Goal: Task Accomplishment & Management: Use online tool/utility

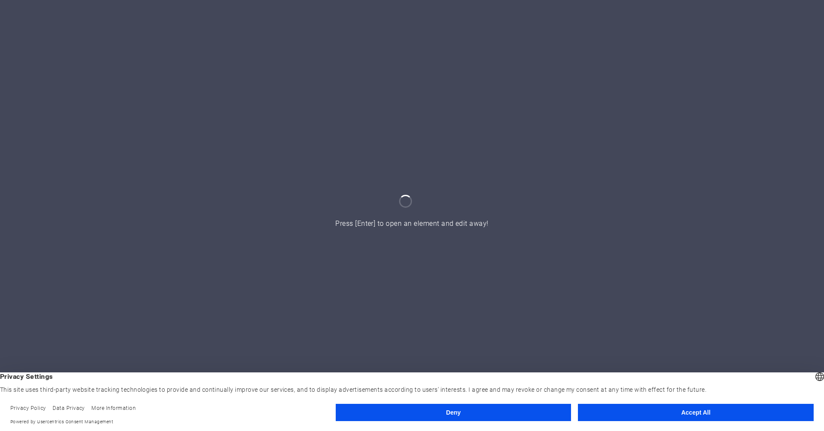
click at [738, 411] on button "Accept All" at bounding box center [696, 412] width 236 height 17
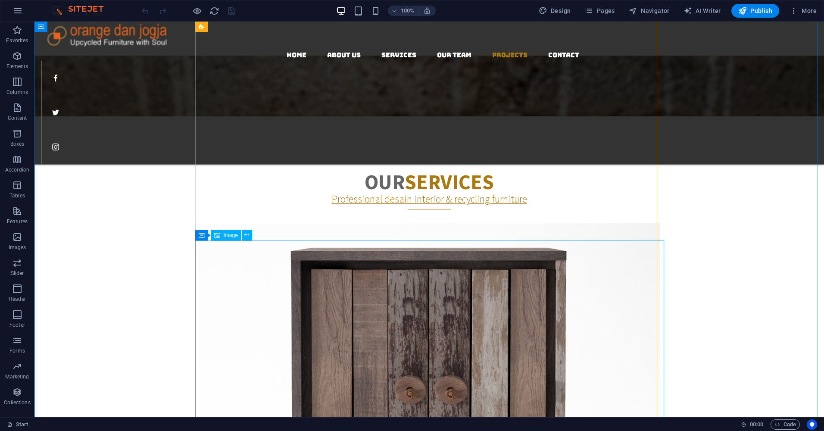
scroll to position [1575, 0]
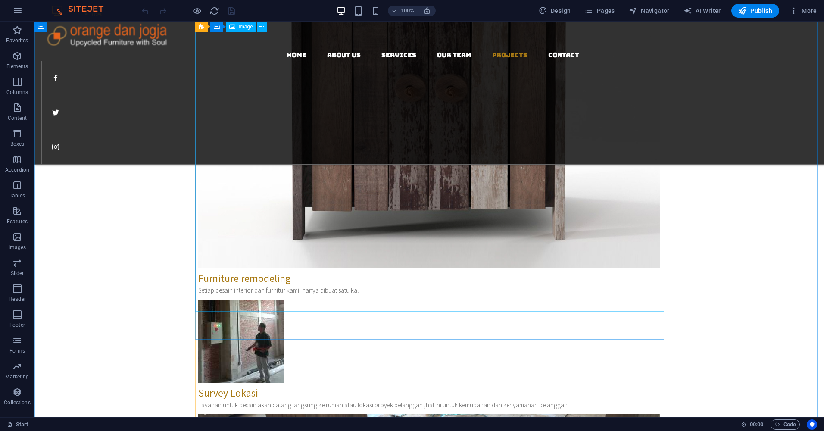
select select "%"
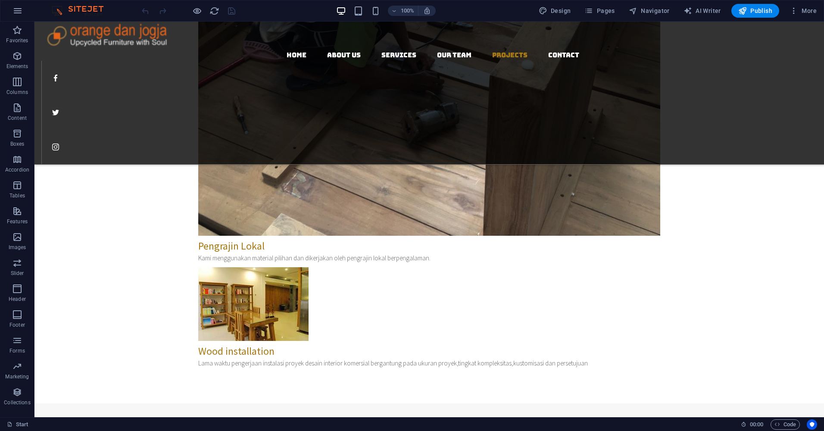
scroll to position [2114, 0]
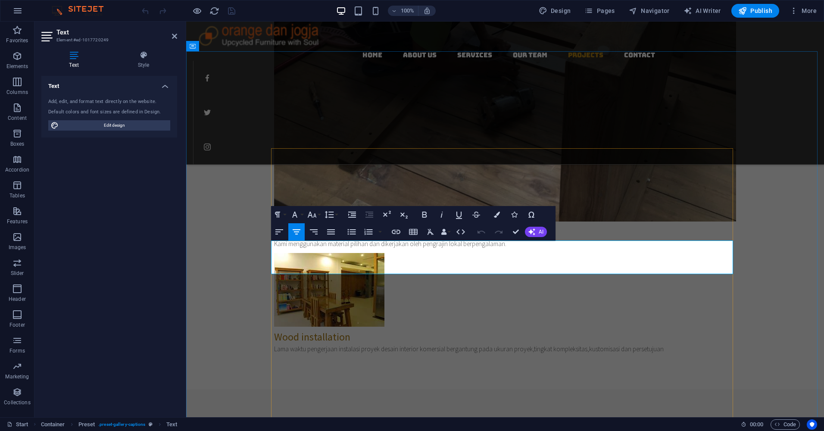
drag, startPoint x: 506, startPoint y: 246, endPoint x: 289, endPoint y: 244, distance: 217.1
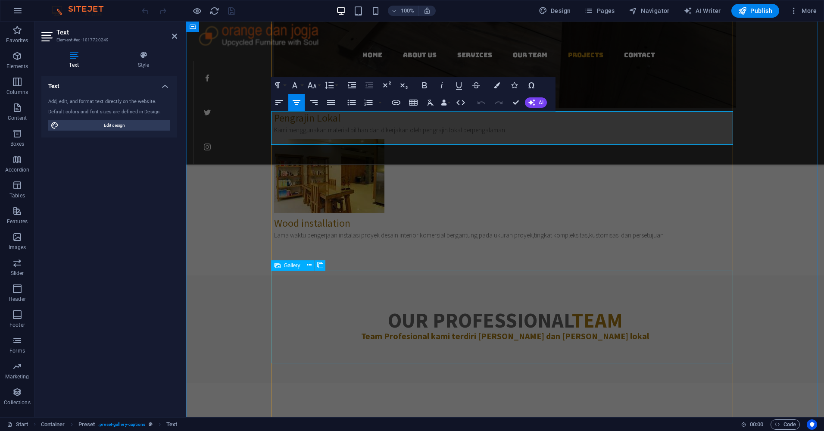
scroll to position [2243, 0]
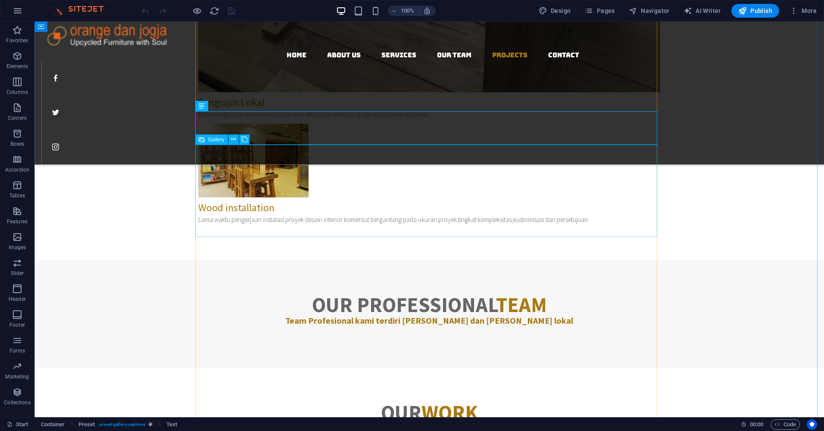
select select "4"
select select "px"
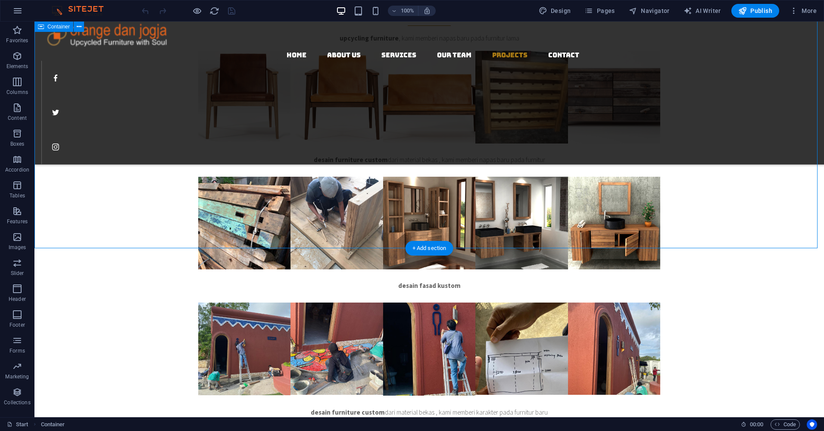
scroll to position [2620, 0]
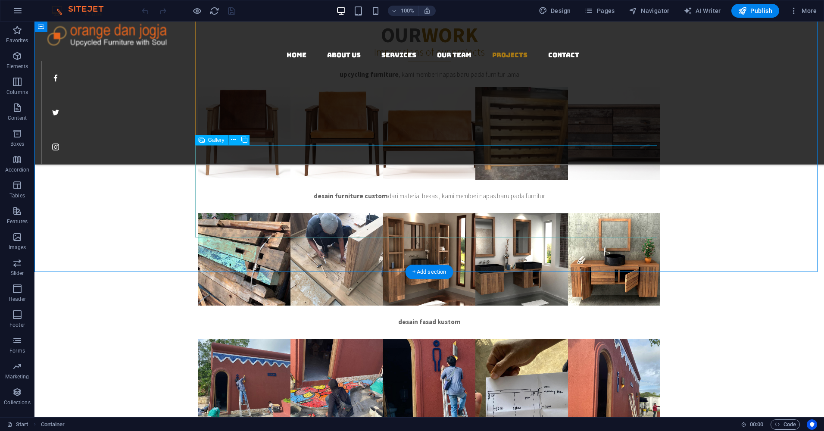
select select "4"
select select "px"
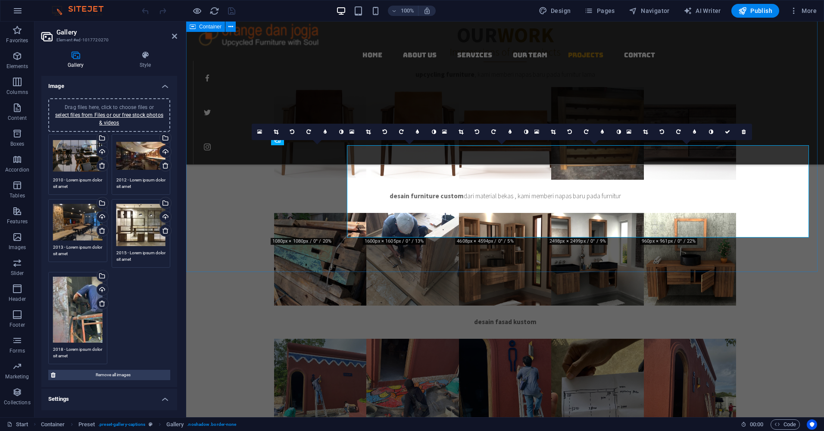
click at [246, 224] on div "Our work Impressions of our projects upcycling furniture , kami memberi napas b…" at bounding box center [504, 353] width 637 height 727
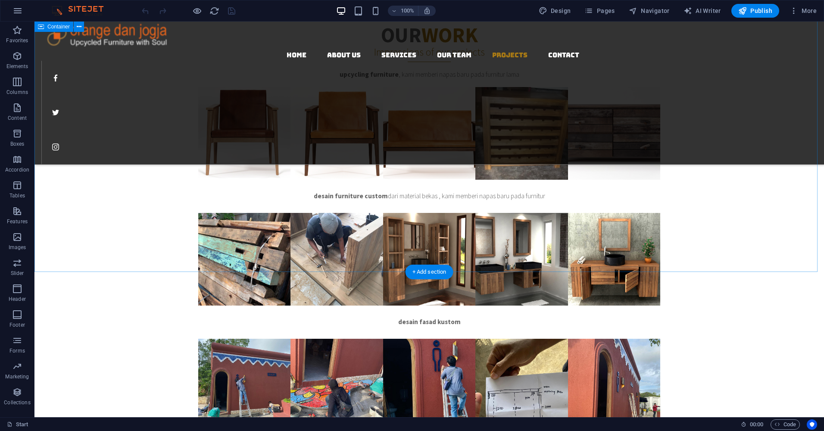
click at [349, 256] on div "Our work Impressions of our projects upcycling furniture , kami memberi napas b…" at bounding box center [428, 353] width 789 height 727
click at [197, 256] on div "Our work Impressions of our projects upcycling furniture , kami memberi napas b…" at bounding box center [428, 353] width 789 height 727
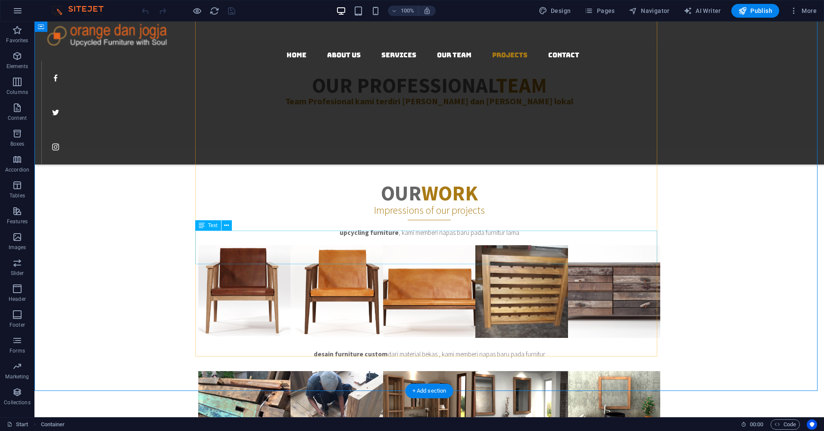
scroll to position [2448, 0]
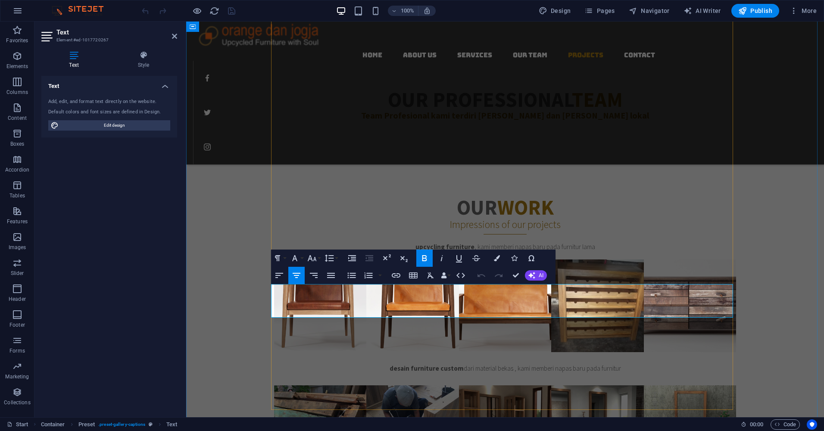
drag, startPoint x: 502, startPoint y: 312, endPoint x: 395, endPoint y: 309, distance: 107.3
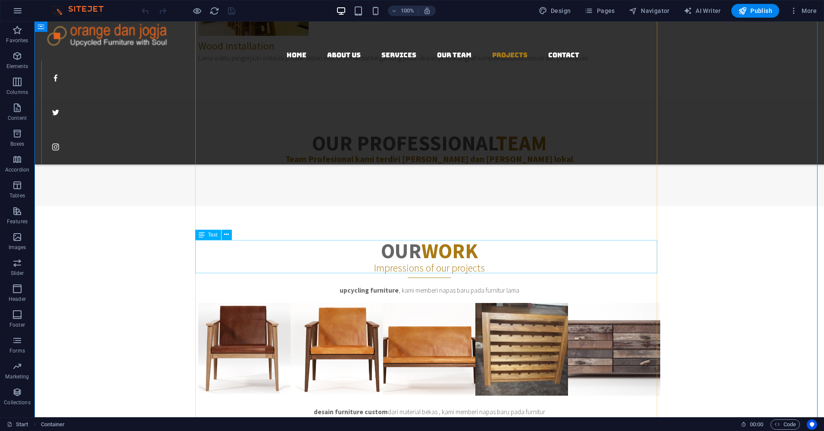
scroll to position [2362, 0]
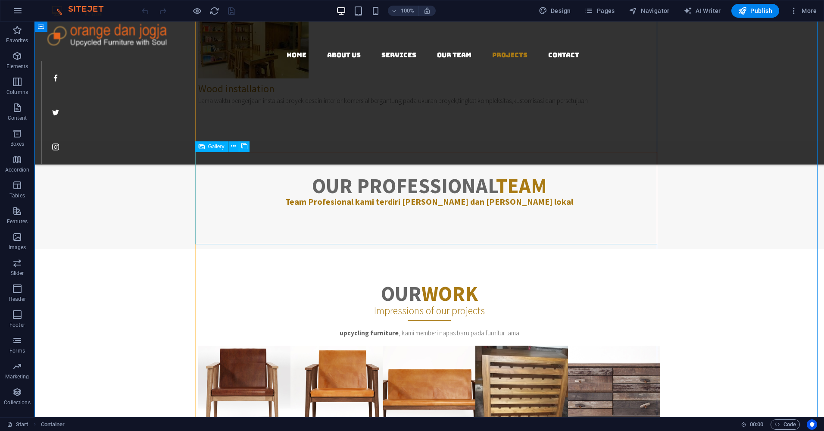
select select "4"
select select "px"
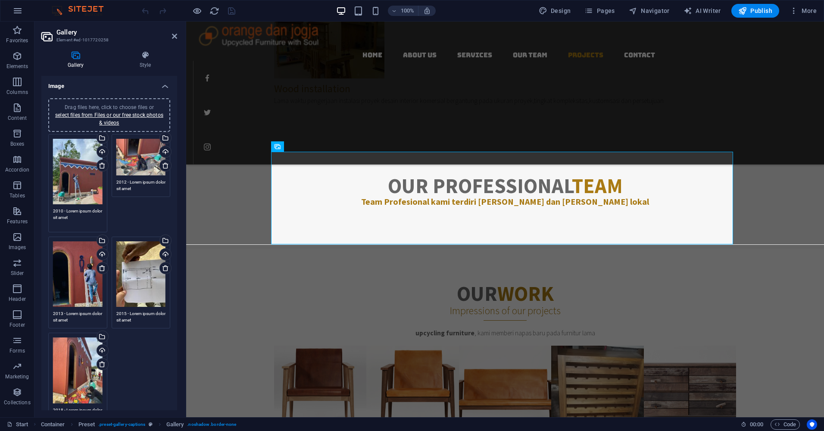
drag, startPoint x: 81, startPoint y: 216, endPoint x: 45, endPoint y: 209, distance: 36.5
click at [45, 209] on div "Drag files here, click to choose files or select files from Files or our free s…" at bounding box center [109, 269] width 136 height 356
click at [130, 187] on textarea "2012 - Lorem ipsum dolor sit amet" at bounding box center [141, 185] width 50 height 13
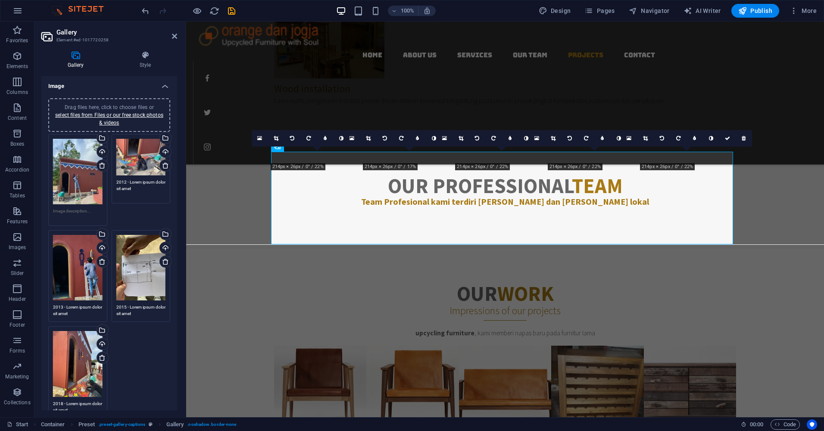
drag, startPoint x: 149, startPoint y: 187, endPoint x: 115, endPoint y: 181, distance: 34.6
click at [116, 181] on textarea "2012 - Lorem ipsum dolor sit amet" at bounding box center [141, 188] width 50 height 19
drag, startPoint x: 84, startPoint y: 313, endPoint x: 49, endPoint y: 305, distance: 35.9
click at [49, 305] on div "Drag files here, click to choose files or select files from Files or our free s…" at bounding box center [77, 279] width 63 height 103
drag, startPoint x: 149, startPoint y: 311, endPoint x: 108, endPoint y: 304, distance: 41.2
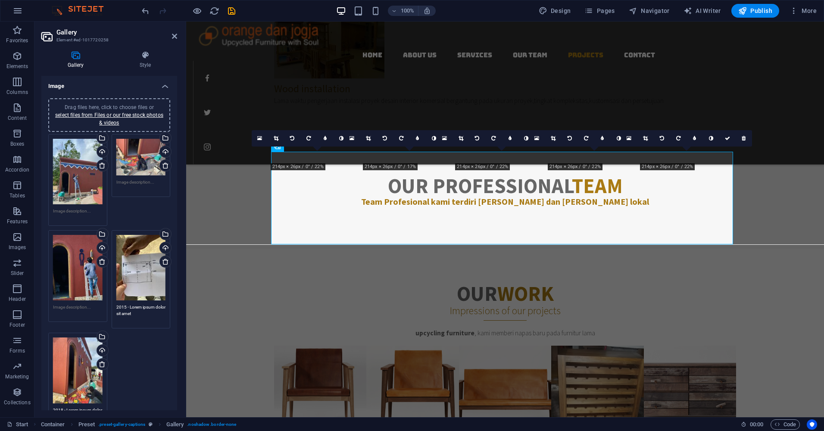
click at [109, 304] on div "Drag files here, click to choose files or select files from Files or our free s…" at bounding box center [140, 279] width 63 height 103
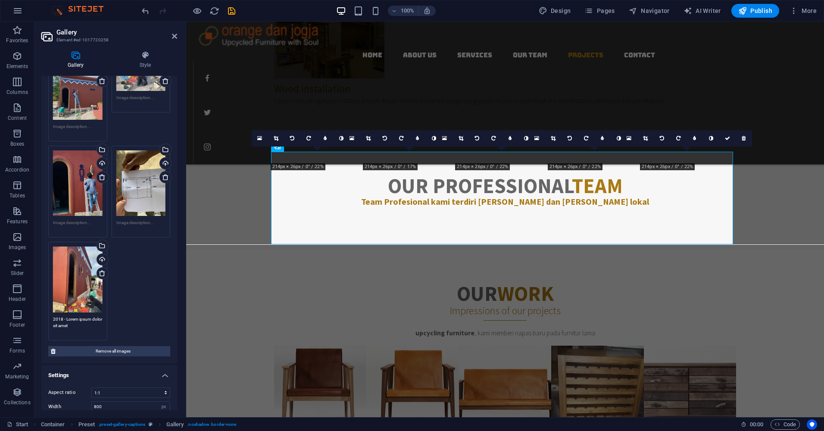
scroll to position [96, 0]
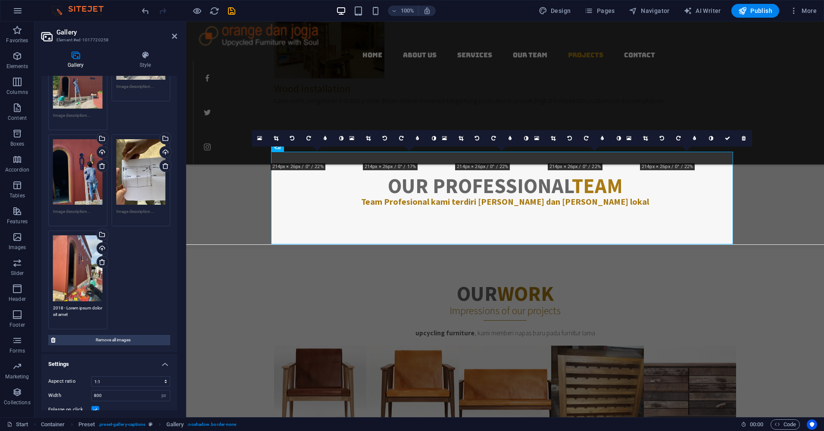
drag, startPoint x: 95, startPoint y: 406, endPoint x: 78, endPoint y: 317, distance: 90.7
click at [78, 317] on textarea "2018 - Lorem ipsum dolor sit amet" at bounding box center [78, 314] width 50 height 19
drag, startPoint x: 88, startPoint y: 306, endPoint x: 50, endPoint y: 305, distance: 38.4
click at [50, 305] on div "Drag files here, click to choose files or select files from Files or our free s…" at bounding box center [77, 279] width 63 height 103
type textarea "m dolor sit amet"
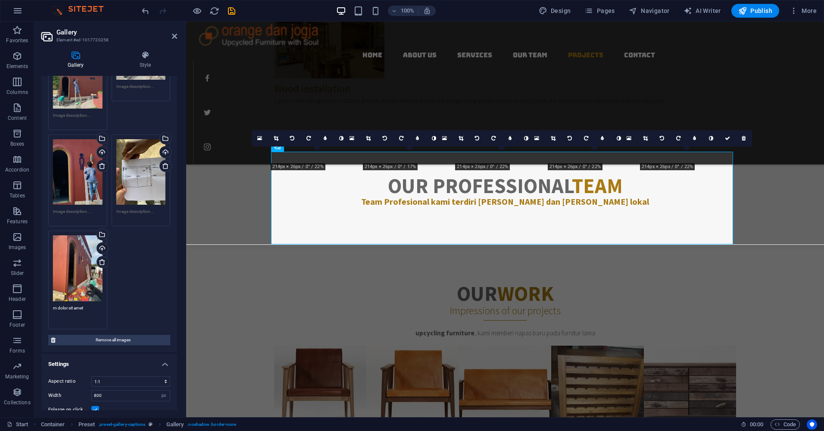
drag, startPoint x: 84, startPoint y: 305, endPoint x: 42, endPoint y: 303, distance: 42.3
click at [42, 303] on div "Drag files here, click to choose files or select files from Files or our free s…" at bounding box center [109, 174] width 136 height 356
click at [147, 270] on div "Drag files here, click to choose files or select files from Files or our free s…" at bounding box center [109, 183] width 126 height 295
click at [156, 259] on div "Drag files here, click to choose files or select files from Files or our free s…" at bounding box center [109, 180] width 126 height 289
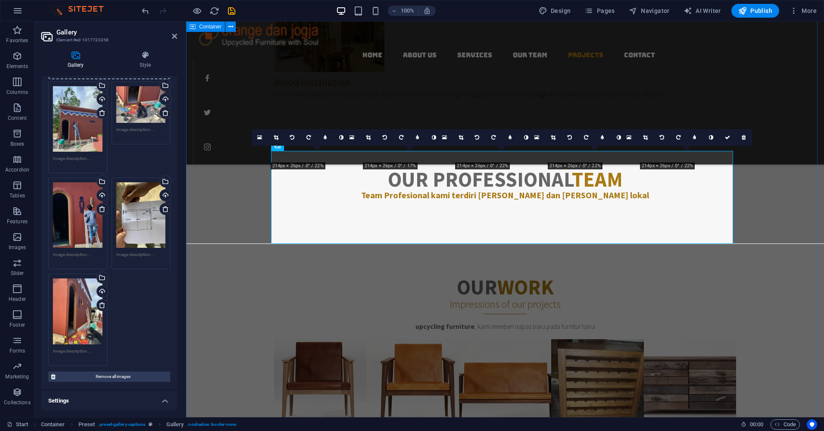
scroll to position [2405, 0]
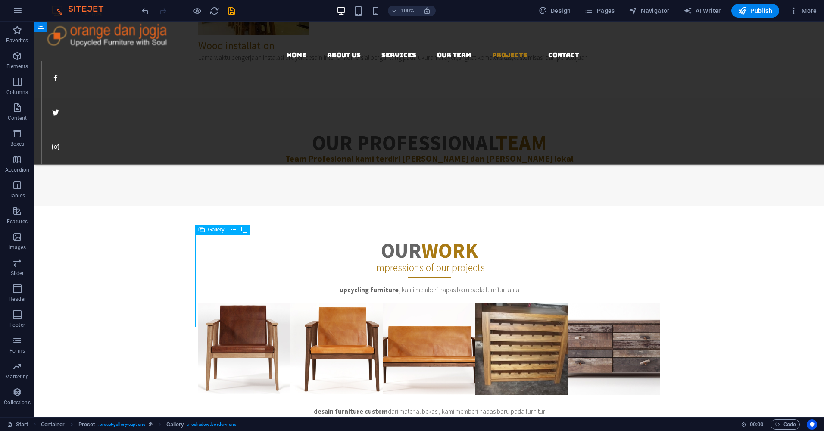
select select "4"
select select "px"
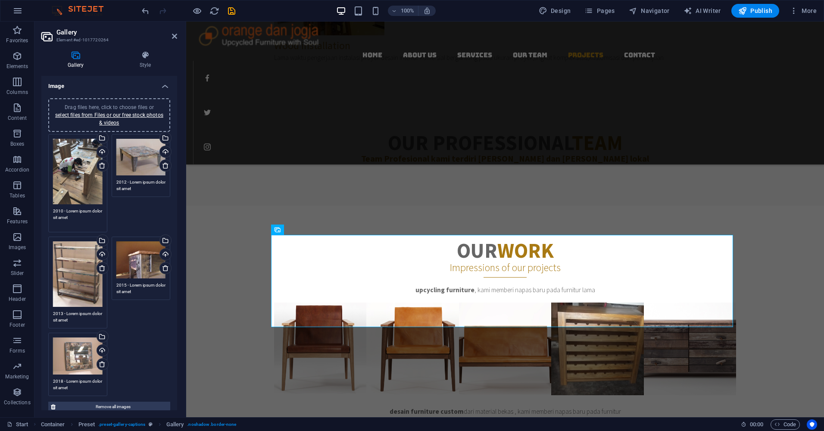
drag, startPoint x: 93, startPoint y: 215, endPoint x: 50, endPoint y: 209, distance: 43.6
click at [50, 209] on div "Drag files here, click to choose files or select files from Files or our free s…" at bounding box center [77, 183] width 63 height 103
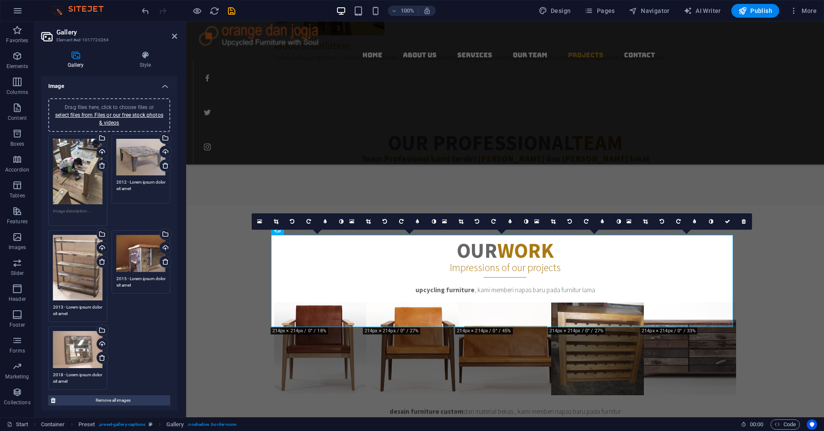
drag, startPoint x: 149, startPoint y: 186, endPoint x: 112, endPoint y: 180, distance: 37.6
click at [112, 180] on div "Drag files here, click to choose files or select files from Files or our free s…" at bounding box center [140, 169] width 63 height 74
drag, startPoint x: 131, startPoint y: 278, endPoint x: 113, endPoint y: 274, distance: 18.9
click at [113, 274] on div "Drag files here, click to choose files or select files from Files or our free s…" at bounding box center [140, 265] width 63 height 74
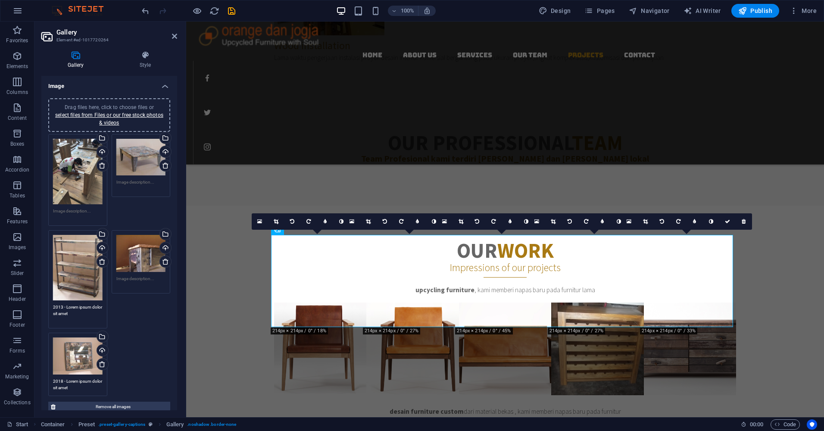
drag, startPoint x: 84, startPoint y: 311, endPoint x: 50, endPoint y: 304, distance: 35.2
click at [50, 304] on div "Drag files here, click to choose files or select files from Files or our free s…" at bounding box center [77, 279] width 63 height 103
drag, startPoint x: 83, startPoint y: 385, endPoint x: 51, endPoint y: 369, distance: 35.4
click at [51, 369] on div "Drag files here, click to choose files or select files from Files or our free s…" at bounding box center [77, 361] width 63 height 74
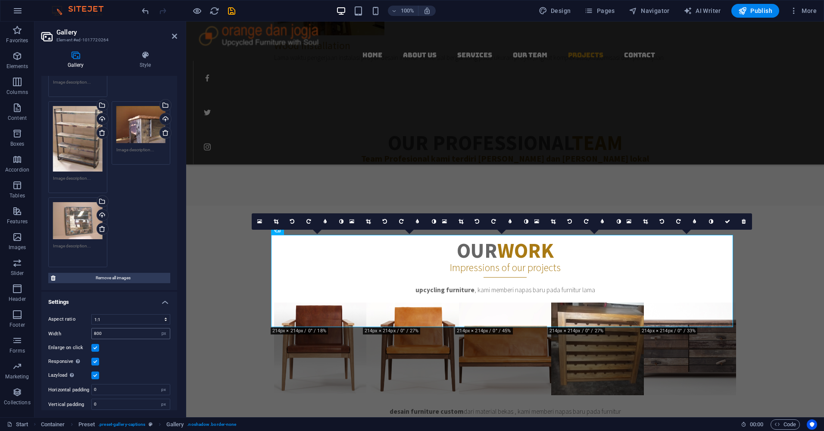
scroll to position [129, 0]
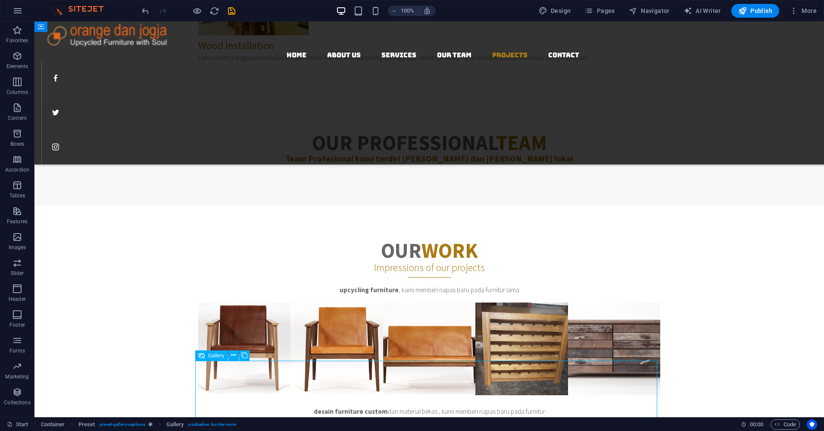
select select "4"
select select "px"
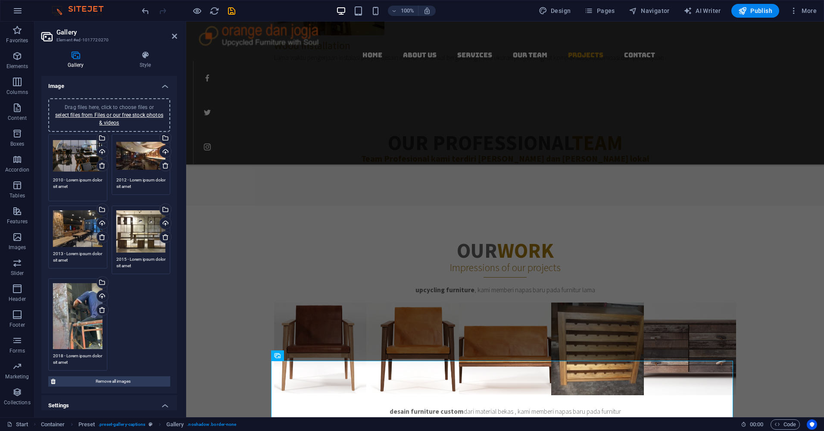
drag, startPoint x: 88, startPoint y: 184, endPoint x: 51, endPoint y: 178, distance: 38.0
click at [51, 178] on div "Drag files here, click to choose files or select files from Files or our free s…" at bounding box center [77, 167] width 63 height 71
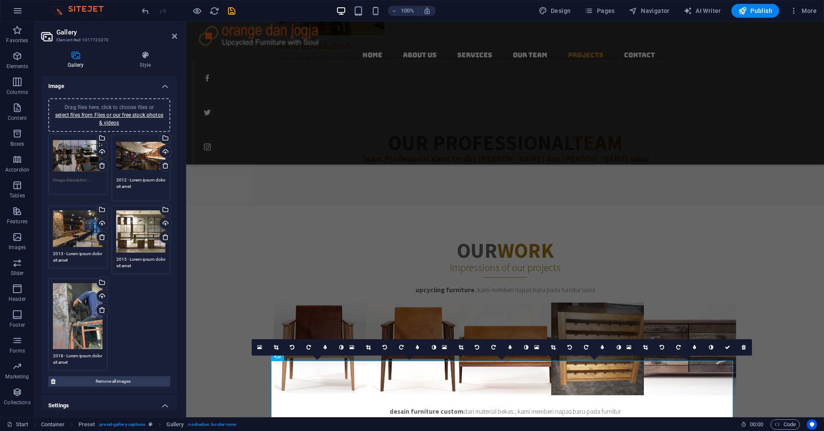
drag, startPoint x: 148, startPoint y: 188, endPoint x: 112, endPoint y: 177, distance: 37.9
click at [112, 177] on div "Drag files here, click to choose files or select files from Files or our free s…" at bounding box center [140, 167] width 63 height 71
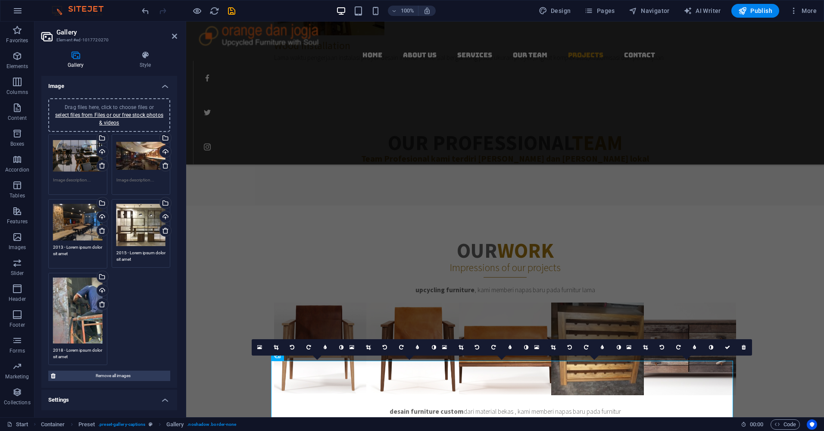
drag, startPoint x: 84, startPoint y: 261, endPoint x: 53, endPoint y: 247, distance: 34.3
click at [53, 247] on textarea "2013 - Lorem ipsum dolor sit amet" at bounding box center [78, 253] width 50 height 19
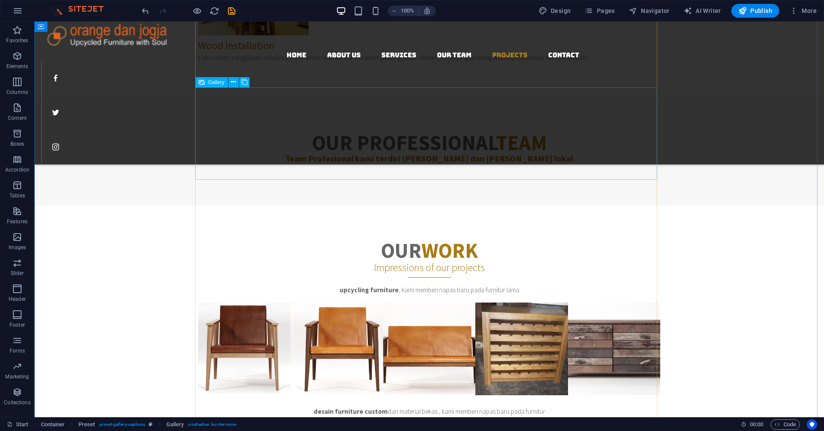
scroll to position [2104, 0]
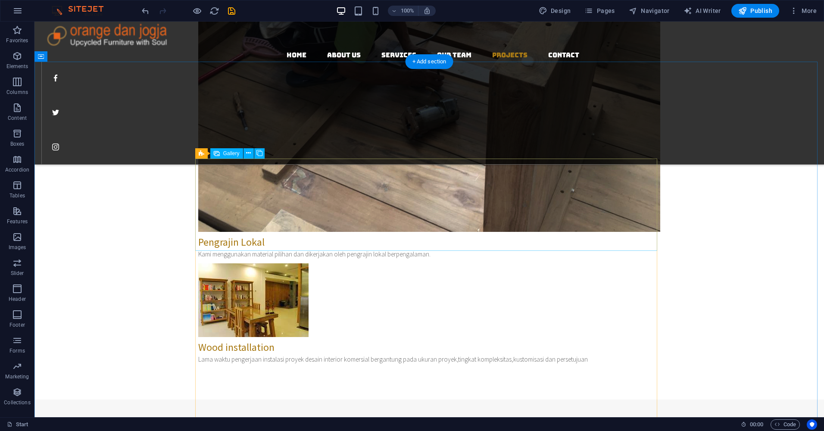
select select "4"
select select "px"
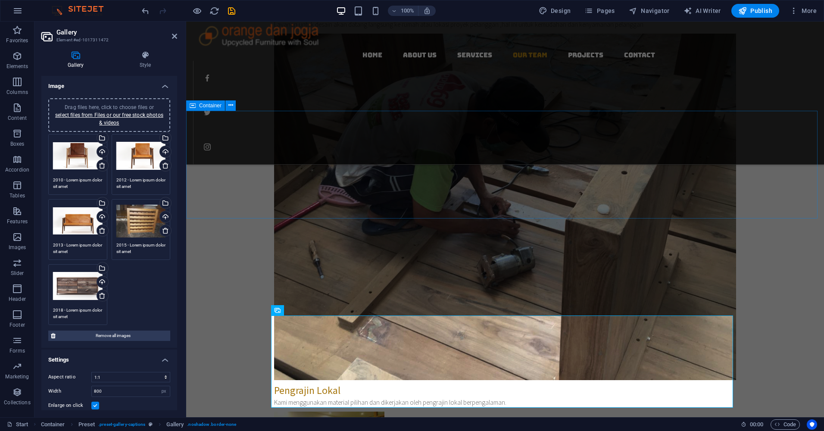
scroll to position [1931, 0]
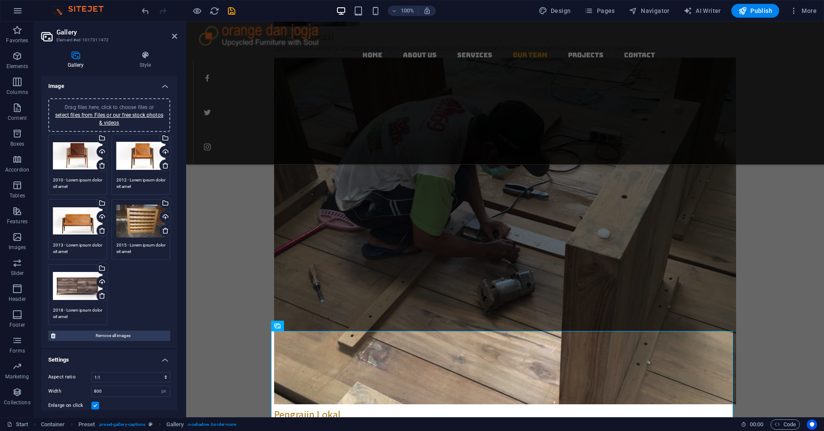
click at [84, 186] on textarea "2010 - Lorem ipsum dolor sit amet" at bounding box center [78, 183] width 50 height 13
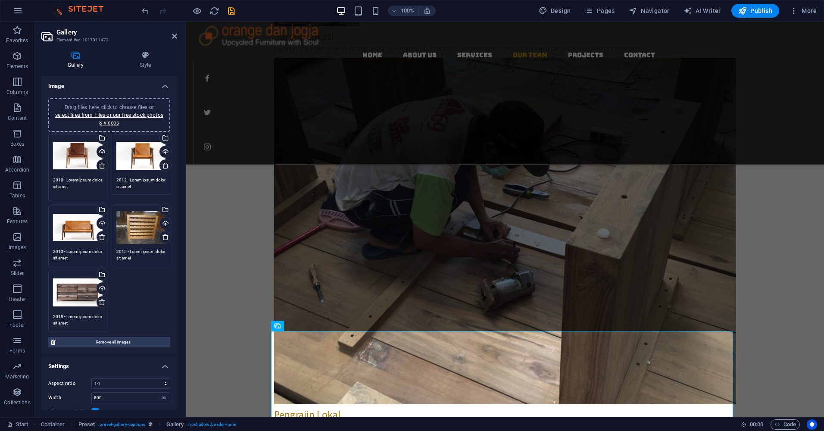
drag, startPoint x: 88, startPoint y: 186, endPoint x: 52, endPoint y: 176, distance: 37.9
click at [52, 176] on div "Drag files here, click to choose files or select files from Files or our free s…" at bounding box center [77, 167] width 63 height 71
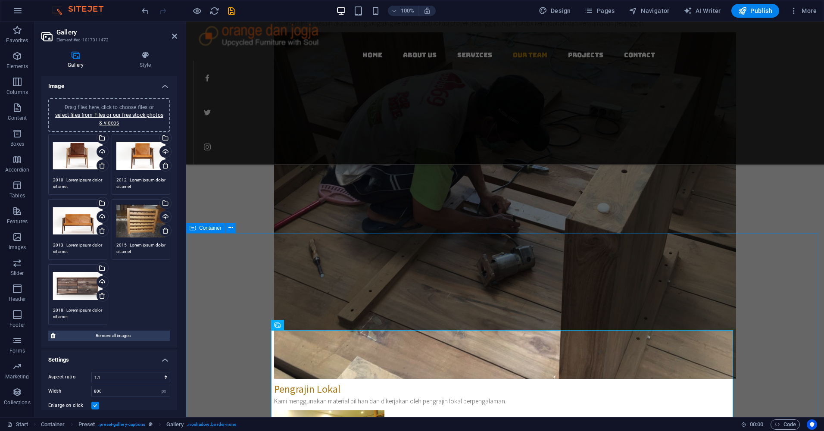
scroll to position [1974, 0]
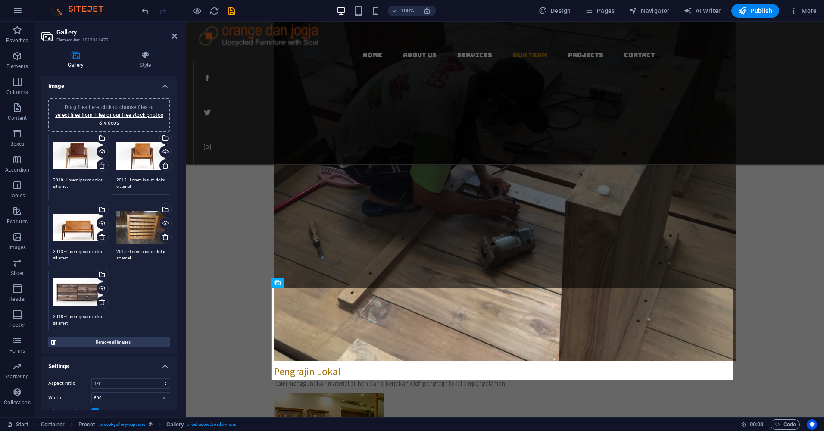
drag, startPoint x: 90, startPoint y: 187, endPoint x: 51, endPoint y: 181, distance: 40.1
click at [51, 181] on div "Drag files here, click to choose files or select files from Files or our free s…" at bounding box center [77, 167] width 63 height 71
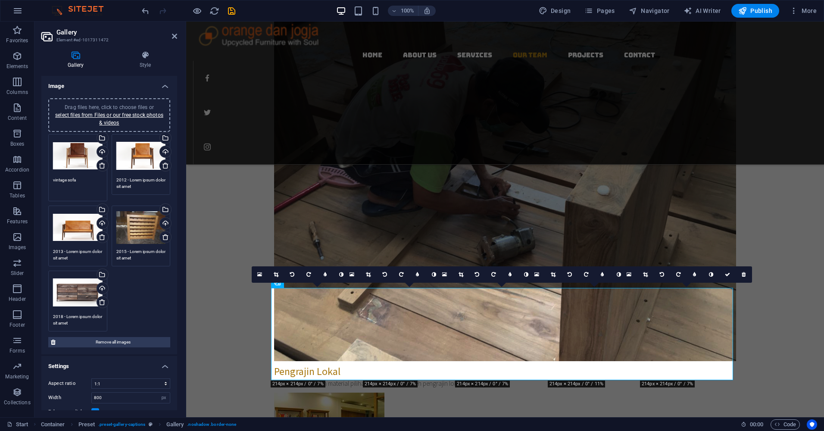
type textarea "vintage sofa"
drag, startPoint x: 146, startPoint y: 187, endPoint x: 115, endPoint y: 179, distance: 32.1
click at [116, 179] on textarea "2012 - Lorem ipsum dolor sit amet" at bounding box center [141, 186] width 50 height 19
type textarea "vintage sofa"
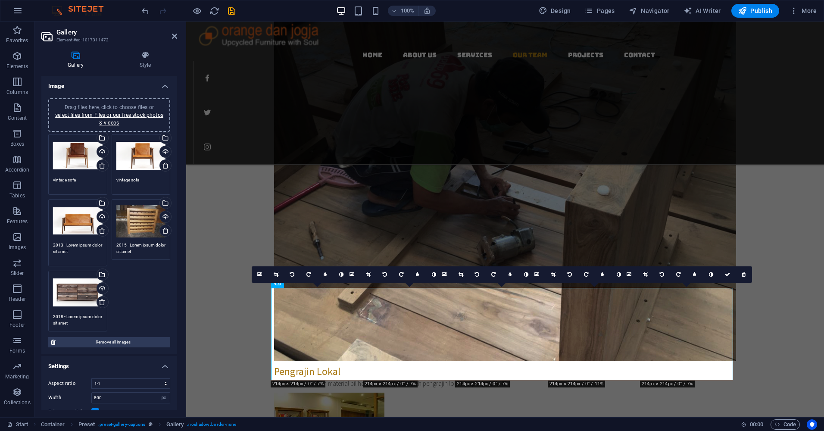
drag, startPoint x: 80, startPoint y: 259, endPoint x: 52, endPoint y: 246, distance: 30.7
click at [52, 246] on div "Drag files here, click to choose files or select files from Files or our free s…" at bounding box center [77, 232] width 63 height 71
type textarea "vintage soga"
drag, startPoint x: 147, startPoint y: 252, endPoint x: 113, endPoint y: 243, distance: 34.9
click at [113, 243] on div "Drag files here, click to choose files or select files from Files or our free s…" at bounding box center [140, 232] width 63 height 71
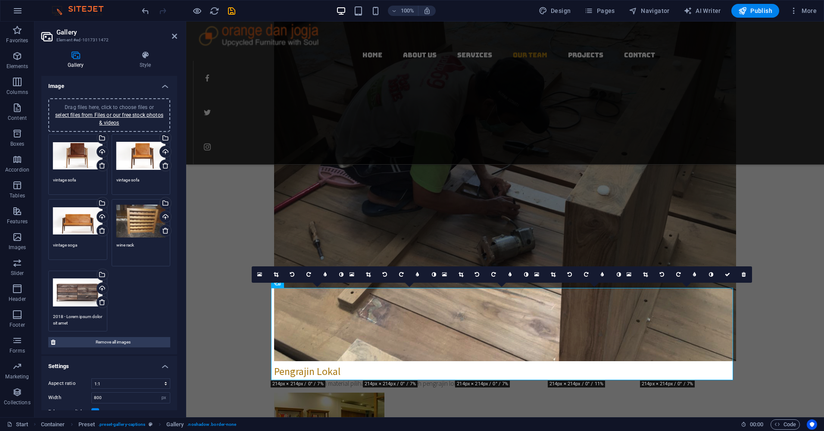
type textarea "wine rack"
drag, startPoint x: 83, startPoint y: 323, endPoint x: 53, endPoint y: 309, distance: 33.2
click at [53, 309] on div "Drag files here, click to choose files or select files from Files or our free s…" at bounding box center [77, 297] width 63 height 71
drag, startPoint x: 76, startPoint y: 179, endPoint x: 51, endPoint y: 177, distance: 25.5
click at [51, 177] on div "Drag files here, click to choose files or select files from Files or our free s…" at bounding box center [77, 167] width 63 height 71
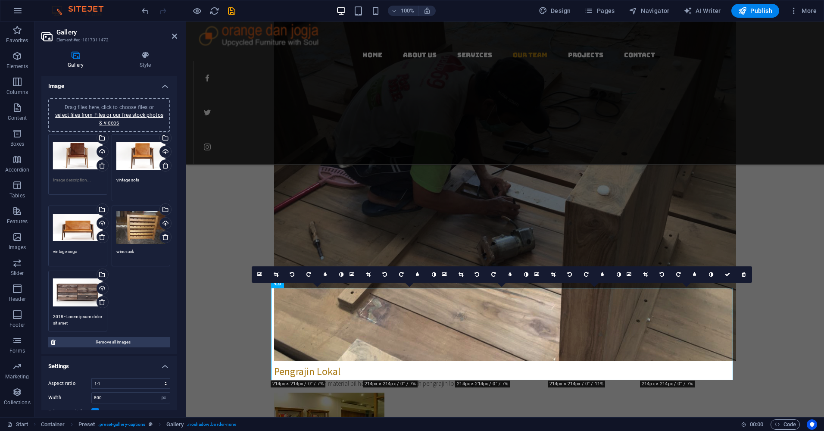
drag, startPoint x: 145, startPoint y: 180, endPoint x: 112, endPoint y: 177, distance: 32.8
click at [112, 177] on div "Drag files here, click to choose files or select files from Files or our free s…" at bounding box center [140, 167] width 63 height 71
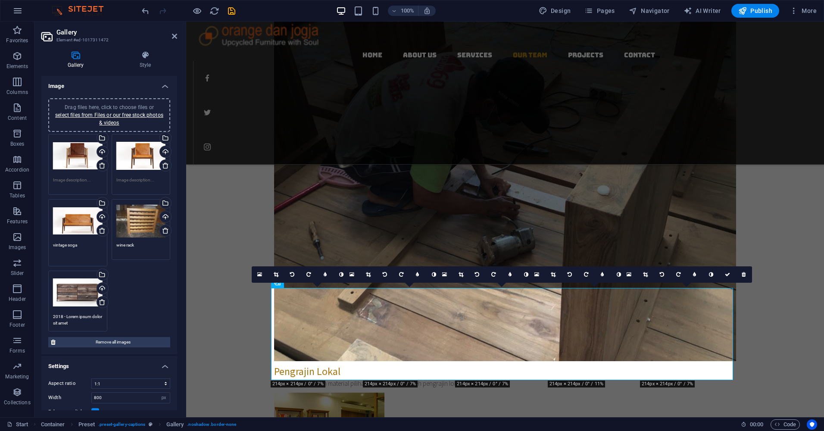
drag, startPoint x: 82, startPoint y: 251, endPoint x: 49, endPoint y: 248, distance: 33.3
click at [49, 248] on div "Drag files here, click to choose files or select files from Files or our free s…" at bounding box center [77, 232] width 63 height 71
click at [112, 243] on div "Drag files here, click to choose files or select files from Files or our free s…" at bounding box center [140, 232] width 63 height 71
drag, startPoint x: 84, startPoint y: 324, endPoint x: 49, endPoint y: 310, distance: 37.5
click at [49, 310] on div "Drag files here, click to choose files or select files from Files or our free s…" at bounding box center [77, 297] width 63 height 71
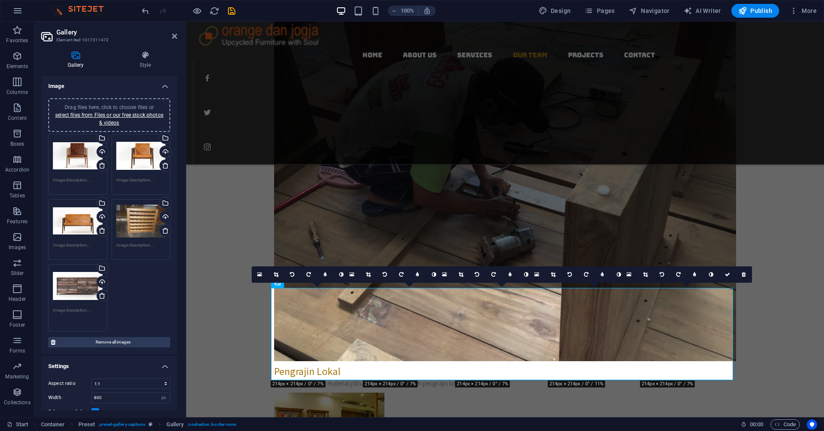
click at [153, 301] on div "Drag files here, click to choose files or select files from Files or our free s…" at bounding box center [109, 233] width 126 height 202
click at [150, 291] on div "Drag files here, click to choose files or select files from Files or our free s…" at bounding box center [109, 229] width 126 height 195
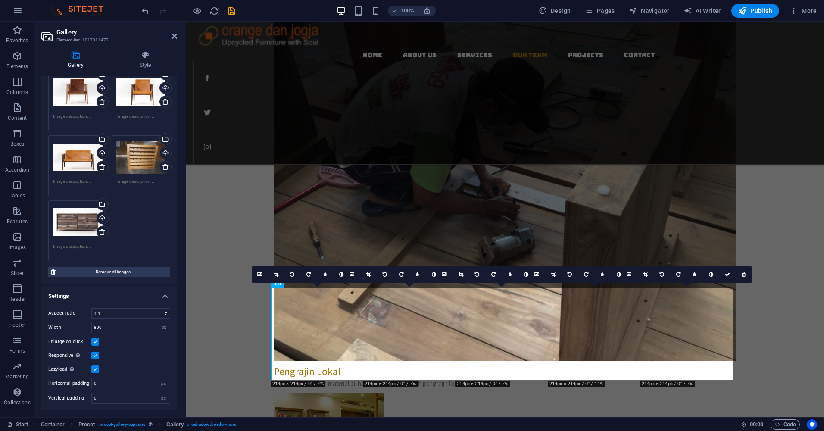
scroll to position [64, 0]
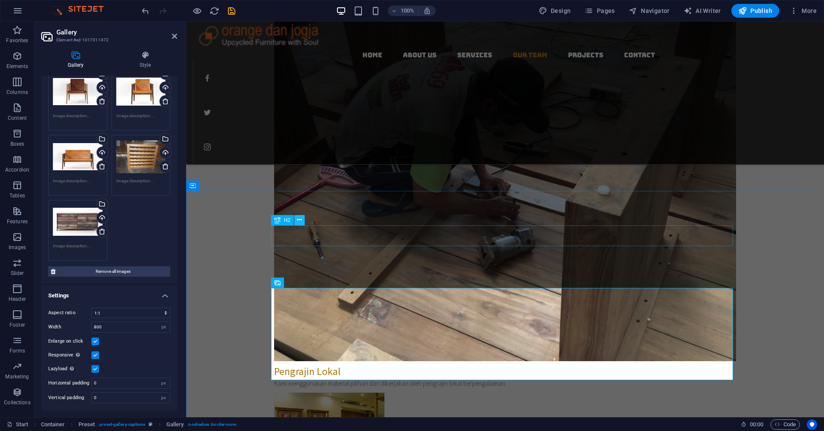
click at [304, 216] on button at bounding box center [299, 220] width 10 height 10
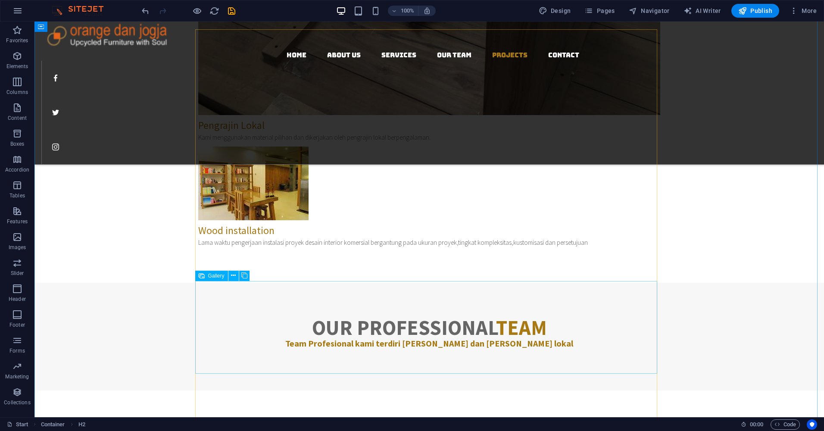
scroll to position [2233, 0]
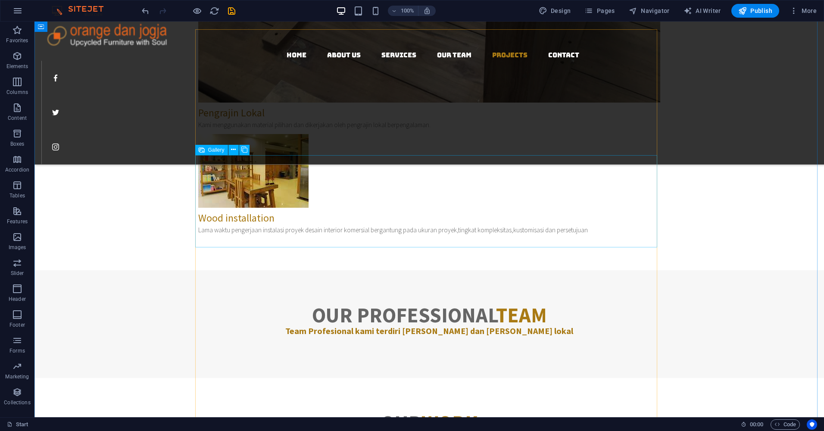
select select "4"
select select "px"
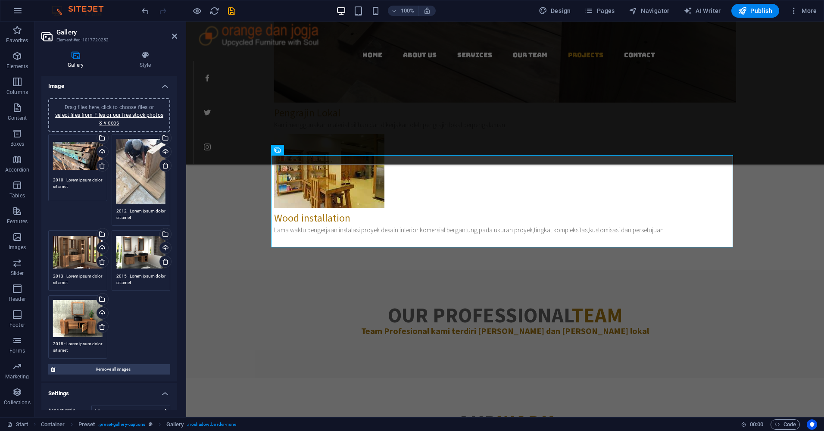
drag, startPoint x: 84, startPoint y: 187, endPoint x: 47, endPoint y: 174, distance: 39.9
click at [47, 174] on div "Drag files here, click to choose files or select files from Files or our free s…" at bounding box center [77, 167] width 63 height 71
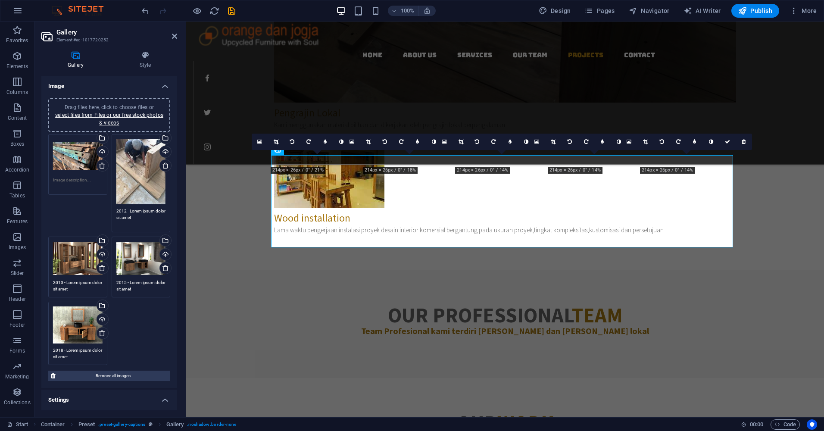
drag, startPoint x: 145, startPoint y: 215, endPoint x: 113, endPoint y: 209, distance: 32.5
click at [113, 209] on div "Drag files here, click to choose files or select files from Files or our free s…" at bounding box center [140, 183] width 63 height 103
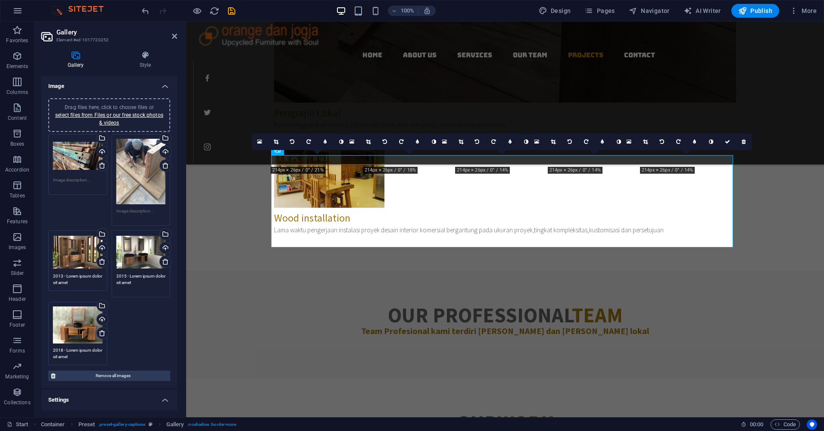
drag, startPoint x: 134, startPoint y: 284, endPoint x: 107, endPoint y: 275, distance: 29.0
click at [107, 275] on div "Drag files here, click to choose files or select files from Files or our free s…" at bounding box center [109, 249] width 126 height 235
drag, startPoint x: 83, startPoint y: 282, endPoint x: 50, endPoint y: 273, distance: 34.0
click at [50, 273] on div "Drag files here, click to choose files or select files from Files or our free s…" at bounding box center [77, 263] width 63 height 71
drag, startPoint x: 59, startPoint y: 349, endPoint x: 50, endPoint y: 339, distance: 13.4
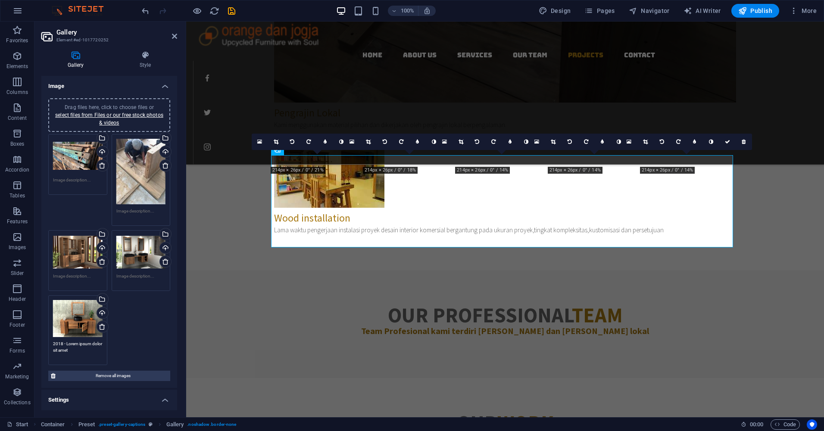
click at [50, 339] on div "Drag files here, click to choose files or select files from Files or our free s…" at bounding box center [77, 330] width 63 height 74
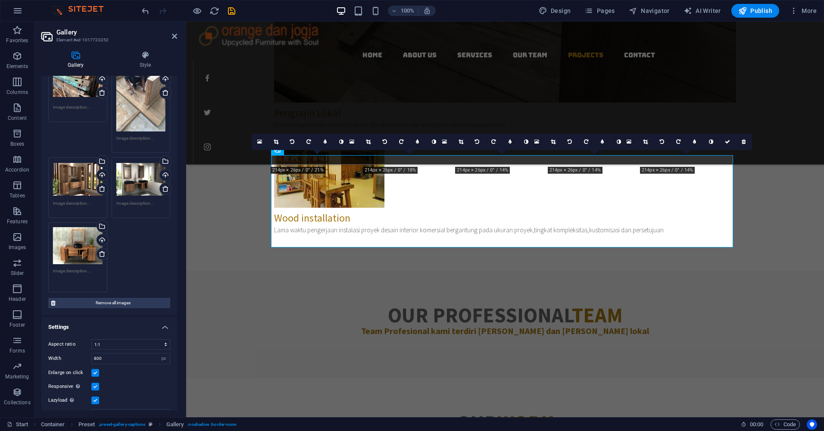
scroll to position [103, 0]
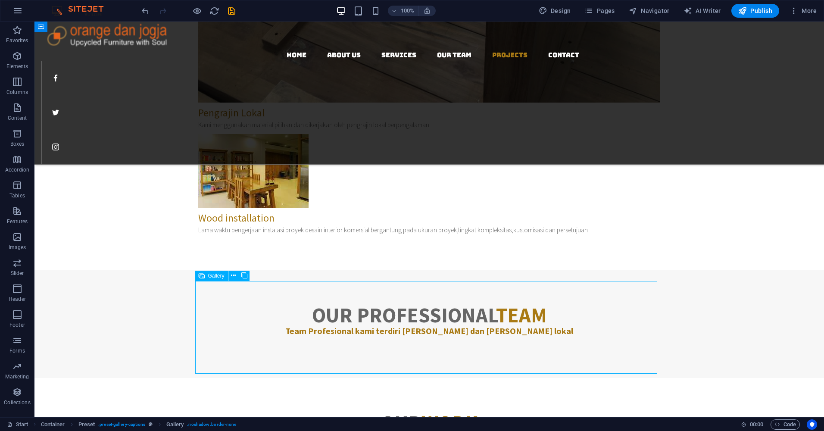
select select "4"
select select "px"
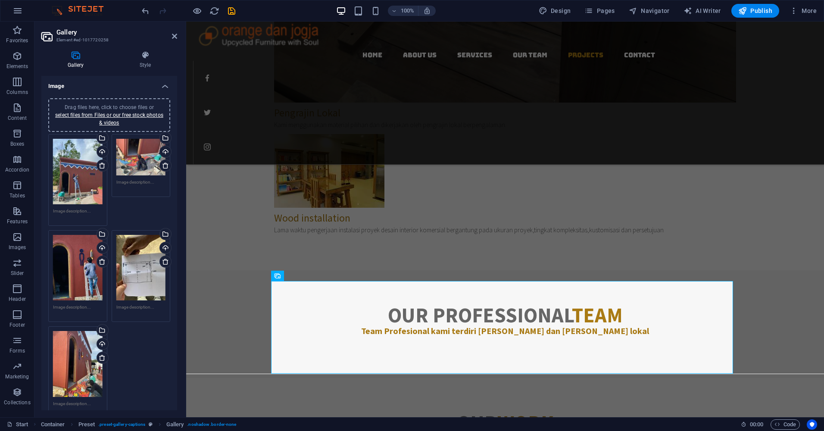
click at [78, 173] on div "Drag files here, click to choose files or select files from Files or our free s…" at bounding box center [78, 171] width 50 height 65
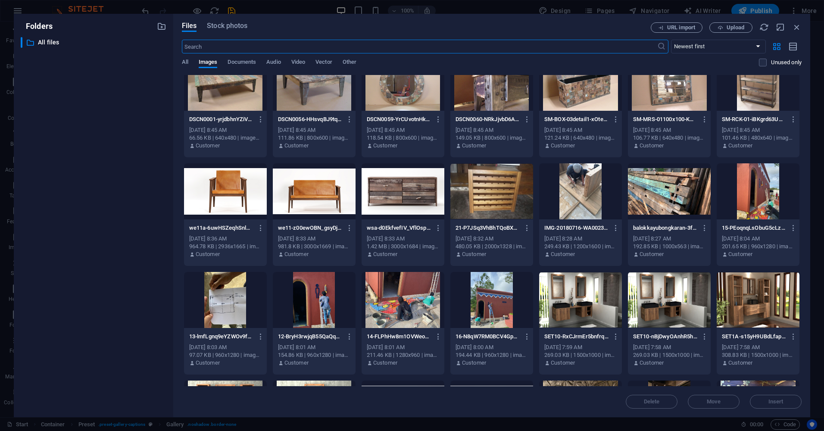
scroll to position [2233, 0]
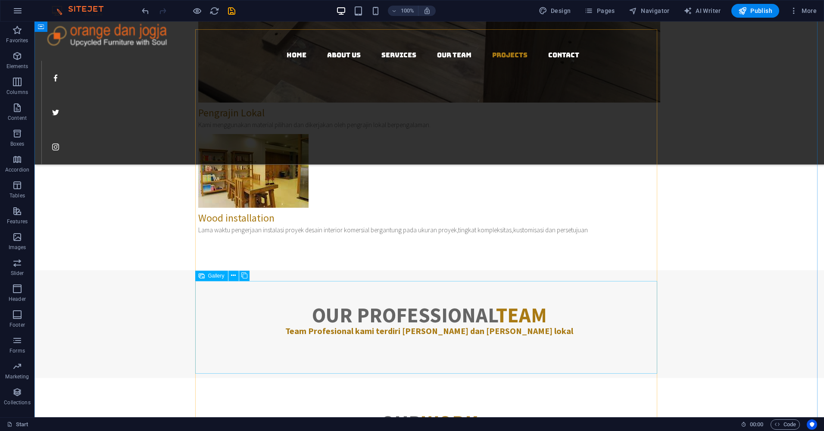
select select "4"
select select "px"
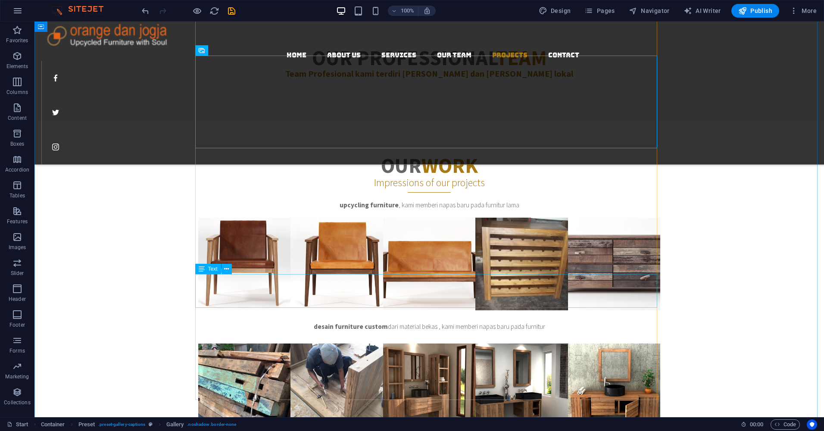
scroll to position [2491, 0]
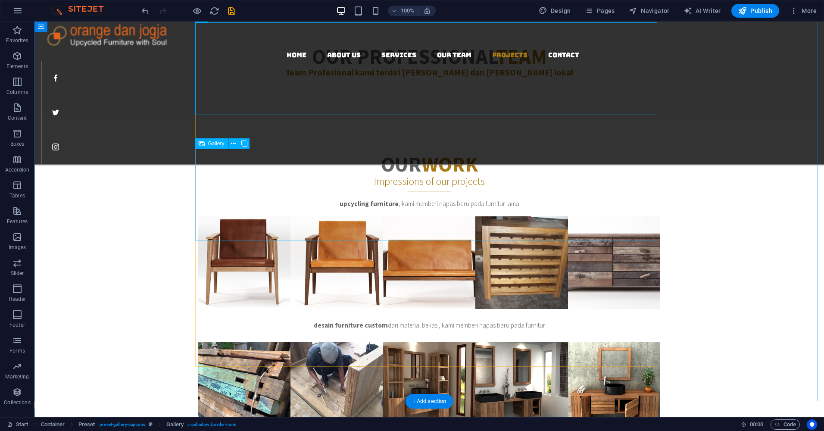
select select "4"
select select "px"
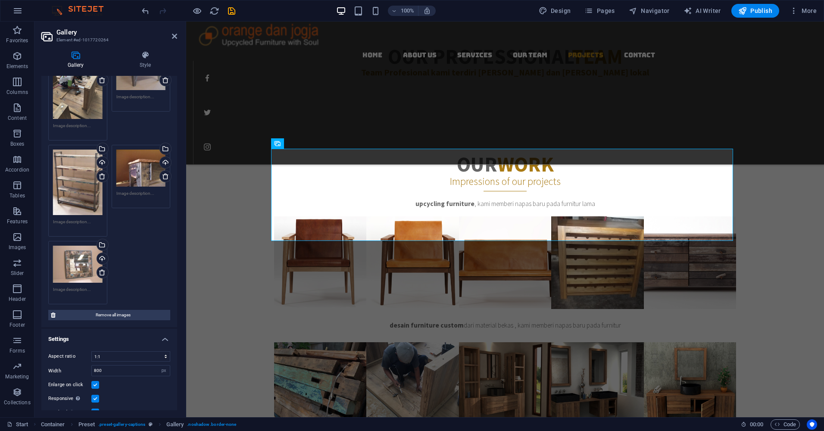
scroll to position [86, 0]
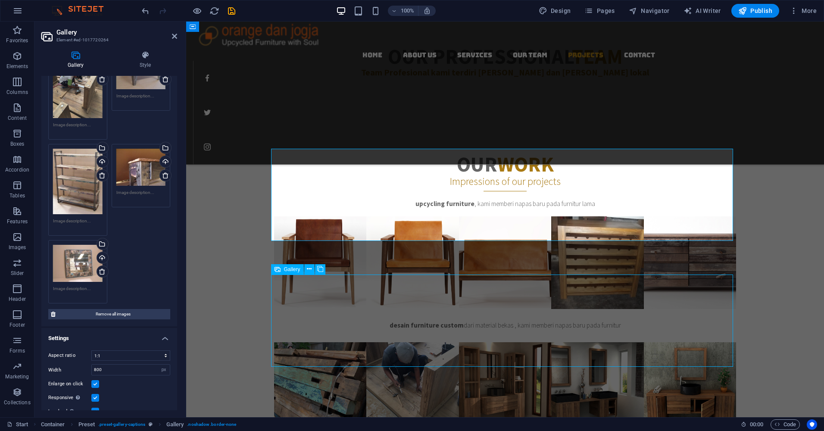
select select "4"
select select "px"
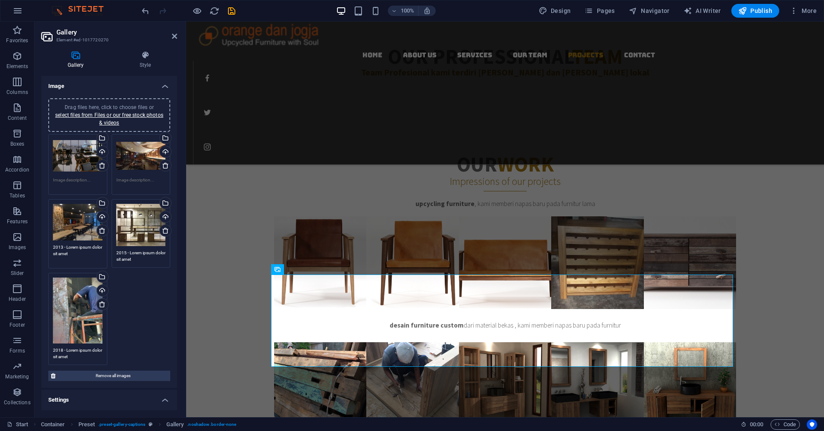
drag, startPoint x: 86, startPoint y: 255, endPoint x: 51, endPoint y: 245, distance: 35.7
click at [51, 245] on div "Drag files here, click to choose files or select files from Files or our free s…" at bounding box center [77, 234] width 63 height 74
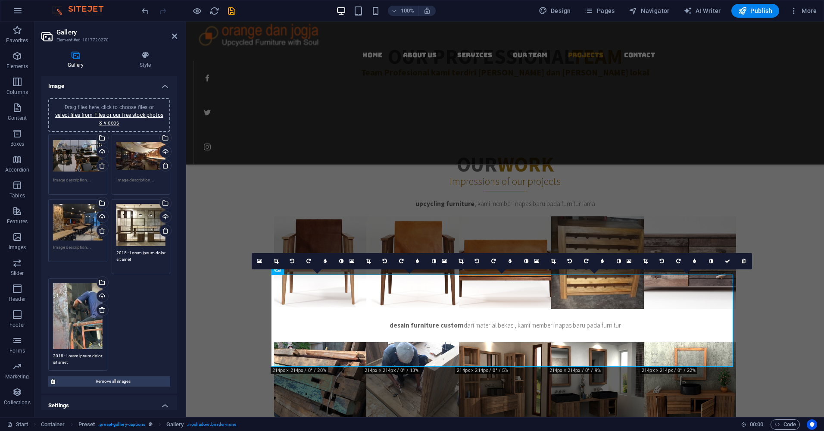
drag, startPoint x: 146, startPoint y: 258, endPoint x: 113, endPoint y: 251, distance: 33.4
click at [113, 251] on div "Drag files here, click to choose files or select files from Files or our free s…" at bounding box center [140, 237] width 63 height 80
drag, startPoint x: 83, startPoint y: 360, endPoint x: 45, endPoint y: 345, distance: 40.5
click at [45, 345] on div "Drag files here, click to choose files or select files from Files or our free s…" at bounding box center [109, 242] width 136 height 302
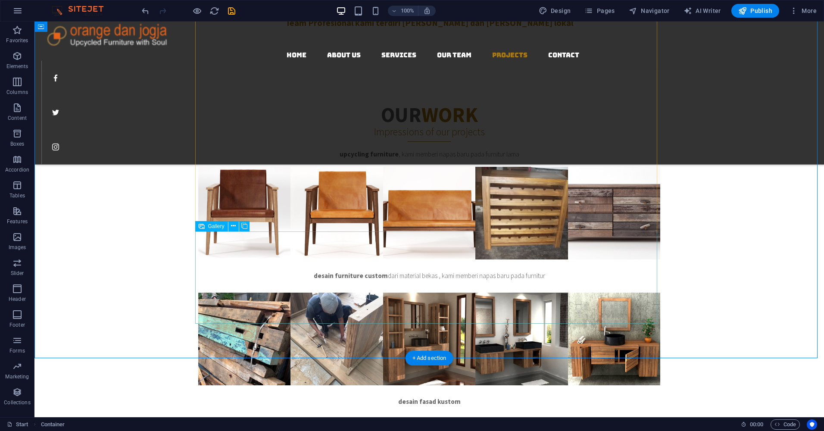
scroll to position [2534, 0]
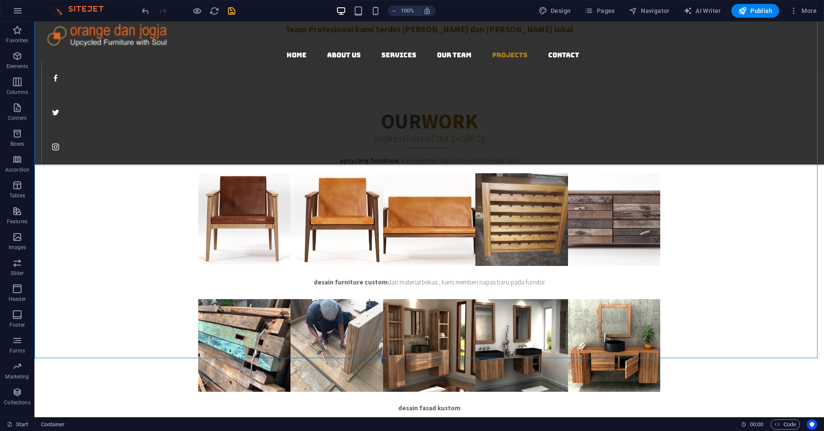
click at [233, 12] on icon "save" at bounding box center [232, 11] width 10 height 10
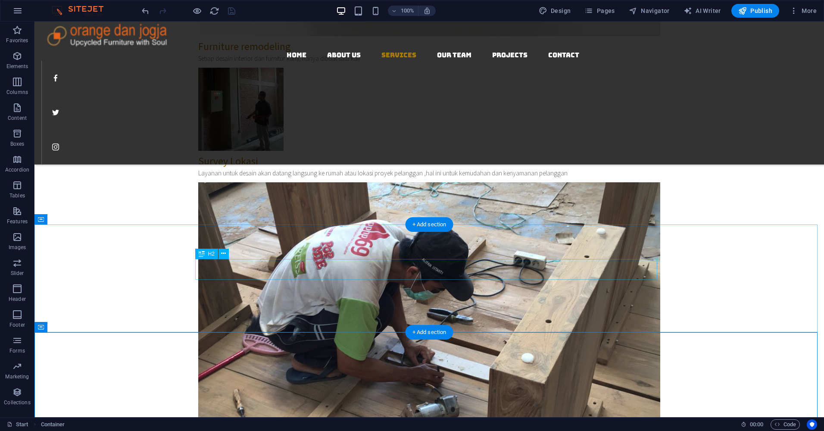
scroll to position [1802, 0]
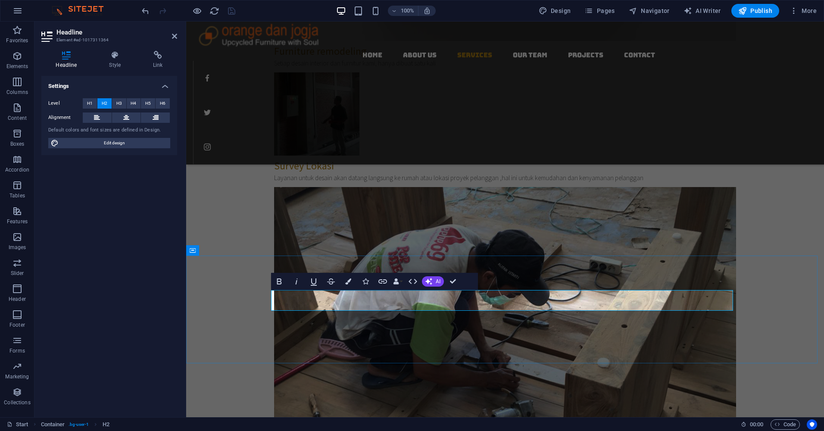
drag, startPoint x: 569, startPoint y: 303, endPoint x: 357, endPoint y: 287, distance: 212.5
drag, startPoint x: 565, startPoint y: 301, endPoint x: 438, endPoint y: 304, distance: 126.2
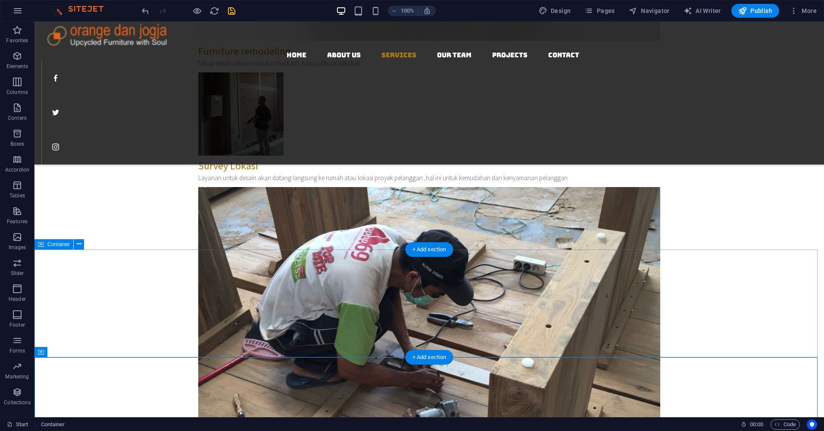
scroll to position [1845, 0]
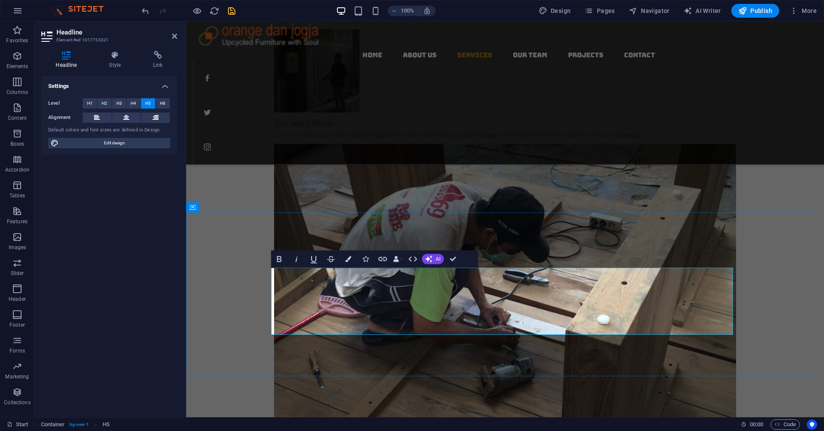
drag, startPoint x: 465, startPoint y: 299, endPoint x: 457, endPoint y: 288, distance: 13.5
click at [98, 117] on icon at bounding box center [97, 117] width 6 height 10
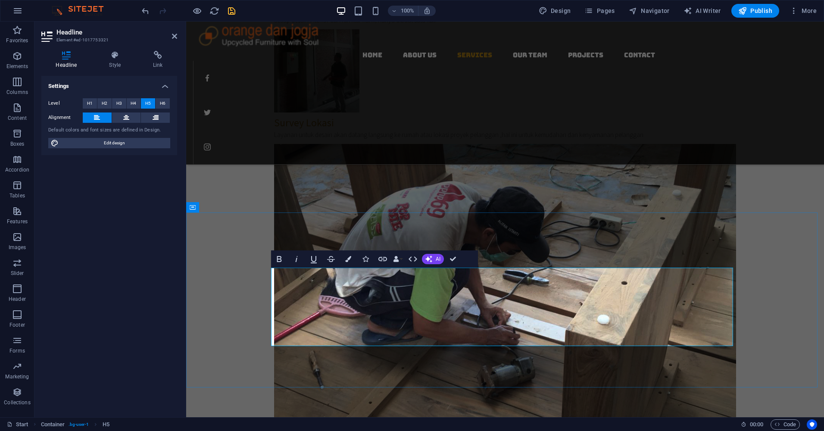
drag, startPoint x: 272, startPoint y: 295, endPoint x: 311, endPoint y: 308, distance: 40.6
drag, startPoint x: 280, startPoint y: 259, endPoint x: 99, endPoint y: 267, distance: 181.0
click at [280, 259] on icon "button" at bounding box center [279, 259] width 5 height 6
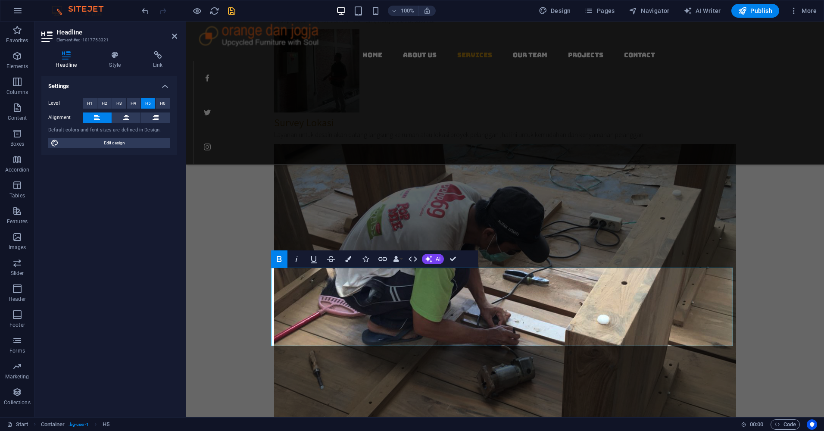
click at [279, 259] on icon "button" at bounding box center [279, 259] width 5 height 6
drag, startPoint x: 271, startPoint y: 295, endPoint x: 309, endPoint y: 307, distance: 40.2
click at [296, 262] on icon "button" at bounding box center [296, 259] width 10 height 10
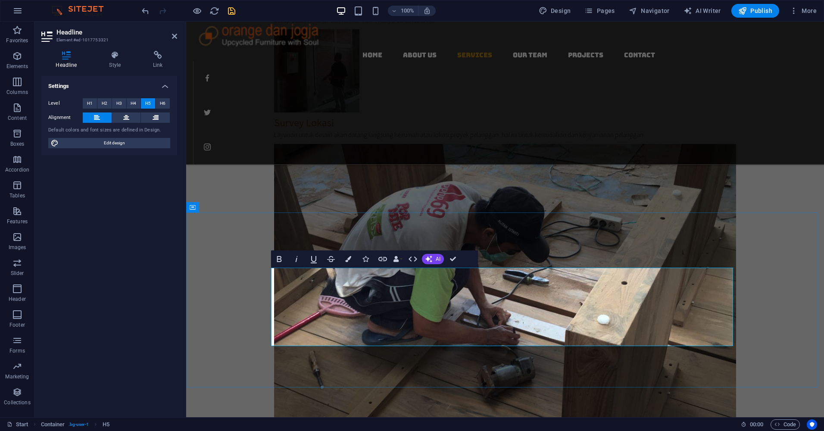
drag, startPoint x: 272, startPoint y: 327, endPoint x: 392, endPoint y: 339, distance: 120.3
click at [298, 259] on icon "button" at bounding box center [296, 259] width 10 height 10
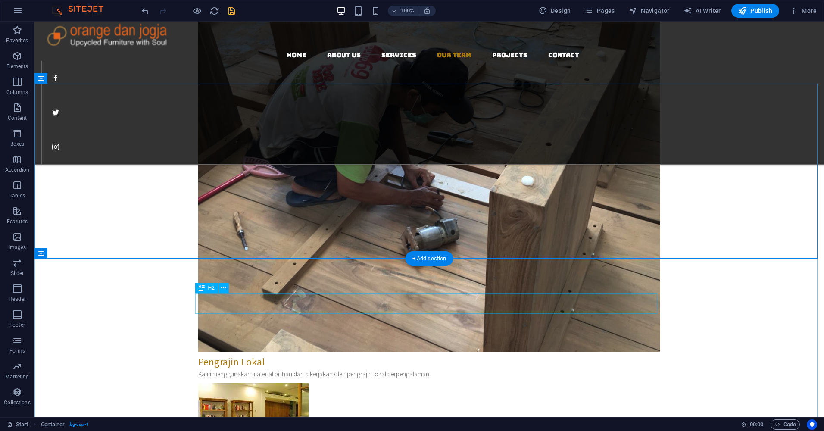
scroll to position [2017, 0]
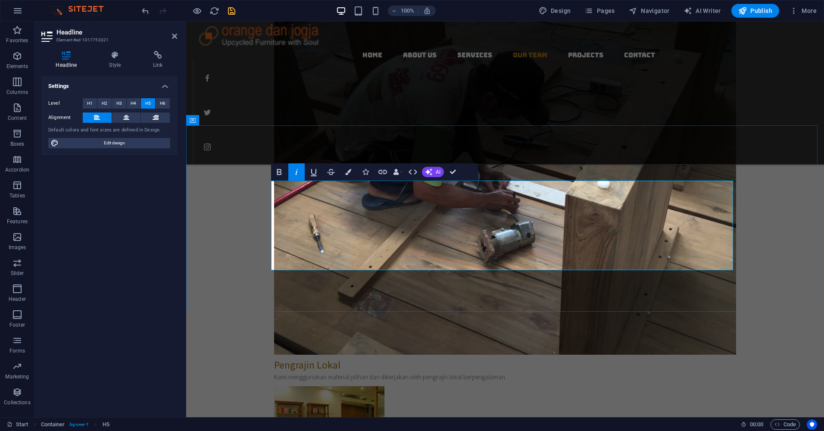
scroll to position [1931, 0]
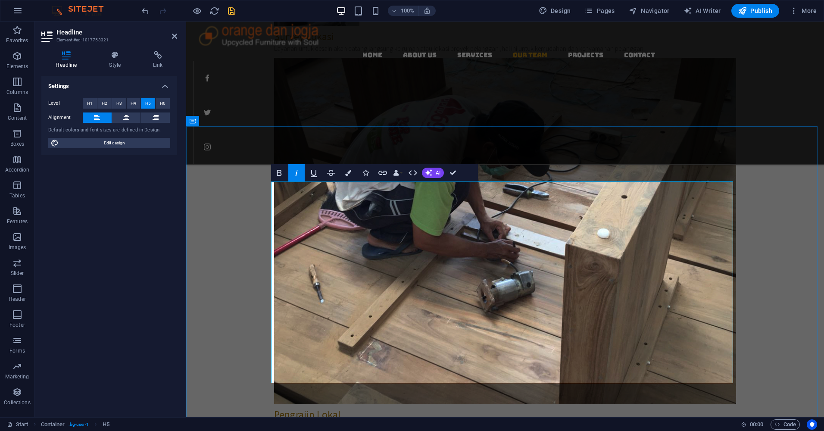
drag, startPoint x: 306, startPoint y: 311, endPoint x: 706, endPoint y: 311, distance: 400.1
click at [279, 174] on icon "button" at bounding box center [279, 173] width 10 height 10
drag, startPoint x: 305, startPoint y: 311, endPoint x: 712, endPoint y: 311, distance: 406.2
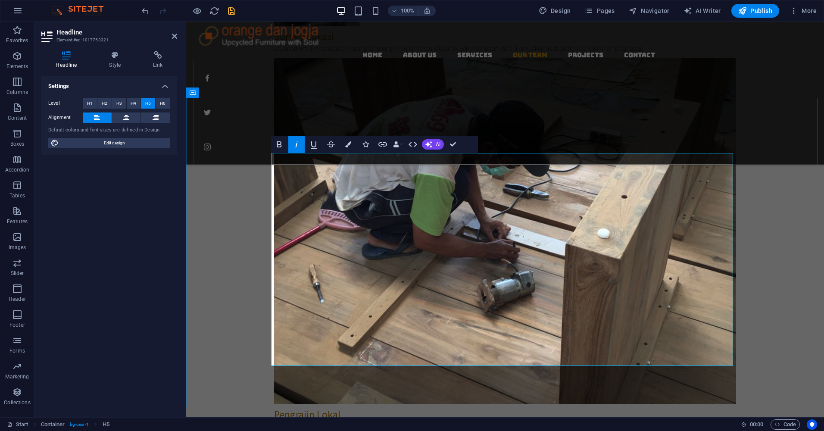
scroll to position [1974, 0]
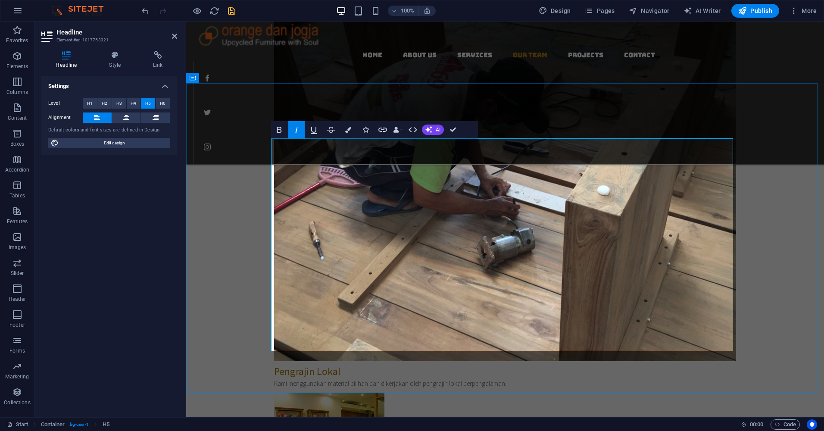
drag, startPoint x: 271, startPoint y: 257, endPoint x: 410, endPoint y: 344, distance: 164.4
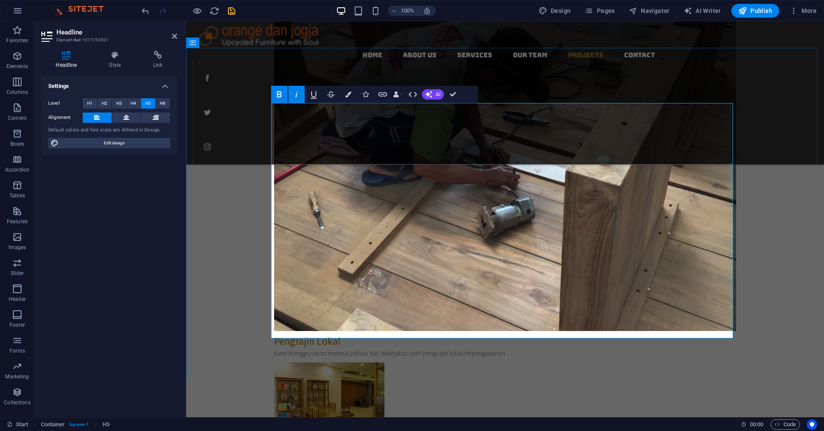
scroll to position [2017, 0]
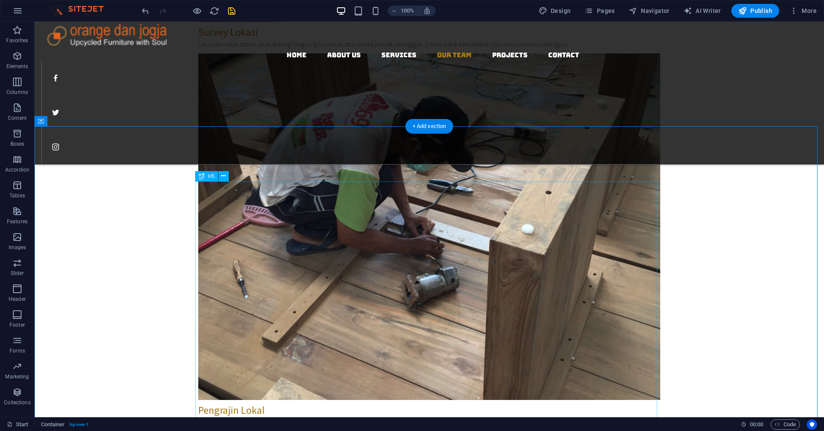
scroll to position [1931, 0]
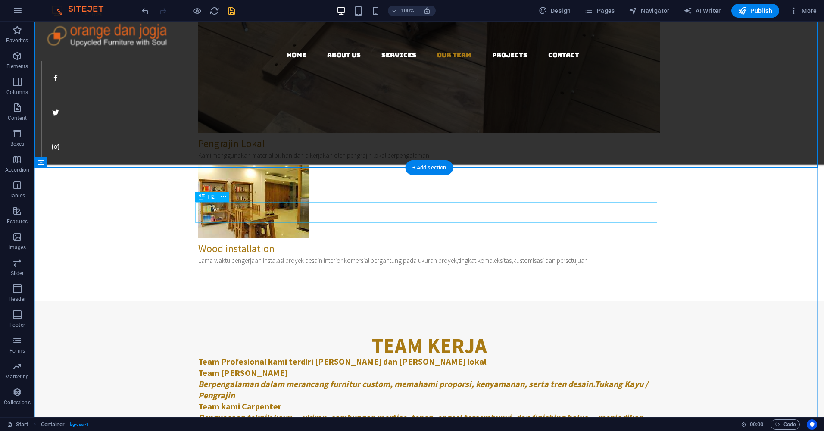
scroll to position [2190, 0]
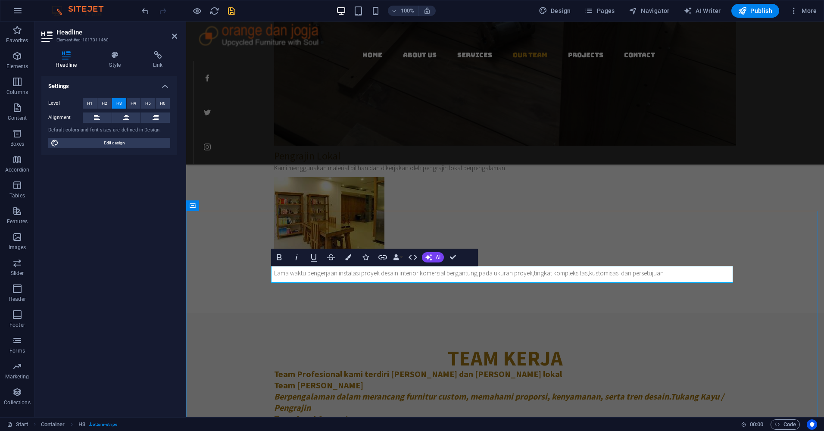
drag, startPoint x: 567, startPoint y: 274, endPoint x: 443, endPoint y: 276, distance: 123.6
copy h3 "Impressions of our projects"
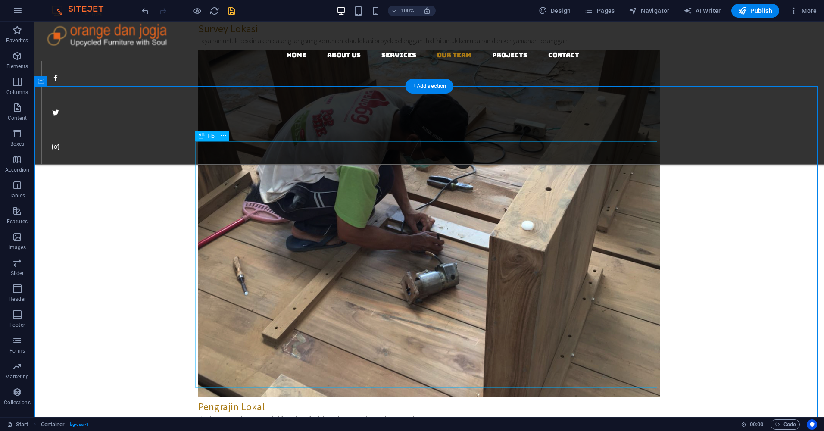
scroll to position [1931, 0]
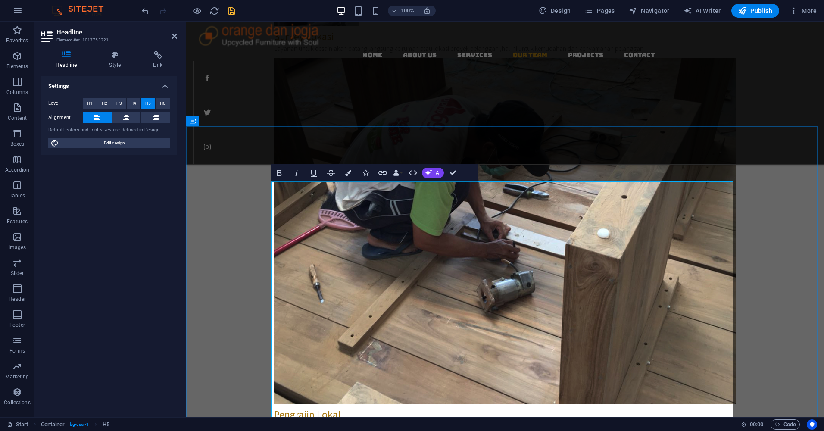
drag, startPoint x: 353, startPoint y: 230, endPoint x: 315, endPoint y: 228, distance: 38.4
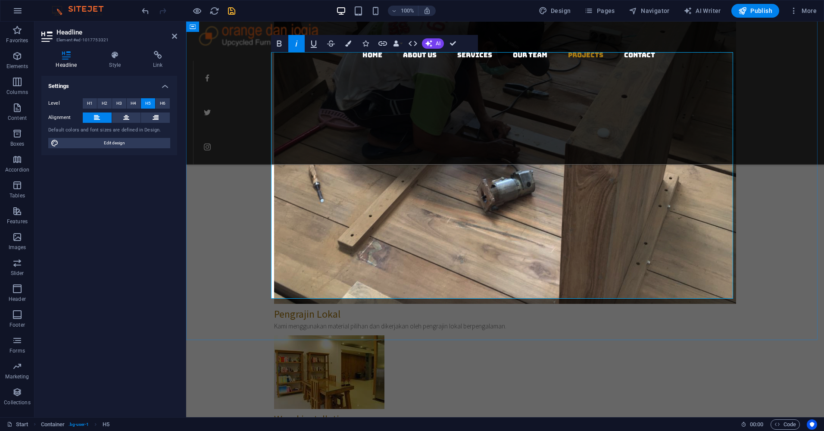
scroll to position [2017, 0]
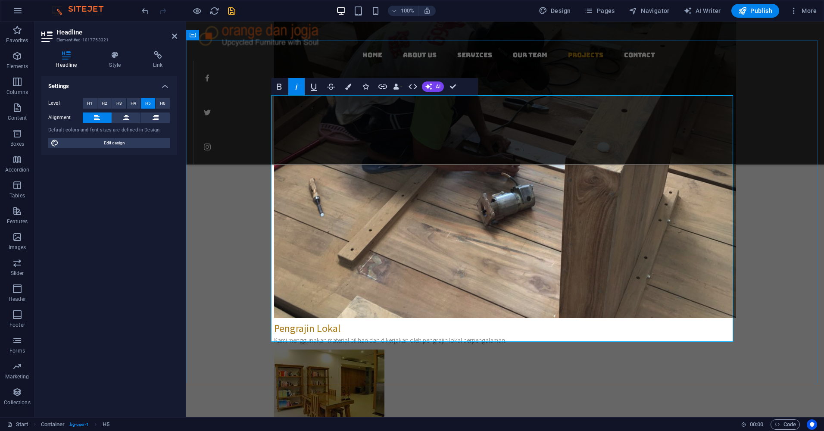
drag, startPoint x: 272, startPoint y: 213, endPoint x: 618, endPoint y: 340, distance: 368.1
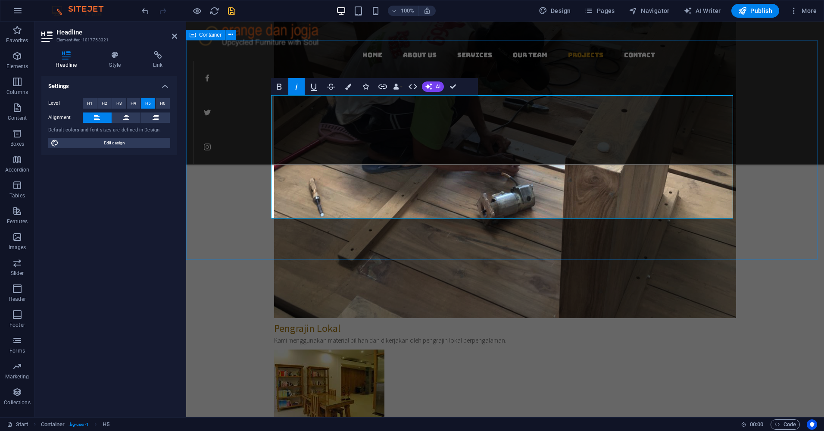
drag, startPoint x: 379, startPoint y: 214, endPoint x: 259, endPoint y: 209, distance: 119.4
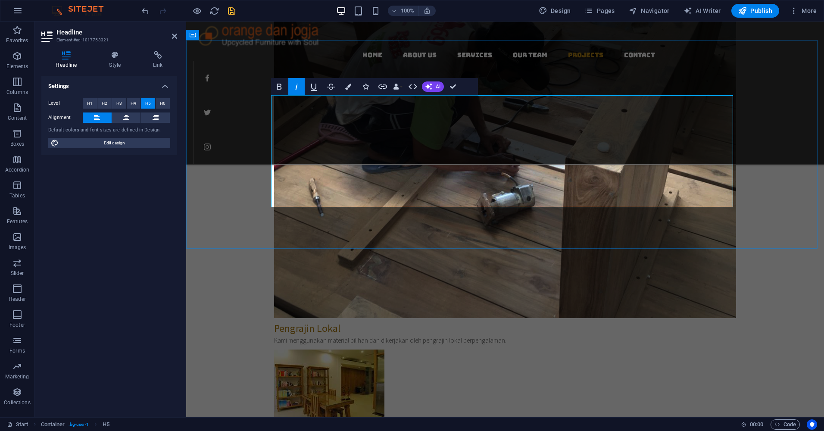
drag, startPoint x: 667, startPoint y: 193, endPoint x: 250, endPoint y: 190, distance: 416.5
drag, startPoint x: 126, startPoint y: 118, endPoint x: 133, endPoint y: 154, distance: 36.8
click at [126, 118] on icon at bounding box center [126, 117] width 6 height 10
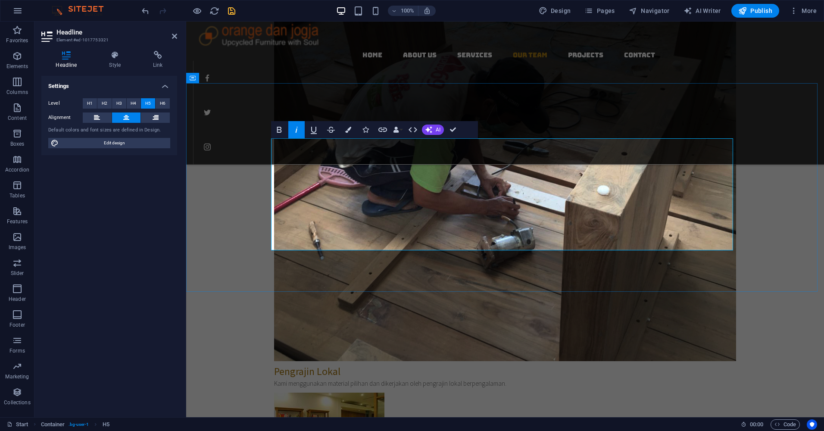
scroll to position [1931, 0]
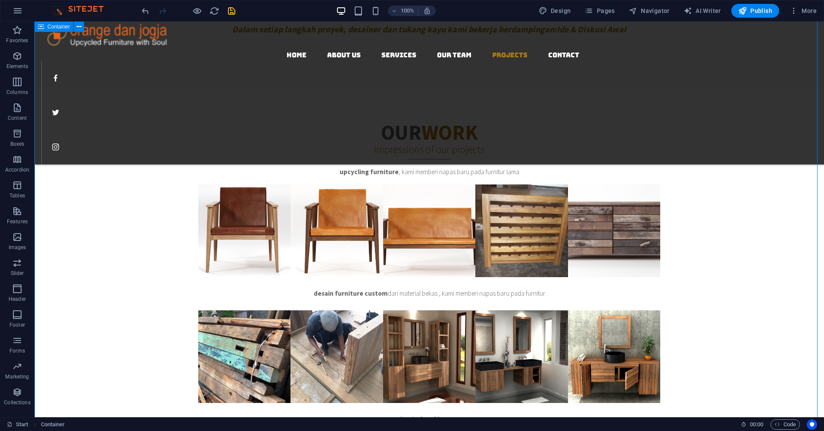
scroll to position [2707, 0]
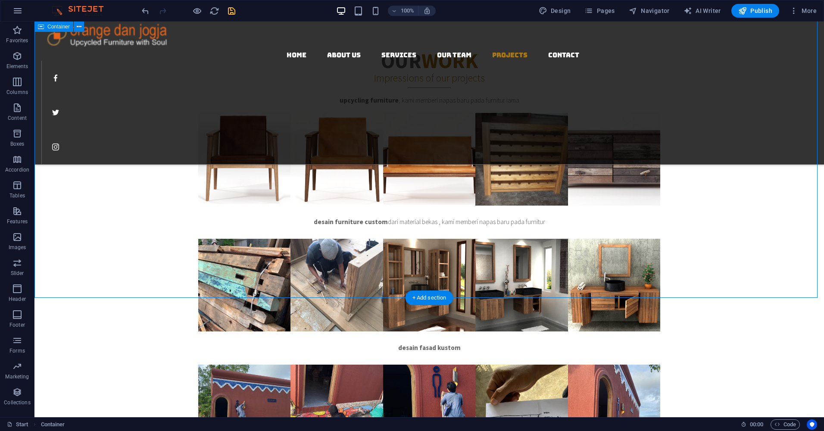
click at [757, 206] on div "Our work Impressions of our projects upcycling furniture , kami memberi napas b…" at bounding box center [428, 379] width 789 height 727
click at [748, 13] on span "Publish" at bounding box center [755, 10] width 34 height 9
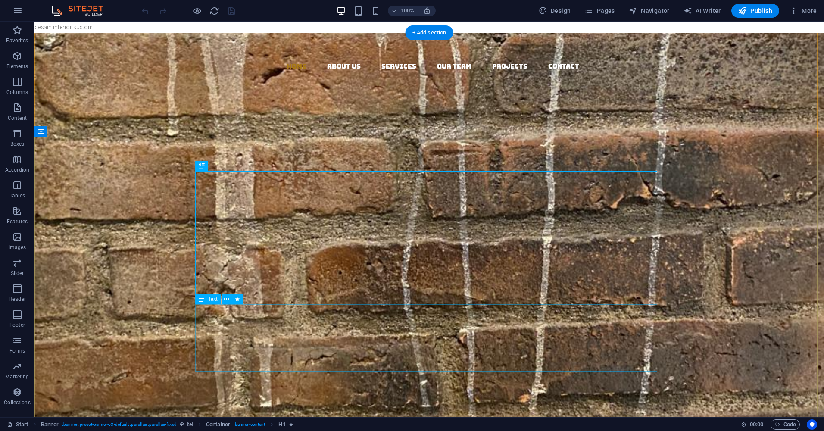
click at [204, 343] on div "Kami mendesain ulang dan mengubah produk atau bahan bekas yang tidak lagi digun…" at bounding box center [429, 376] width 462 height 67
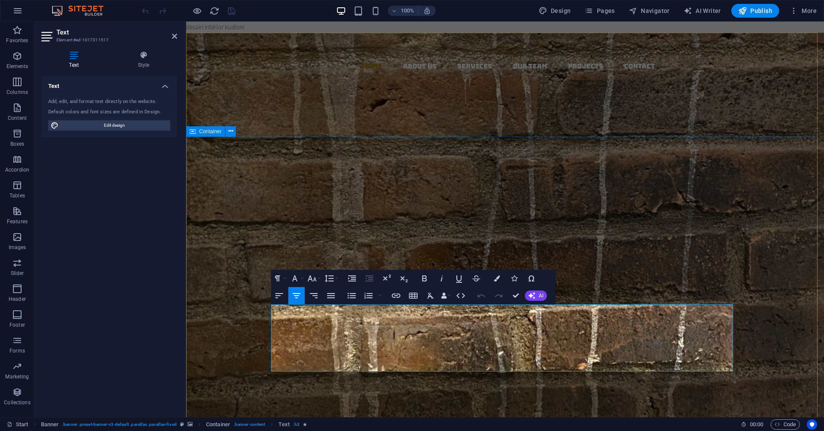
click at [799, 206] on div "CUSTOM DESAIN INTERIOR & UPCYCLING FURNITURE Kami mendesain ulang dan mengubah …" at bounding box center [504, 338] width 637 height 325
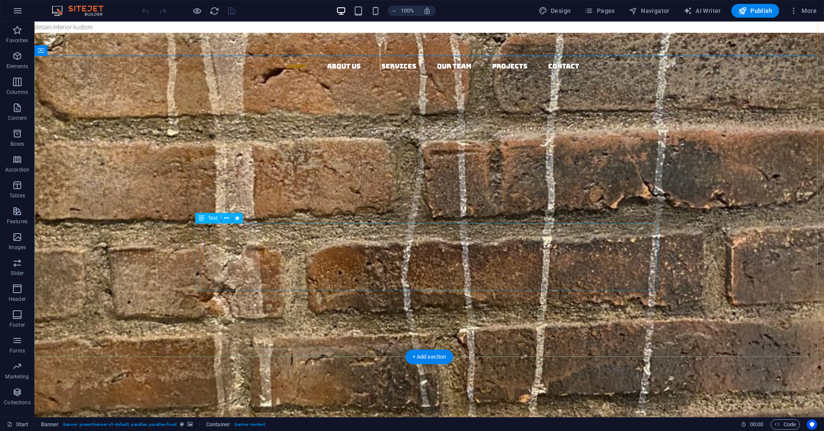
scroll to position [301, 0]
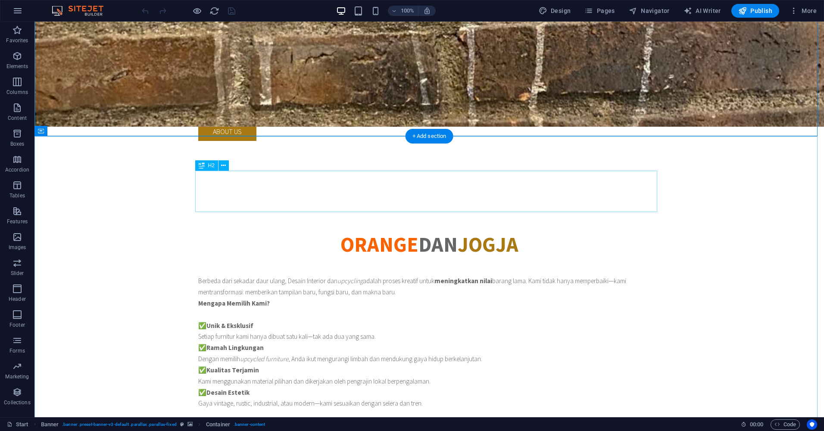
click at [516, 234] on div "ORANGE DAN JOGJA ." at bounding box center [429, 254] width 462 height 41
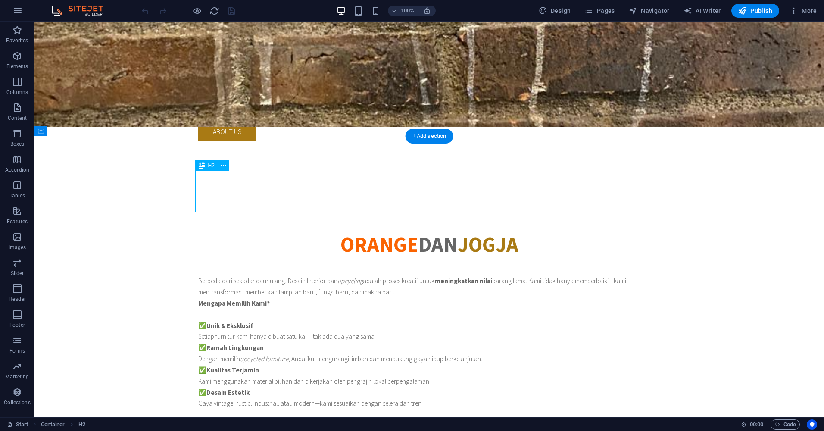
click at [516, 234] on div "ORANGE DAN JOGJA ." at bounding box center [429, 254] width 462 height 41
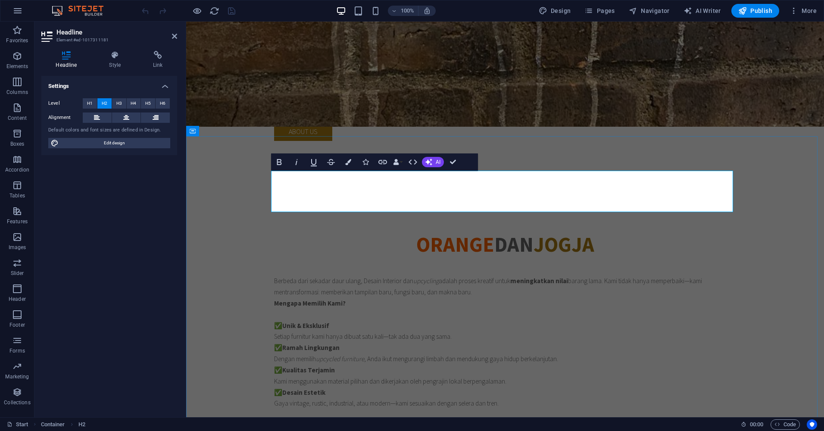
click at [502, 252] on span "." at bounding box center [505, 265] width 6 height 26
drag, startPoint x: 500, startPoint y: 206, endPoint x: 492, endPoint y: 206, distance: 8.2
click at [492, 234] on h2 "ORANGE DAN JOGJA ." at bounding box center [505, 254] width 462 height 41
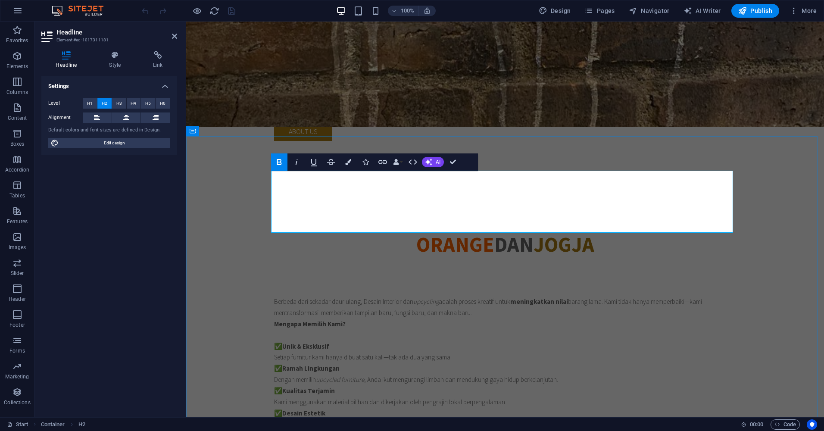
scroll to position [0, 1]
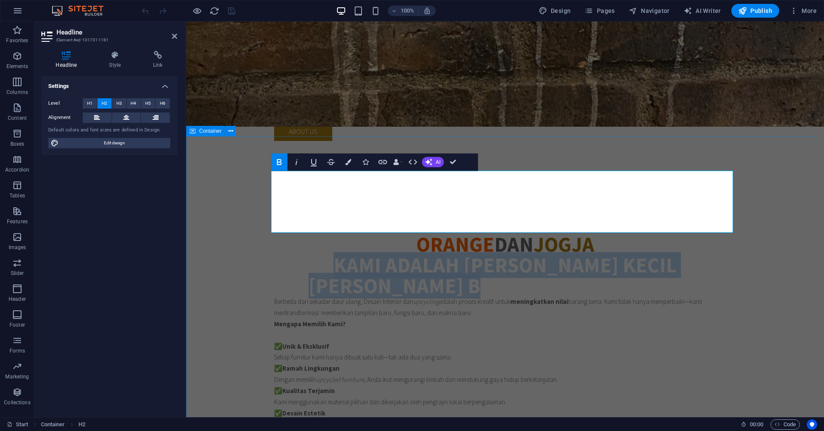
drag, startPoint x: 658, startPoint y: 215, endPoint x: 261, endPoint y: 207, distance: 396.3
click at [261, 207] on div "ORANGE DAN JOGJA Kami adalah tim kecil yang besar dalam semangat Kami adalah ti…" at bounding box center [504, 427] width 637 height 457
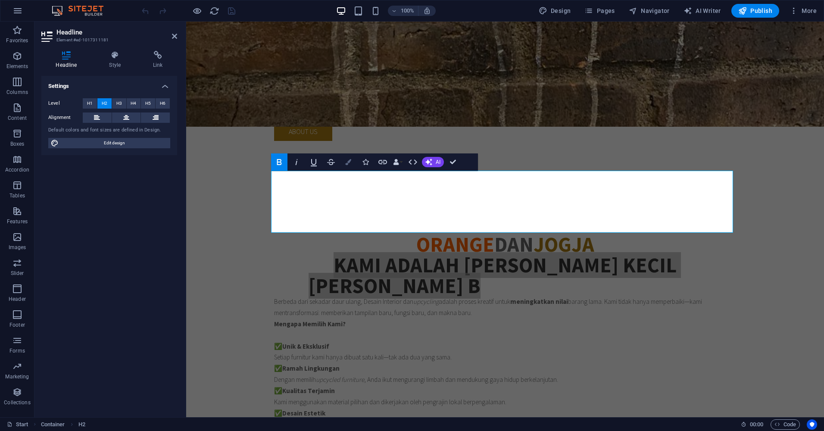
click at [349, 160] on icon "button" at bounding box center [348, 162] width 6 height 6
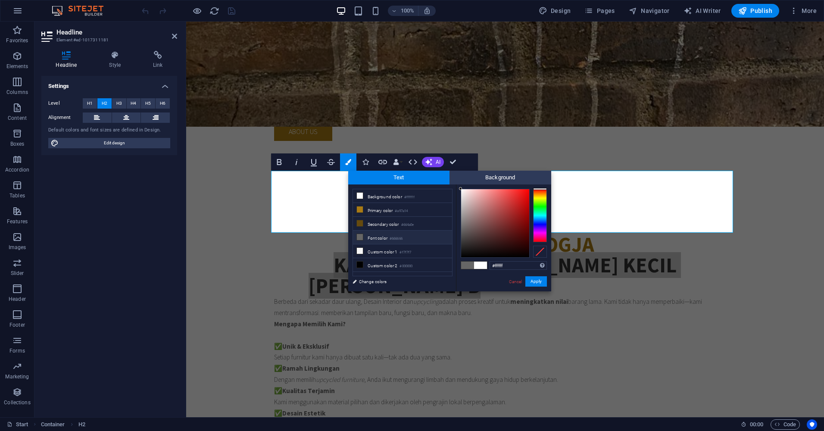
click at [540, 221] on div at bounding box center [540, 215] width 14 height 53
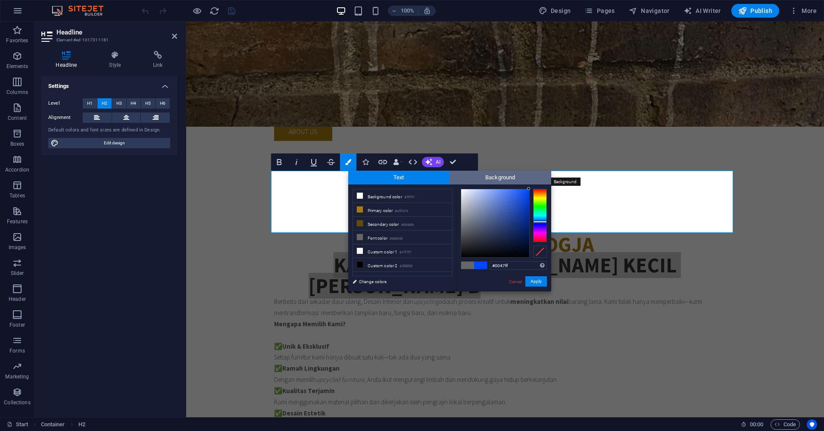
drag, startPoint x: 522, startPoint y: 195, endPoint x: 535, endPoint y: 176, distance: 23.1
click at [535, 176] on div "Text Background less Background color #ffffff Primary color #a97a14 Secondary c…" at bounding box center [449, 231] width 203 height 121
type input "#000000"
click at [539, 281] on button "Apply" at bounding box center [536, 281] width 22 height 10
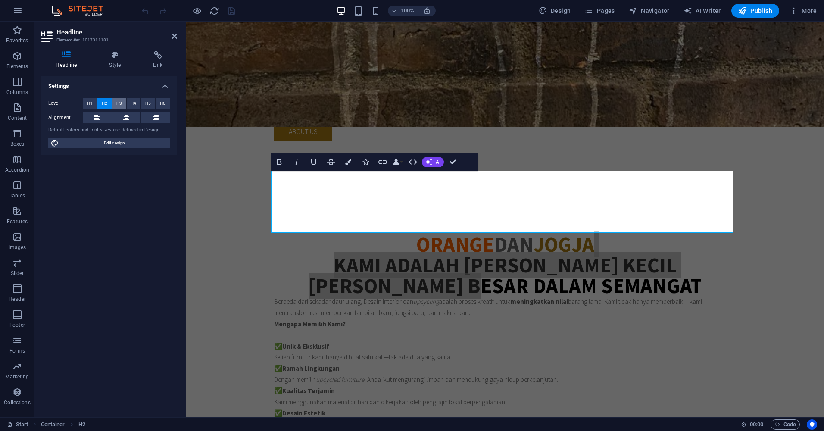
click at [120, 103] on span "H3" at bounding box center [119, 103] width 6 height 10
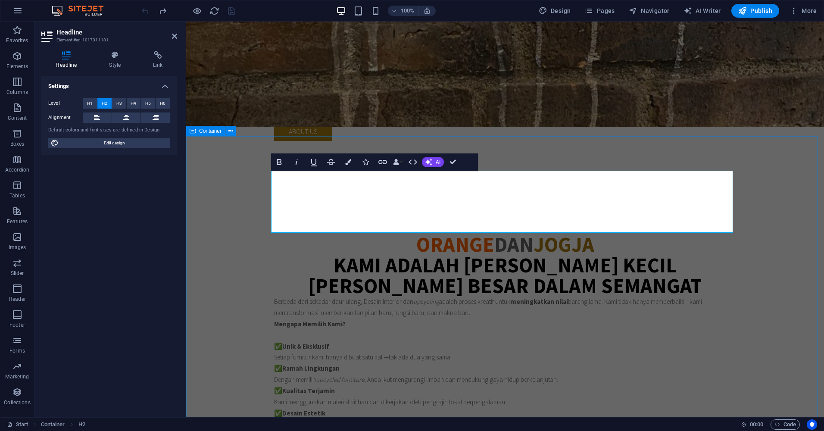
click at [788, 199] on div "ORANGE DAN JOGJA Kami adalah tim kecil yang besar dalam semangat Kami adalah ti…" at bounding box center [504, 427] width 637 height 457
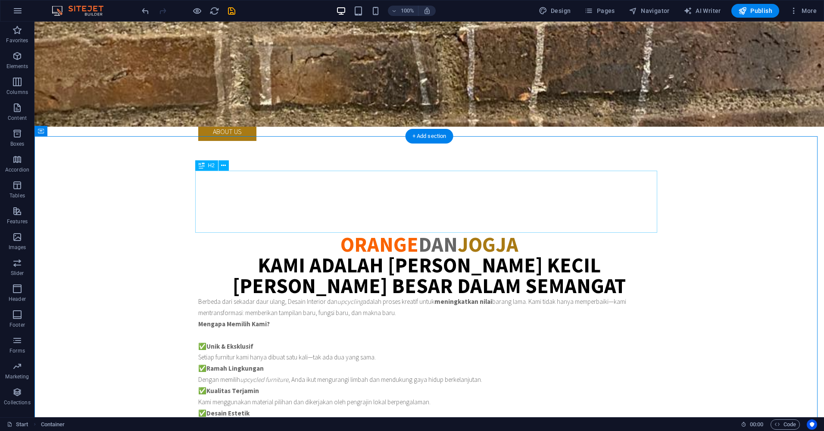
click at [472, 234] on div "ORANGE DAN JOGJA Kami adalah tim kecil yang besar dalam semangat" at bounding box center [429, 265] width 462 height 62
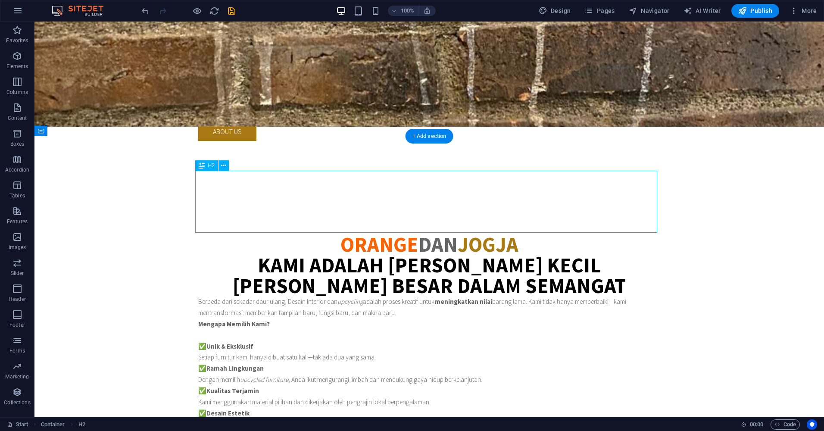
click at [472, 234] on div "ORANGE DAN JOGJA Kami adalah tim kecil yang besar dalam semangat" at bounding box center [429, 265] width 462 height 62
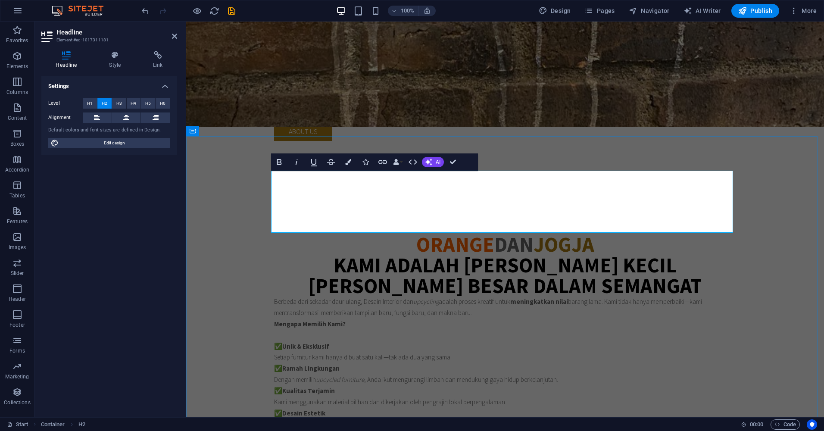
click at [560, 234] on h2 "ORANGE DAN JOGJA Kami adalah tim kecil yang besar dalam semangat" at bounding box center [505, 265] width 462 height 62
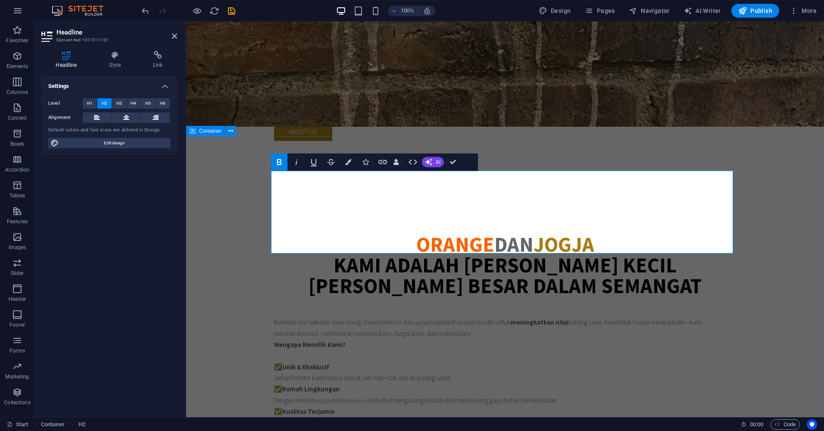
click at [769, 203] on div "ORANGE DAN JOGJA Kami adalah tim kecil yang besar dalam semangat ‌ Berbeda dari…" at bounding box center [504, 438] width 637 height 478
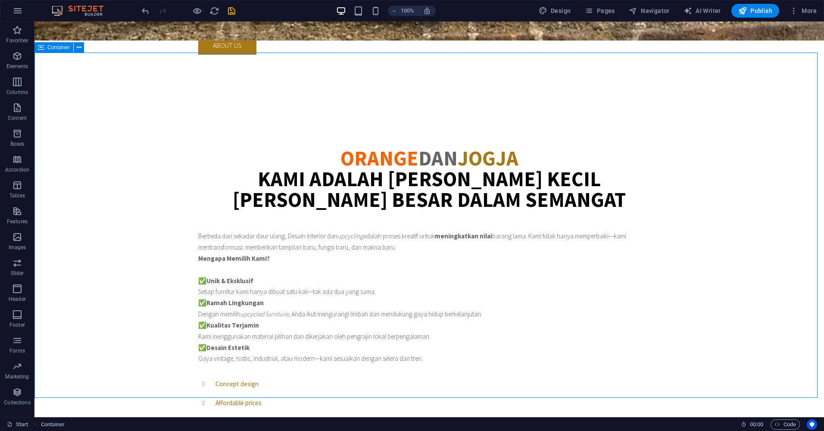
scroll to position [345, 0]
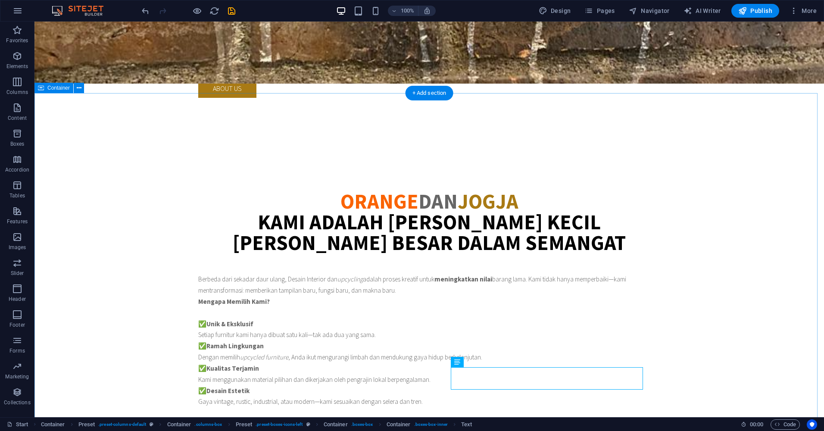
click at [743, 227] on div "ORANGE DAN JOGJA Kami adalah tim kecil yang besar dalam semangat Berbeda dari s…" at bounding box center [428, 395] width 789 height 478
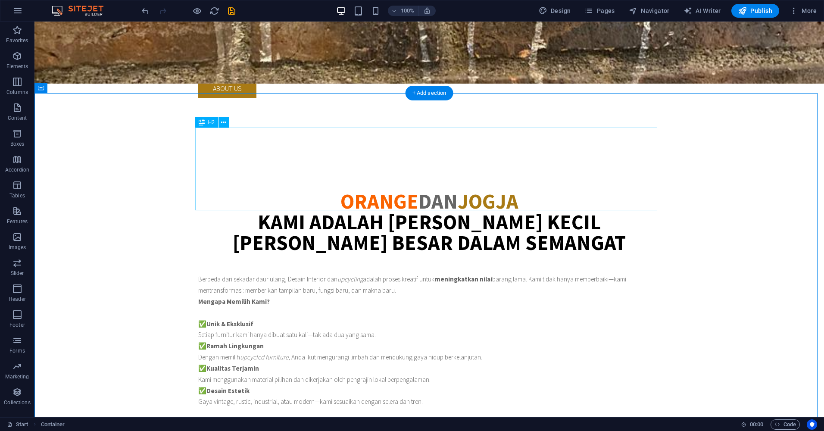
click at [464, 191] on div "ORANGE DAN JOGJA Kami adalah tim kecil yang besar dalam semangat" at bounding box center [429, 232] width 462 height 83
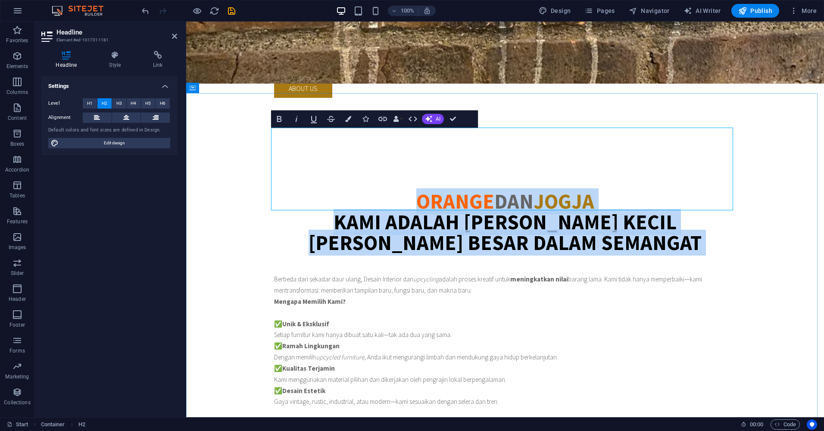
click at [582, 191] on h2 "ORANGE DAN JOGJA Kami adalah tim kecil yang besar dalam semangat" at bounding box center [505, 232] width 462 height 83
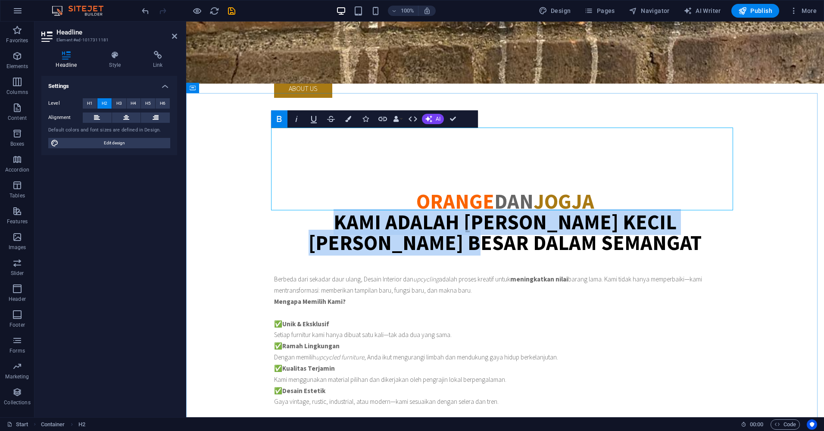
drag, startPoint x: 553, startPoint y: 180, endPoint x: 294, endPoint y: 165, distance: 259.7
click at [294, 191] on h2 "ORANGE DAN JOGJA Kami adalah tim kecil yang besar dalam semangat" at bounding box center [505, 232] width 462 height 83
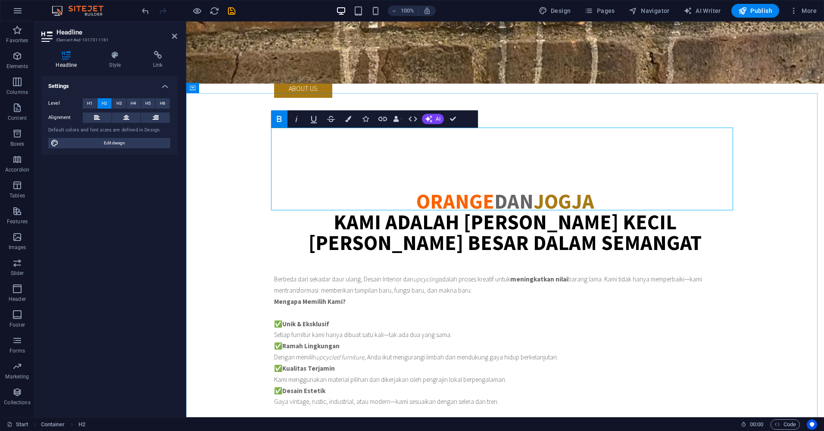
scroll to position [0, 1]
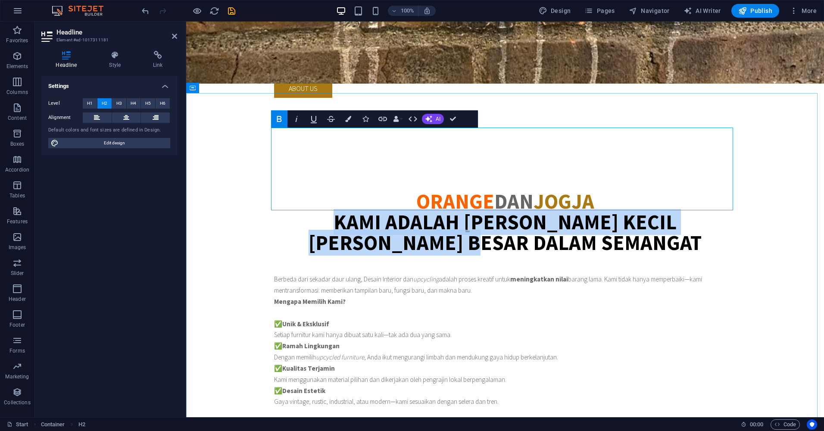
drag, startPoint x: 553, startPoint y: 180, endPoint x: 294, endPoint y: 154, distance: 260.2
click at [294, 191] on h2 "ORANGE DAN JOGJA ​Kami adalah tim kecil yang besar dalam semangat" at bounding box center [505, 232] width 462 height 83
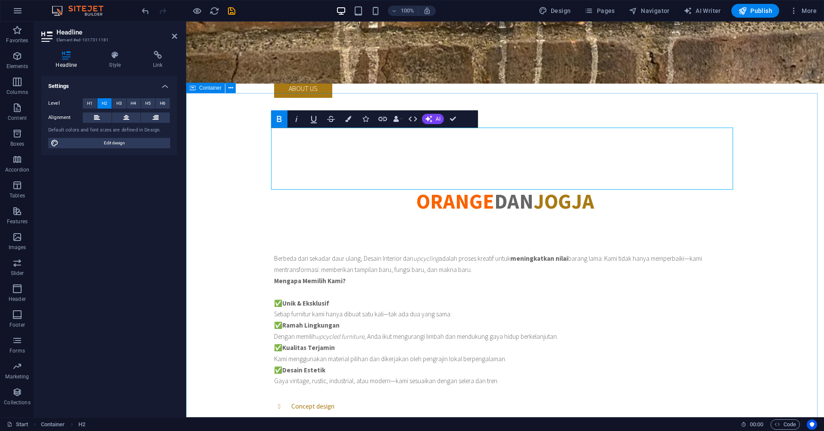
click at [786, 193] on div "ORANGE DAN JOGJA Kami adalah tim kecil yang besar dalam semangat Berbeda dari s…" at bounding box center [504, 384] width 637 height 457
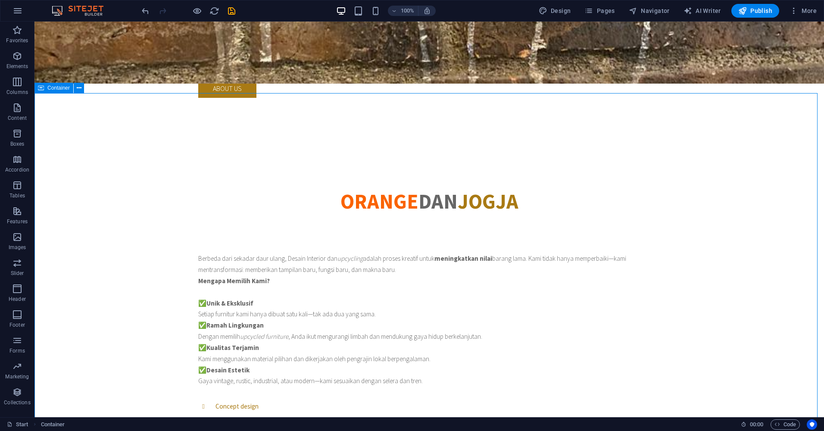
click at [764, 204] on div "ORANGE DAN JOGJA Berbeda dari sekadar daur ulang, Desain Interior dan upcycling…" at bounding box center [428, 384] width 789 height 457
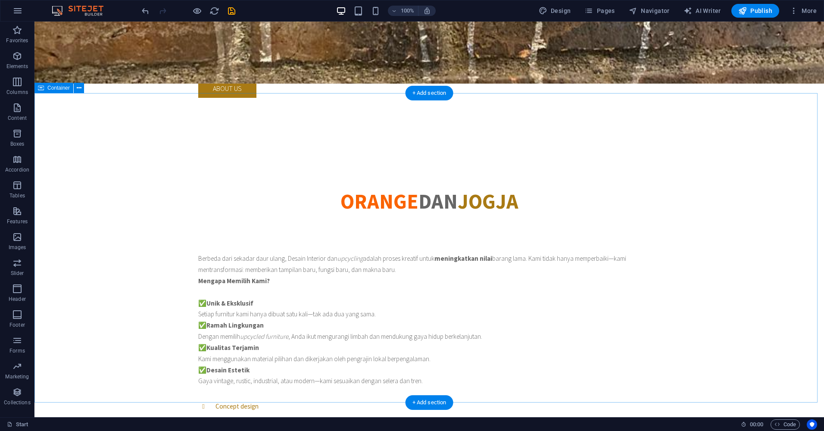
click at [768, 156] on div "ORANGE DAN JOGJA Berbeda dari sekadar daur ulang, Desain Interior dan upcycling…" at bounding box center [428, 379] width 789 height 446
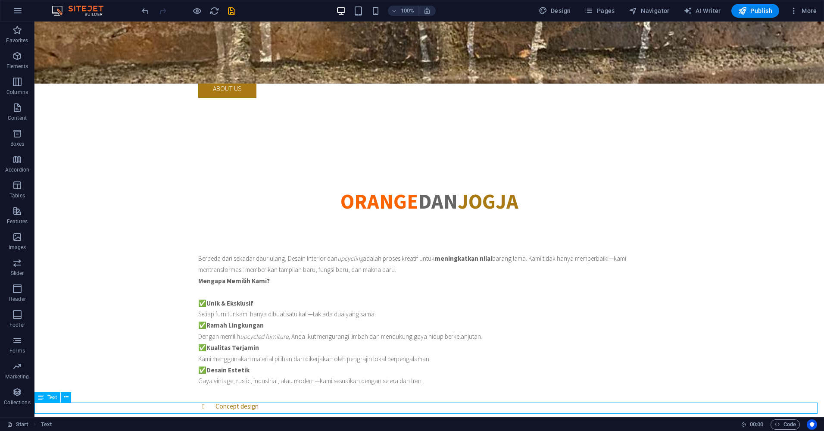
scroll to position [375, 0]
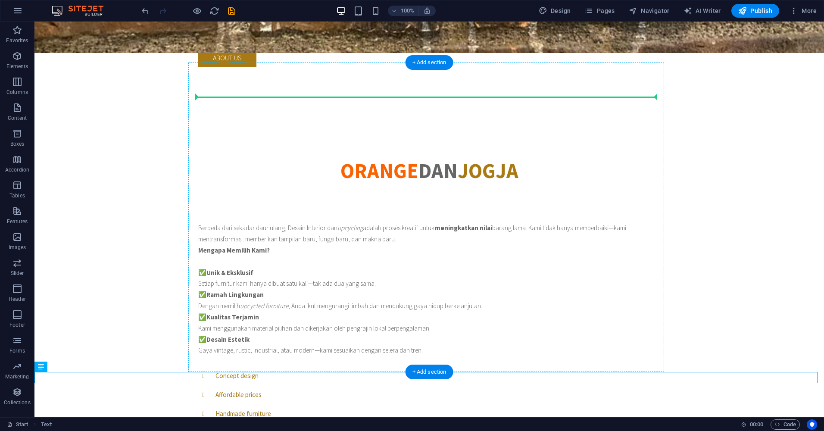
drag, startPoint x: 292, startPoint y: 408, endPoint x: 336, endPoint y: 123, distance: 288.4
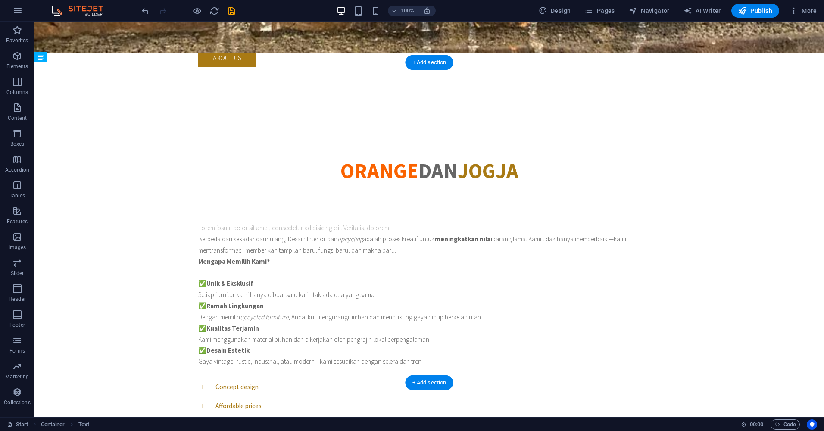
drag, startPoint x: 324, startPoint y: 102, endPoint x: 324, endPoint y: 138, distance: 36.2
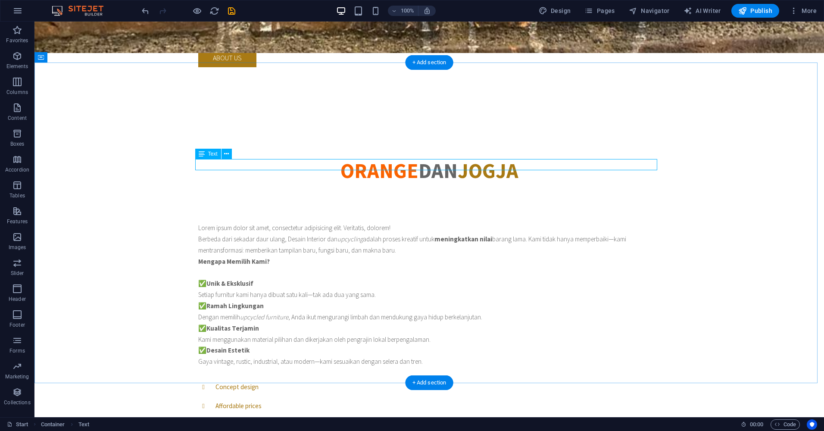
click at [325, 222] on div "Lorem ipsum dolor sit amet, consectetur adipisicing elit. Veritatis, dolorem!" at bounding box center [429, 227] width 462 height 11
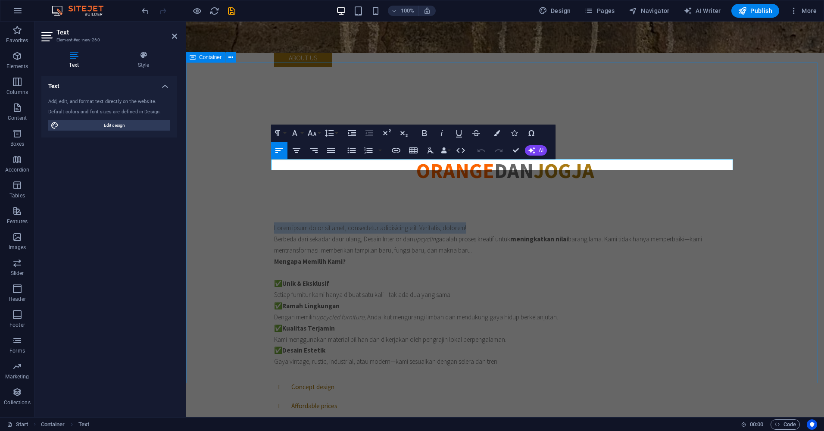
drag, startPoint x: 480, startPoint y: 165, endPoint x: 261, endPoint y: 168, distance: 219.7
click at [261, 168] on div "ORANGE DAN JOGJA Lorem ipsum dolor sit amet, consectetur adipisicing elit. Veri…" at bounding box center [504, 354] width 637 height 457
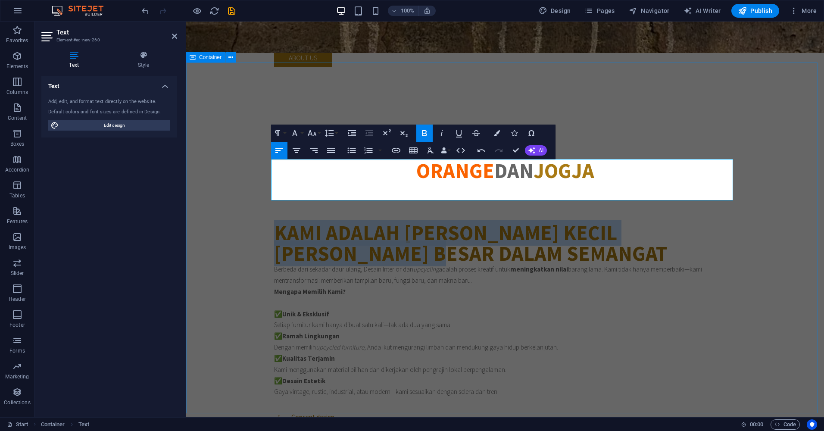
drag, startPoint x: 376, startPoint y: 190, endPoint x: 242, endPoint y: 161, distance: 137.0
click at [242, 161] on div "ORANGE DAN JOGJA Kami adalah tim kecil yang besar dalam semangat Berbeda dari s…" at bounding box center [504, 369] width 637 height 487
click at [297, 149] on icon "button" at bounding box center [296, 150] width 8 height 5
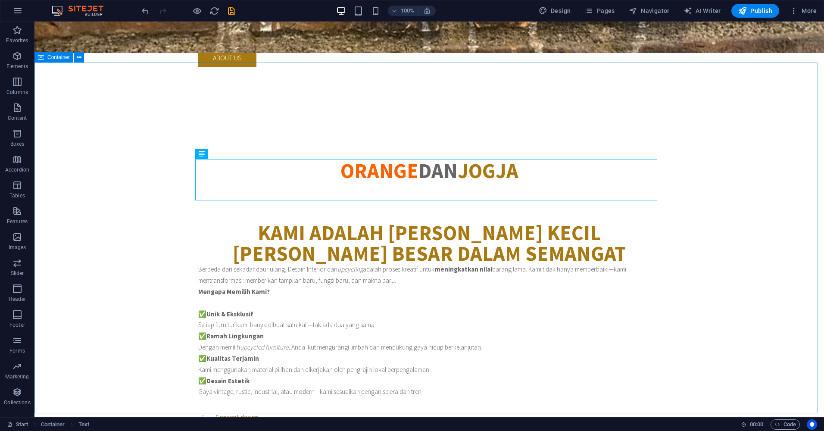
click at [749, 131] on div "ORANGE DAN JOGJA Kami adalah tim kecil yang besar dalam semangat Berbeda dari s…" at bounding box center [428, 369] width 789 height 487
click at [462, 222] on div "Kami adalah tim kecil yang besar dalam semangat" at bounding box center [429, 242] width 462 height 41
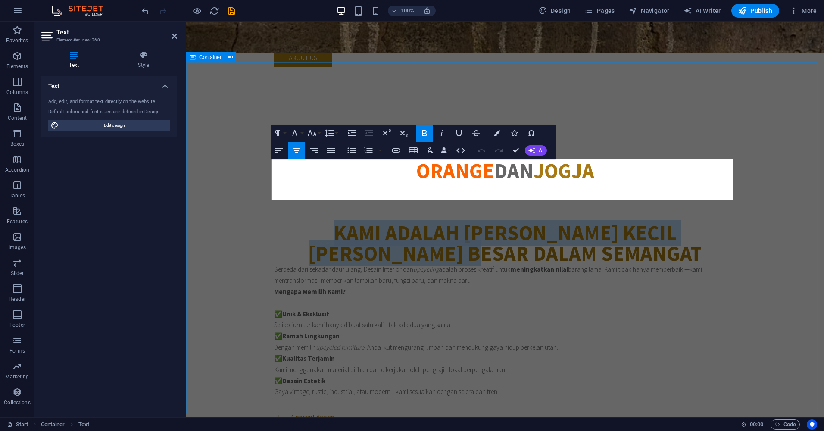
drag, startPoint x: 573, startPoint y: 196, endPoint x: 214, endPoint y: 166, distance: 360.5
click at [214, 166] on div "ORANGE DAN JOGJA Kami adalah tim kecil yang besar dalam semangat Berbeda dari s…" at bounding box center [504, 369] width 637 height 487
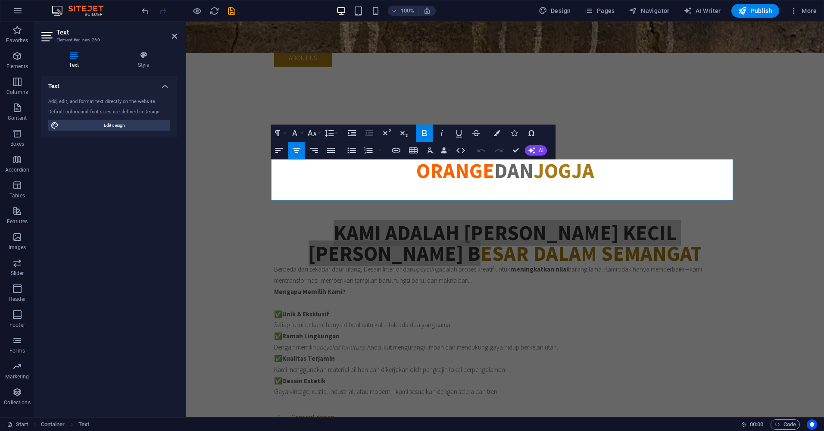
click at [47, 38] on icon at bounding box center [47, 37] width 13 height 14
click at [146, 55] on icon at bounding box center [143, 55] width 67 height 9
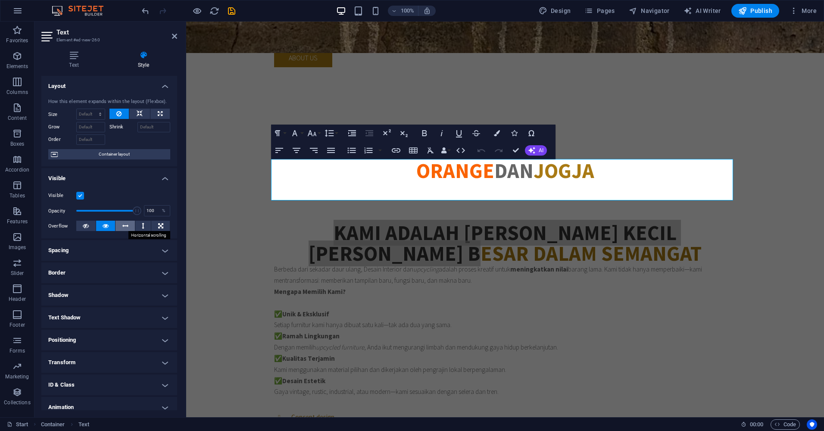
click at [124, 225] on icon at bounding box center [125, 226] width 6 height 10
click at [105, 226] on icon at bounding box center [106, 226] width 6 height 10
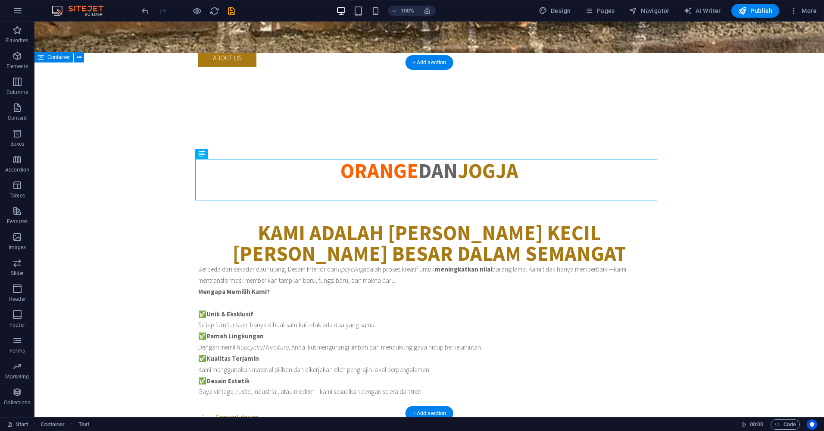
click at [799, 157] on div "ORANGE DAN JOGJA Kami adalah tim kecil yang besar dalam semangat Berbeda dari s…" at bounding box center [428, 369] width 789 height 487
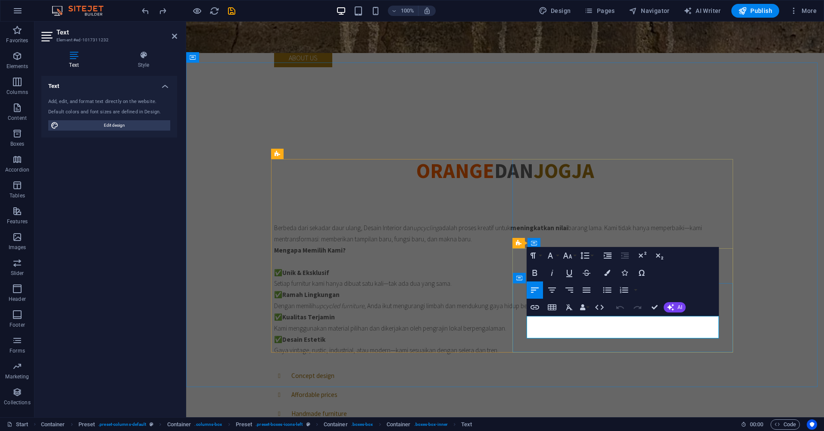
drag, startPoint x: 550, startPoint y: 332, endPoint x: 526, endPoint y: 320, distance: 27.2
drag, startPoint x: 554, startPoint y: 331, endPoint x: 525, endPoint y: 322, distance: 31.1
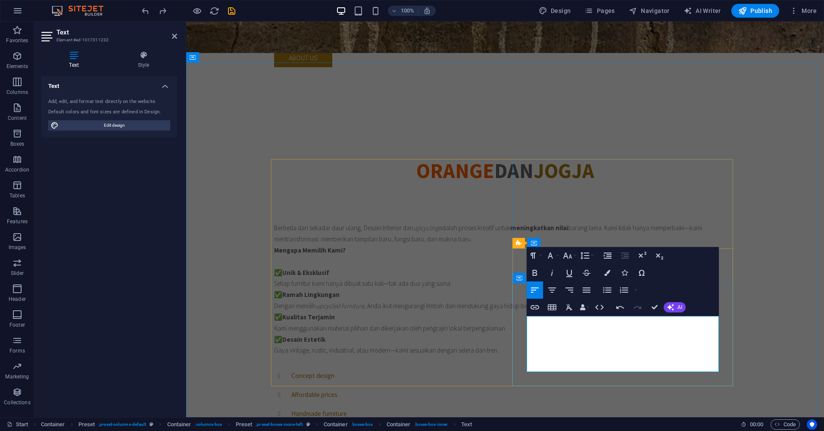
drag, startPoint x: 656, startPoint y: 321, endPoint x: 604, endPoint y: 321, distance: 52.1
drag, startPoint x: 684, startPoint y: 332, endPoint x: 696, endPoint y: 332, distance: 11.2
click at [702, 274] on div "Paragraph Format Normal Heading 1 Heading 2 Heading 3 Heading 4 Heading 5 Headi…" at bounding box center [622, 281] width 192 height 69
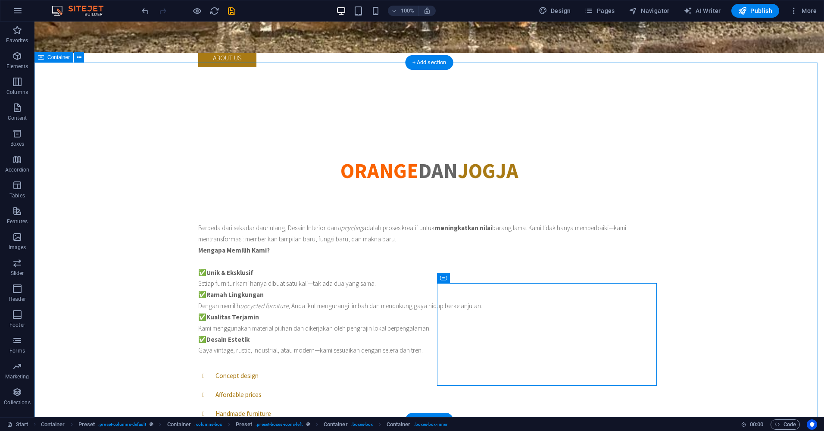
click at [762, 316] on div "ORANGE DAN JOGJA Berbeda dari sekadar daur ulang, Desain Interior dan upcycling…" at bounding box center [428, 360] width 789 height 468
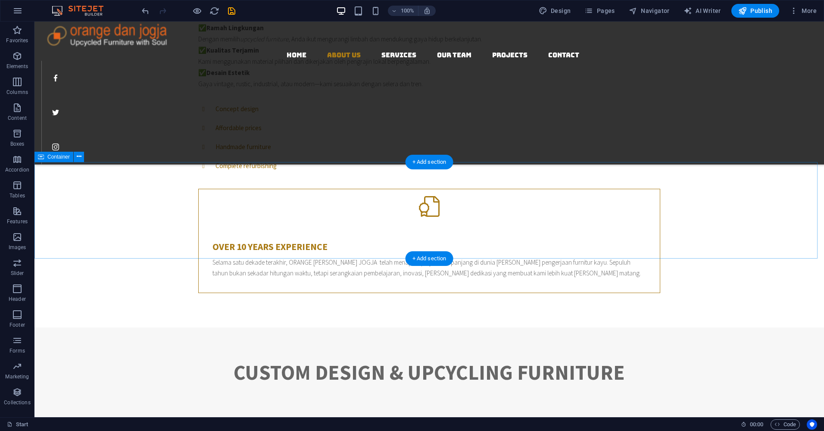
scroll to position [590, 0]
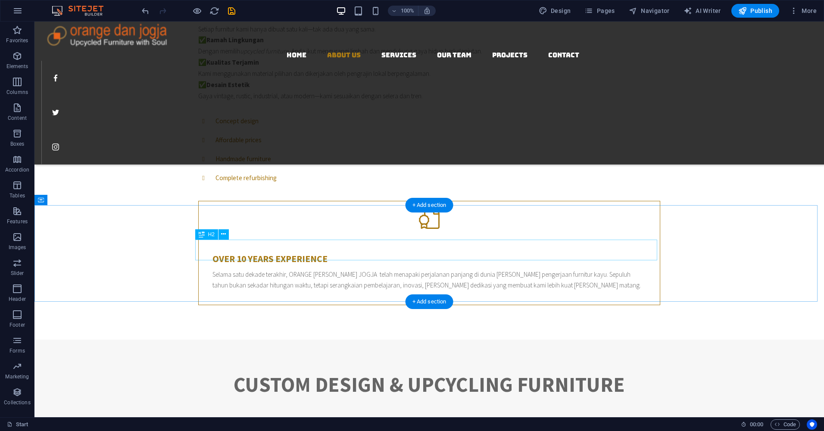
click at [546, 374] on div "Custom Design & Upcycling Furniture" at bounding box center [429, 384] width 462 height 21
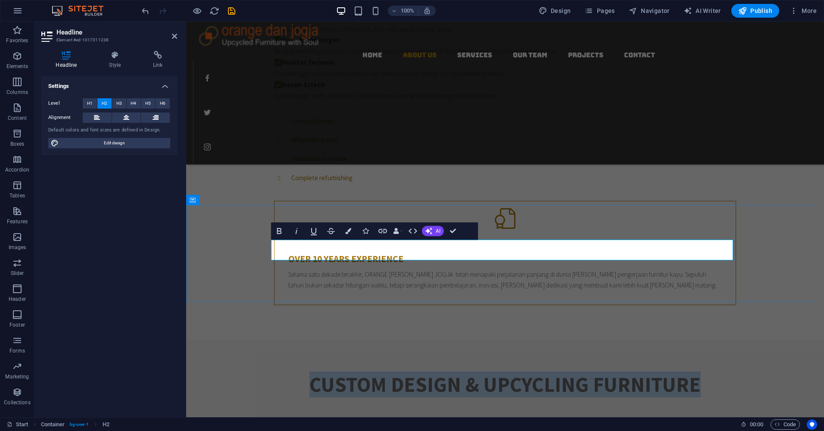
click at [512, 374] on h2 "Custom Design & Upcycling Furniture" at bounding box center [505, 384] width 462 height 21
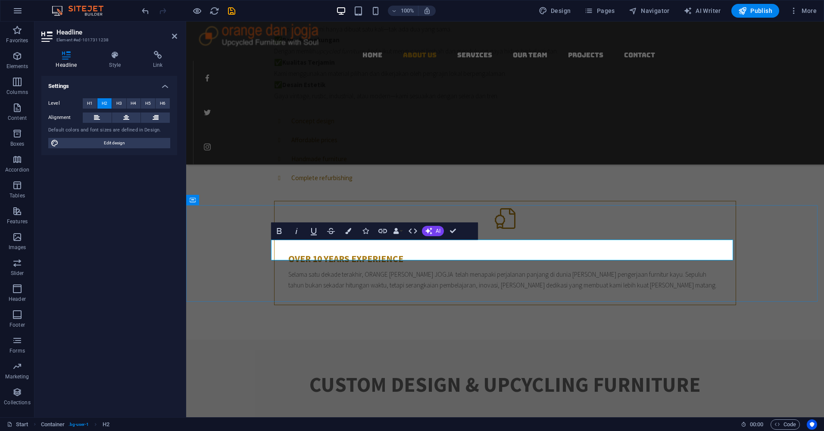
click at [698, 374] on h2 "Custom Design & Upcycling Furniture" at bounding box center [505, 384] width 462 height 21
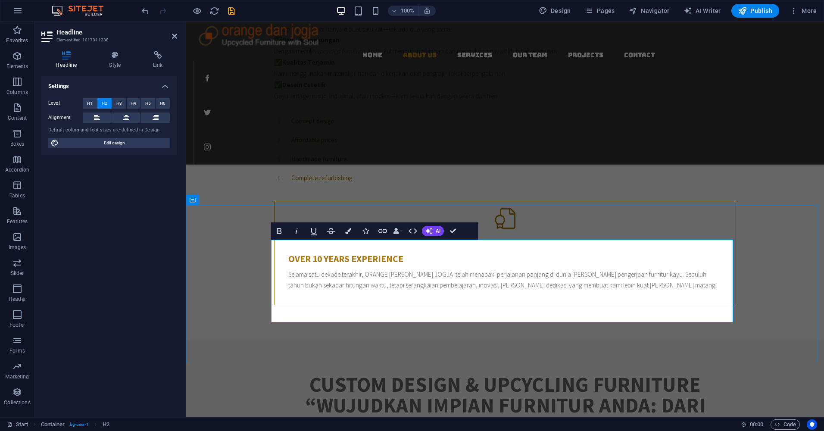
click at [702, 374] on h2 "Custom Design & Upcycling Furniture ‌“Wujudkan Impian Furnitur Anda: Dari Kayu …" at bounding box center [505, 415] width 462 height 83
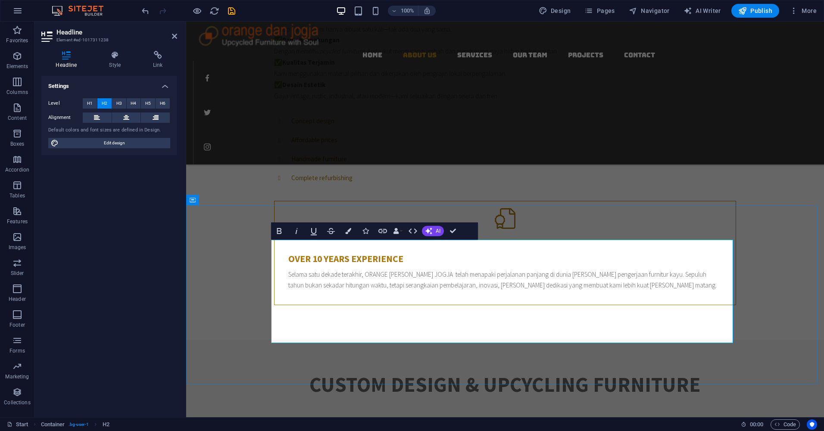
click at [625, 374] on h2 "Custom Design & Upcycling Furniture ‌ ‌“Wujudkan Impian Furnitur Anda: Dari Kay…" at bounding box center [505, 425] width 462 height 103
click at [783, 339] on div "Custom Design & Upcycling Furniture ‌ ‌“Wujudkan Impian Furnitur Anda: Dari Kay…" at bounding box center [504, 428] width 637 height 179
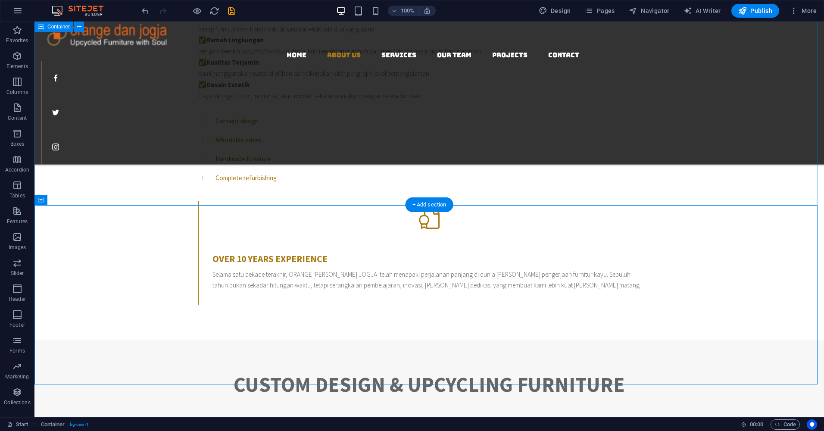
click at [780, 160] on div "ORANGE DAN JOGJA Berbeda dari sekadar daur ulang, Desain Interior dan upcycling…" at bounding box center [428, 105] width 789 height 468
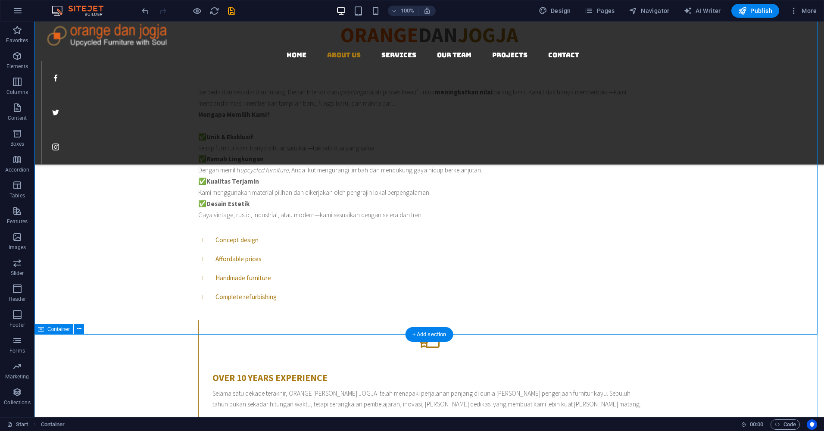
scroll to position [461, 0]
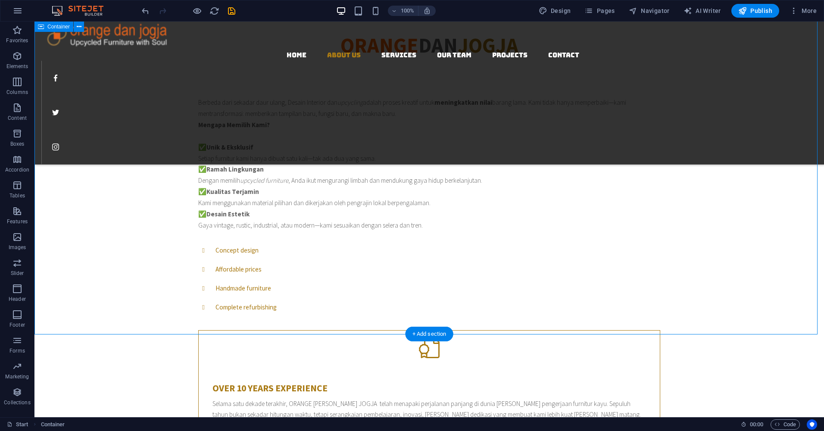
click at [774, 257] on div "ORANGE DAN JOGJA Berbeda dari sekadar daur ulang, Desain Interior dan upcycling…" at bounding box center [428, 234] width 789 height 468
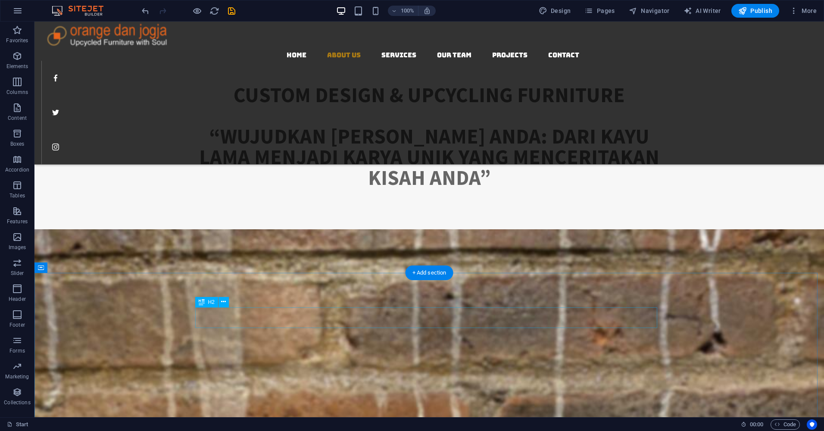
scroll to position [806, 0]
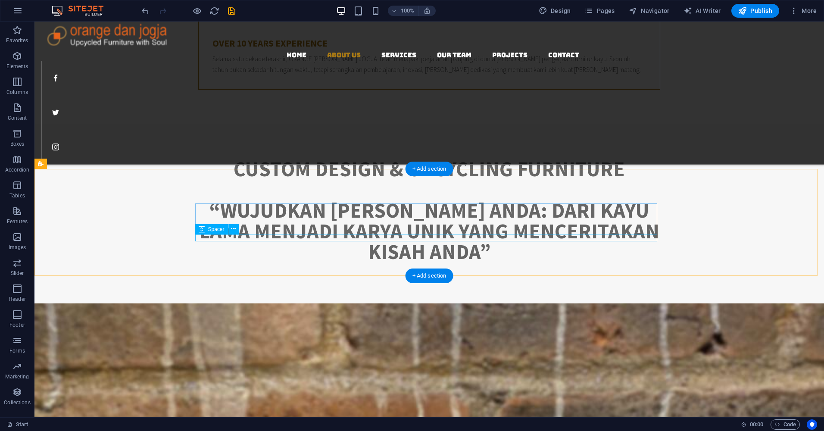
select select "rem"
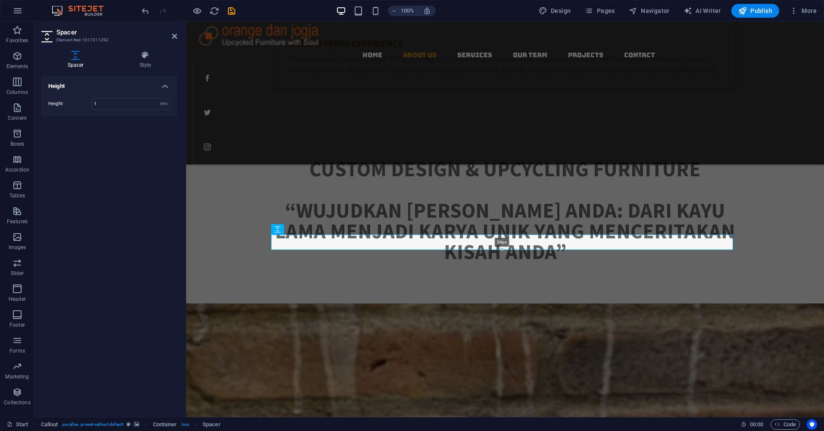
drag, startPoint x: 502, startPoint y: 241, endPoint x: 501, endPoint y: 250, distance: 8.7
click at [501, 250] on div at bounding box center [501, 249] width 461 height 3
type input "34"
select select "px"
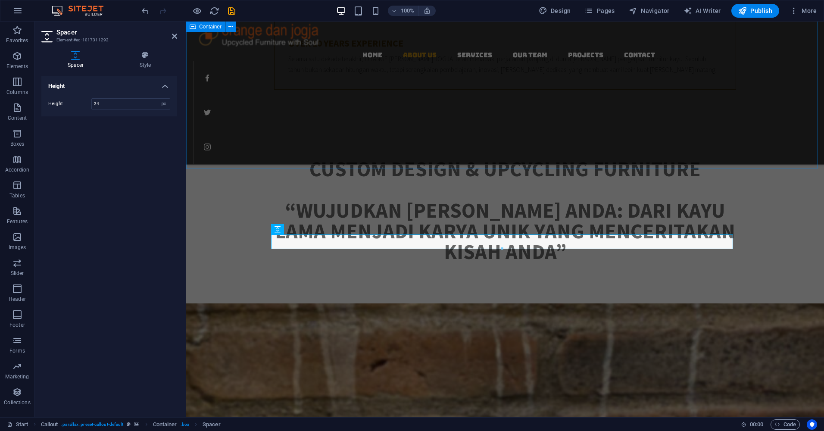
click at [601, 139] on div "Custom Design & Upcycling Furniture “Wujudkan Impian Furnitur Anda: Dari Kayu L…" at bounding box center [504, 213] width 637 height 179
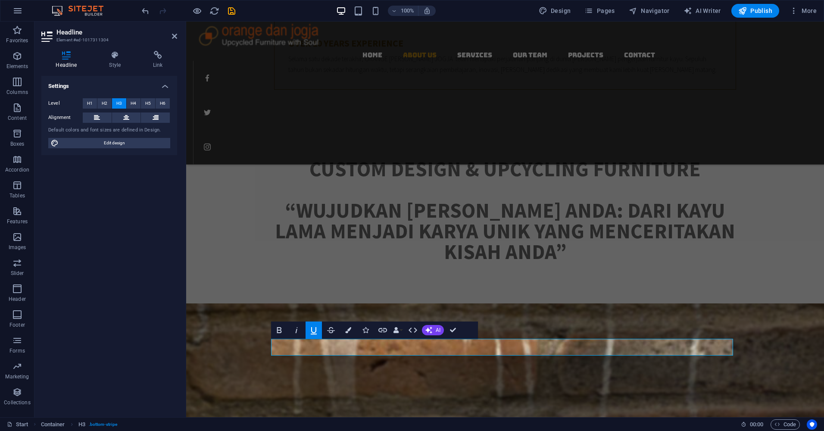
click at [314, 333] on icon "button" at bounding box center [314, 330] width 6 height 7
drag, startPoint x: 609, startPoint y: 347, endPoint x: 475, endPoint y: 347, distance: 133.9
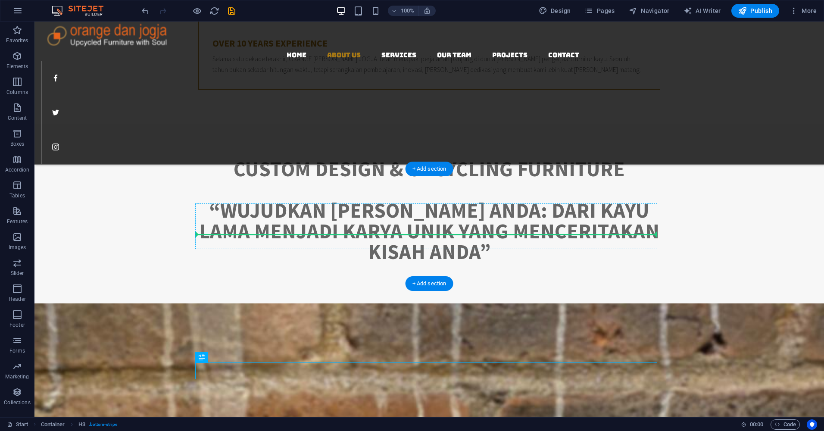
drag, startPoint x: 466, startPoint y: 371, endPoint x: 449, endPoint y: 239, distance: 132.4
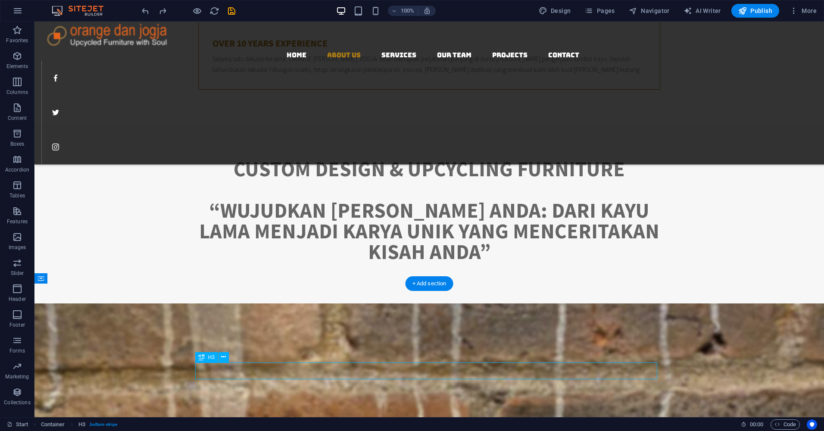
scroll to position [807, 0]
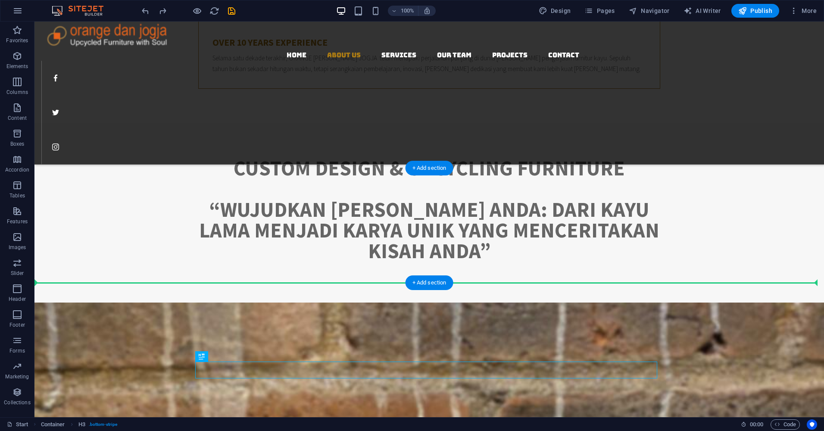
drag, startPoint x: 464, startPoint y: 373, endPoint x: 456, endPoint y: 267, distance: 105.8
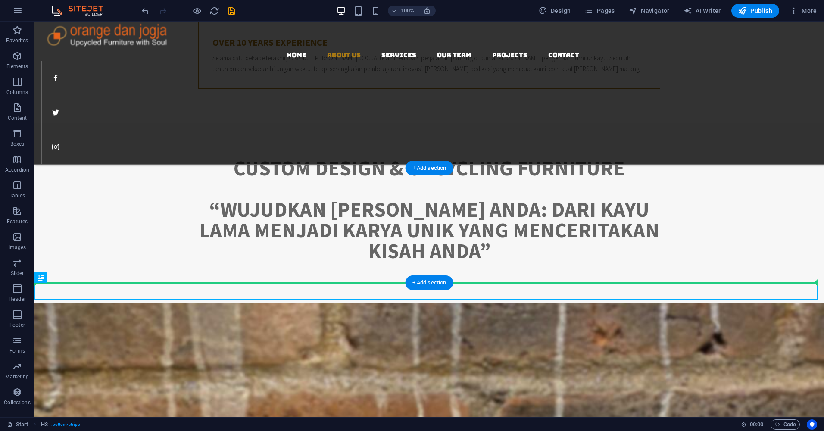
drag, startPoint x: 462, startPoint y: 292, endPoint x: 464, endPoint y: 267, distance: 25.9
drag, startPoint x: 469, startPoint y: 292, endPoint x: 467, endPoint y: 250, distance: 41.8
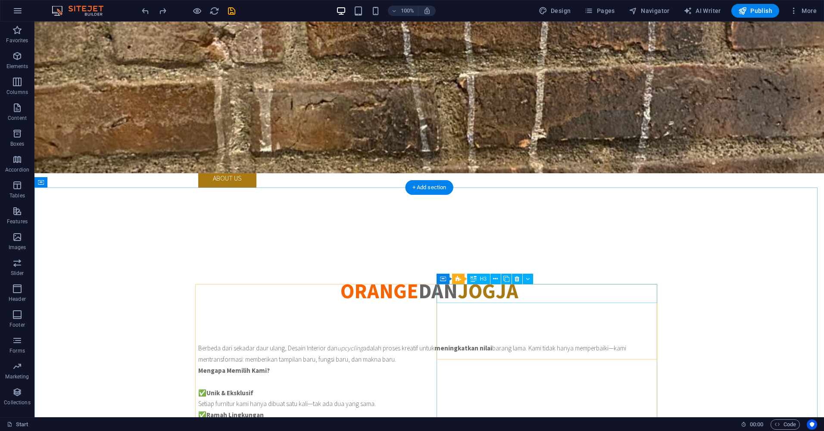
scroll to position [247, 0]
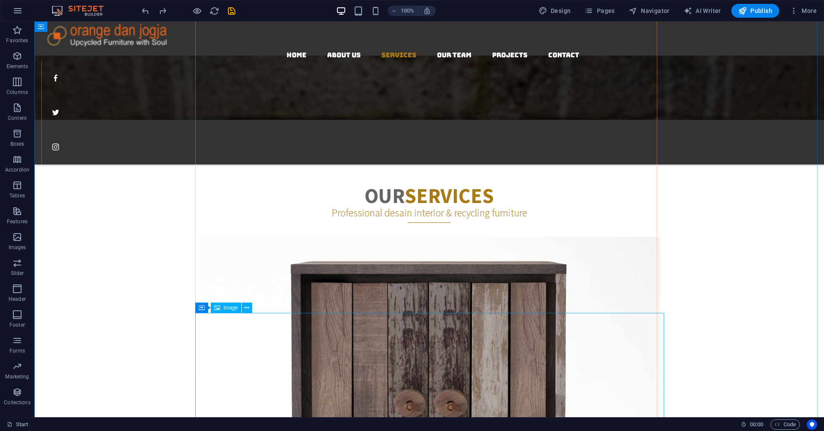
scroll to position [1367, 0]
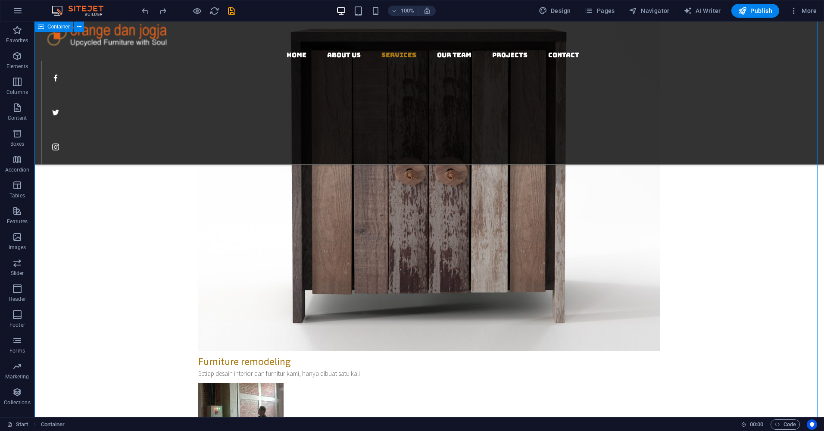
scroll to position [1582, 0]
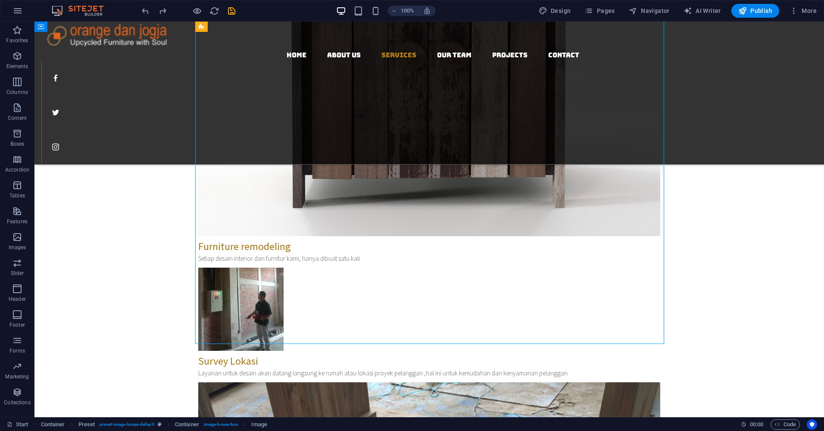
scroll to position [1754, 0]
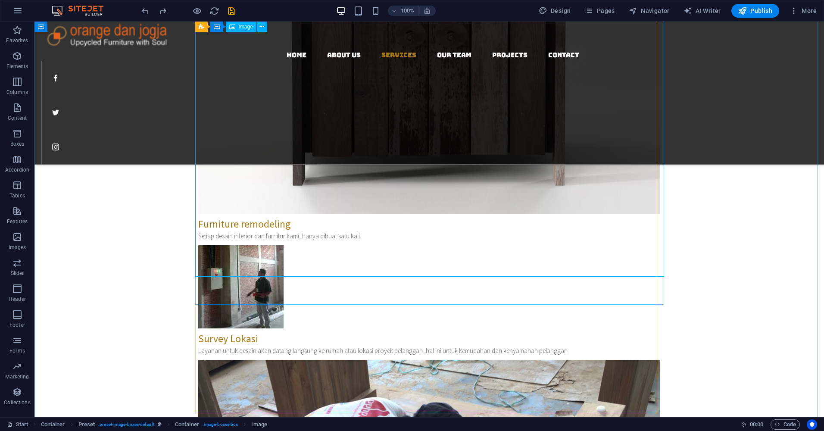
select select "%"
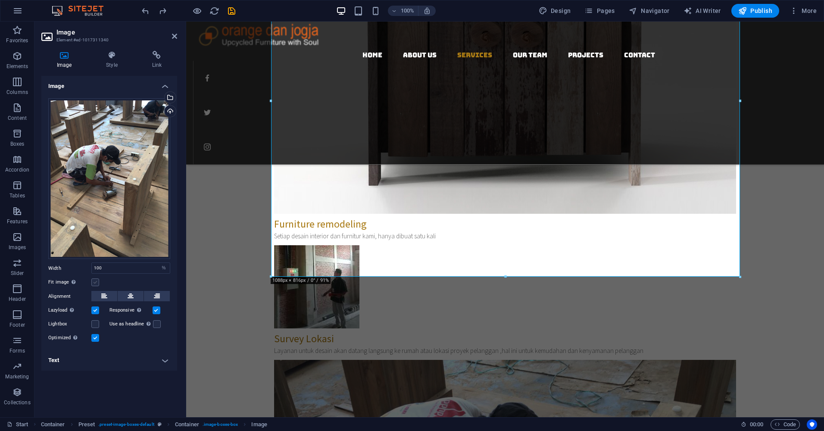
click at [93, 283] on label at bounding box center [95, 282] width 8 height 8
click at [0, 0] on input "Fit image Automatically fit image to a fixed width and height" at bounding box center [0, 0] width 0 height 0
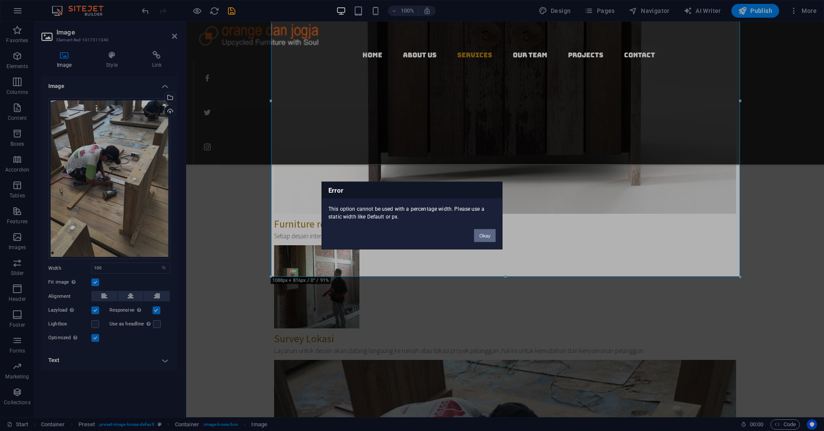
click at [489, 234] on button "Okay" at bounding box center [485, 235] width 22 height 13
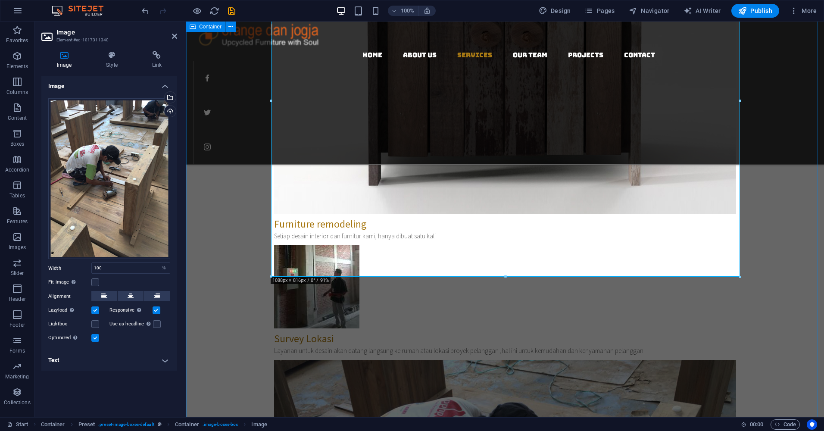
click at [778, 188] on div "Our Services Professional desain interior & recycling furniture Furniture remod…" at bounding box center [504, 327] width 637 height 1092
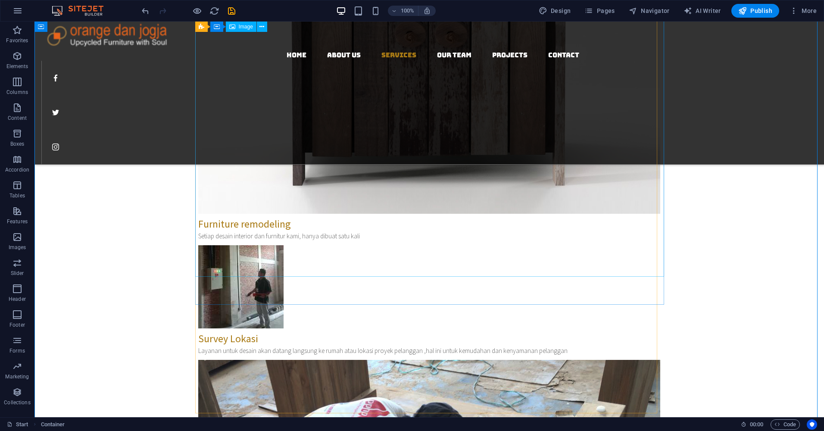
select select "%"
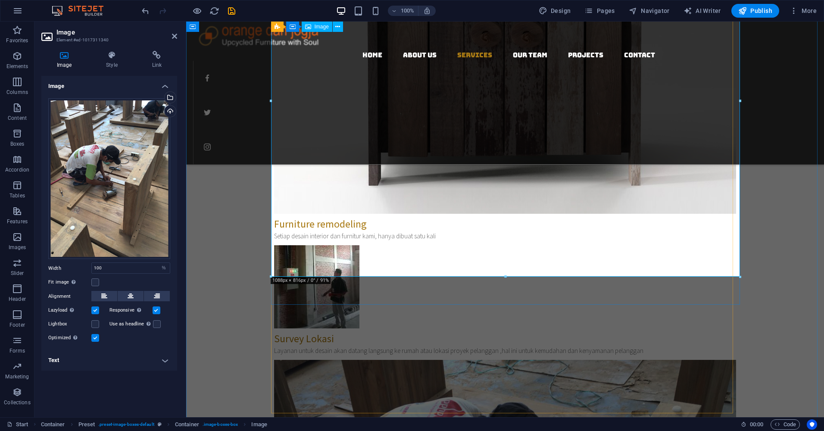
drag, startPoint x: 923, startPoint y: 296, endPoint x: 381, endPoint y: 175, distance: 555.9
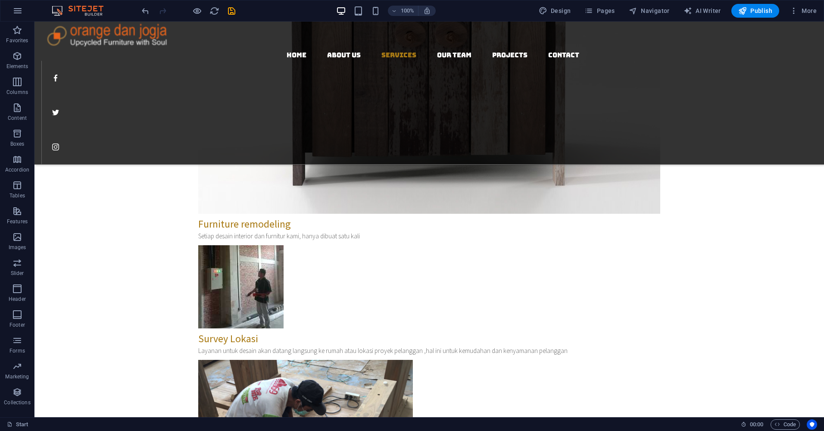
click at [485, 43] on div at bounding box center [429, 20] width 469 height 190
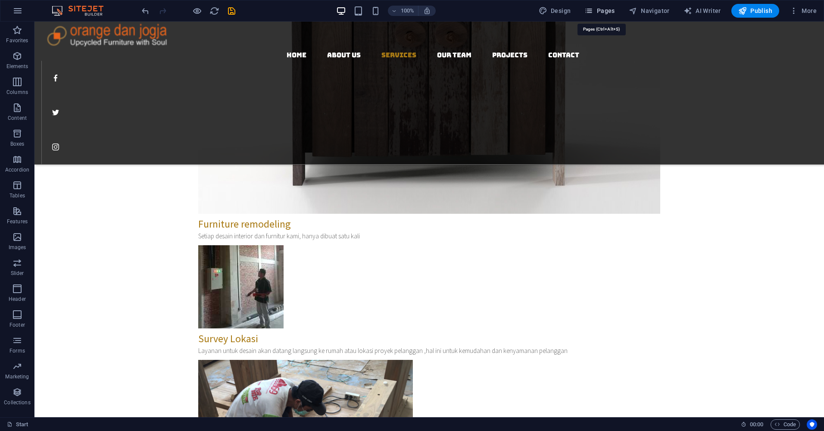
click at [608, 12] on span "Pages" at bounding box center [599, 10] width 30 height 9
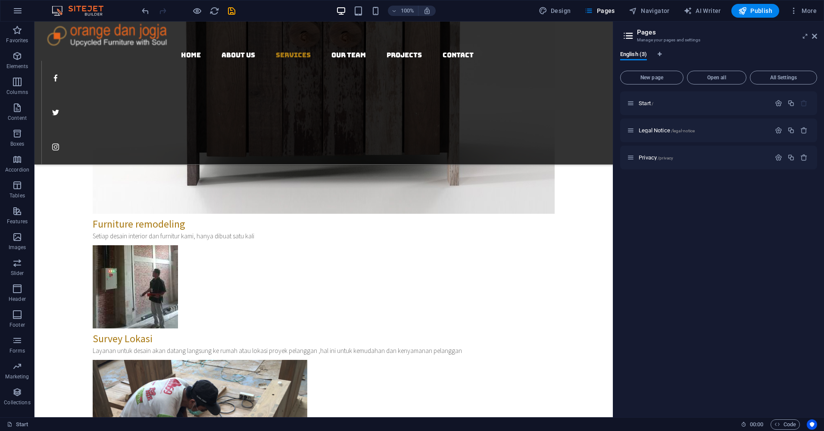
click at [17, 12] on icon "button" at bounding box center [17, 11] width 10 height 10
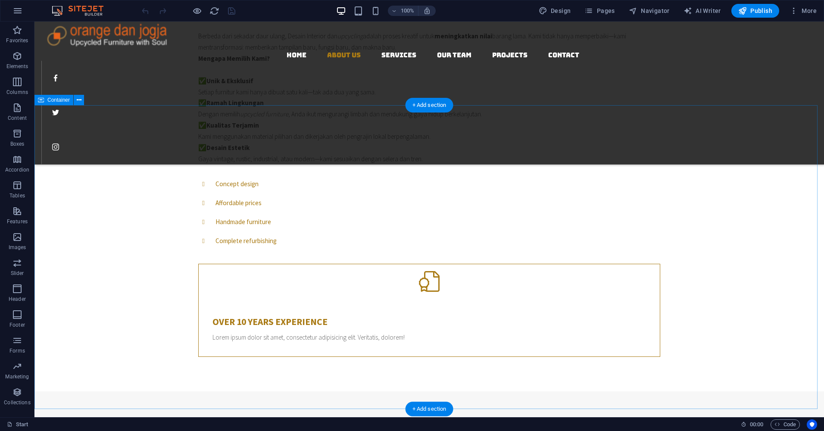
scroll to position [517, 0]
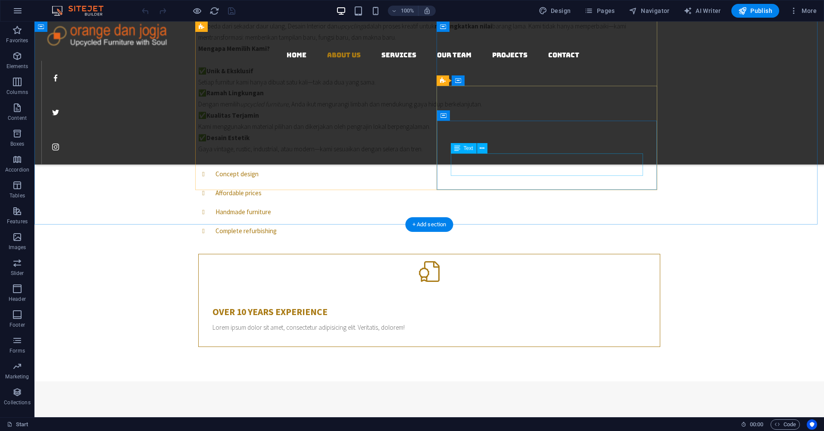
click at [457, 322] on div "Lorem ipsum dolor sit amet, consectetur adipisicing elit. Veritatis, dolorem!" at bounding box center [428, 327] width 433 height 11
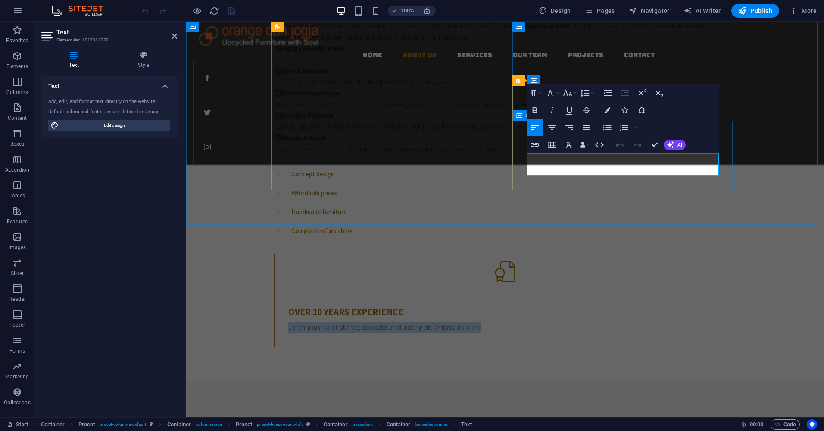
drag, startPoint x: 555, startPoint y: 173, endPoint x: 520, endPoint y: 157, distance: 37.8
click at [520, 289] on div "Over 10 Years experience Lorem ipsum dolor sit amet, consectetur adipisicing el…" at bounding box center [504, 318] width 461 height 58
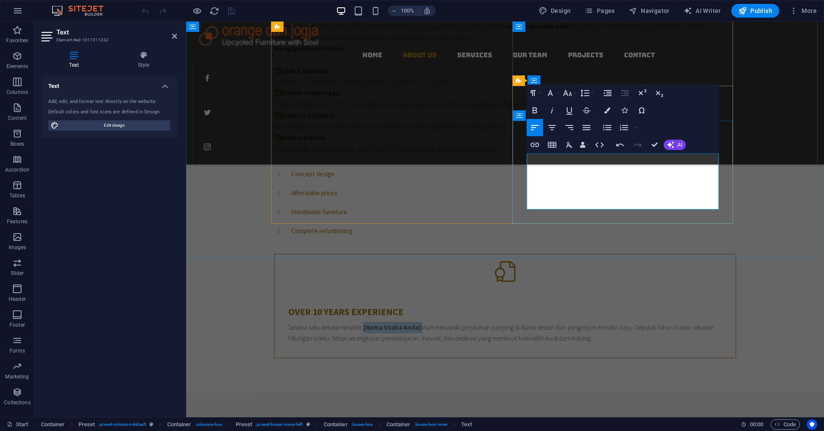
drag, startPoint x: 661, startPoint y: 158, endPoint x: 604, endPoint y: 161, distance: 56.9
click at [604, 322] on p "Selama satu dekade terakhir, [Nama Usaha Anda] telah menapaki perjalanan panjan…" at bounding box center [504, 333] width 433 height 22
drag, startPoint x: 650, startPoint y: 159, endPoint x: 603, endPoint y: 161, distance: 47.4
click at [603, 322] on p "Selama satu dekade terakhir, Orange dan Jogja telah menapaki perjalanan panjang…" at bounding box center [504, 333] width 433 height 22
click at [538, 109] on icon "button" at bounding box center [534, 110] width 10 height 10
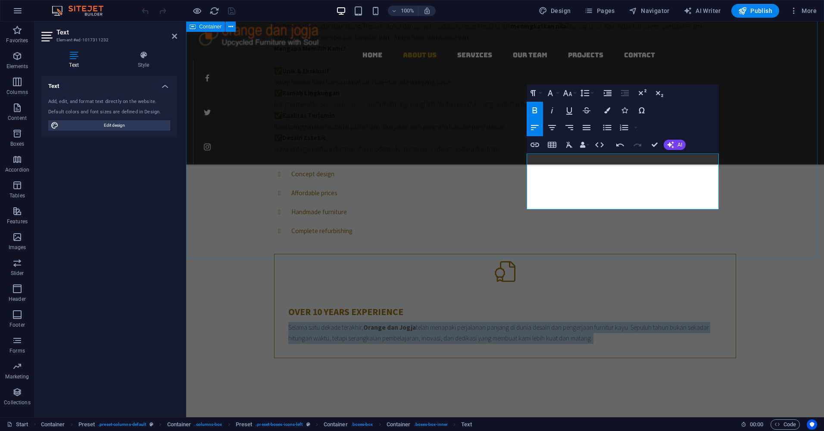
click at [809, 205] on div "ORANGE DAN JOGJA . Berbeda dari sekadar daur ulang, Desain Interior dan upcycli…" at bounding box center [504, 169] width 637 height 448
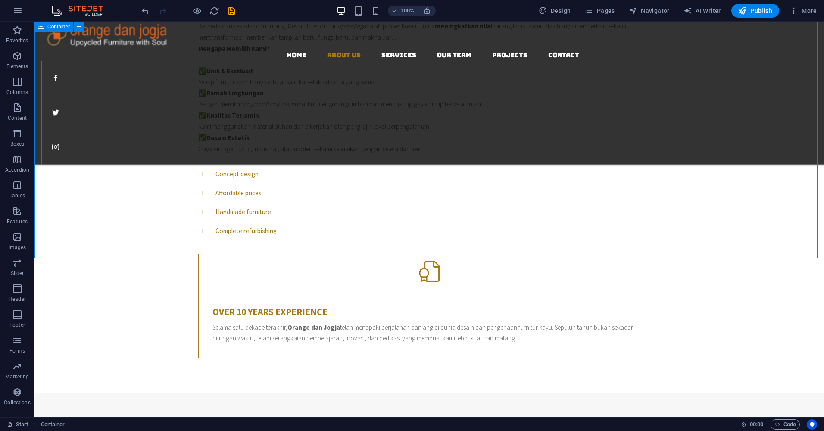
click at [792, 205] on div "ORANGE DAN JOGJA . Berbeda dari sekadar daur ulang, Desain Interior dan upcycli…" at bounding box center [428, 169] width 789 height 448
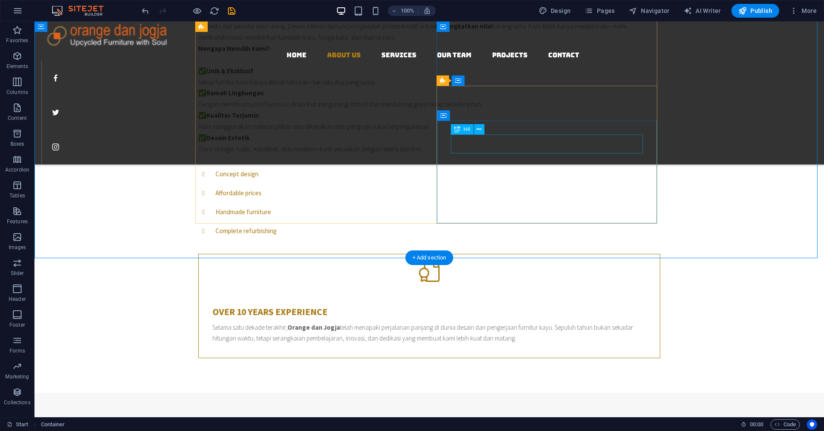
click at [483, 306] on div "Over 10 Years experience" at bounding box center [428, 312] width 433 height 12
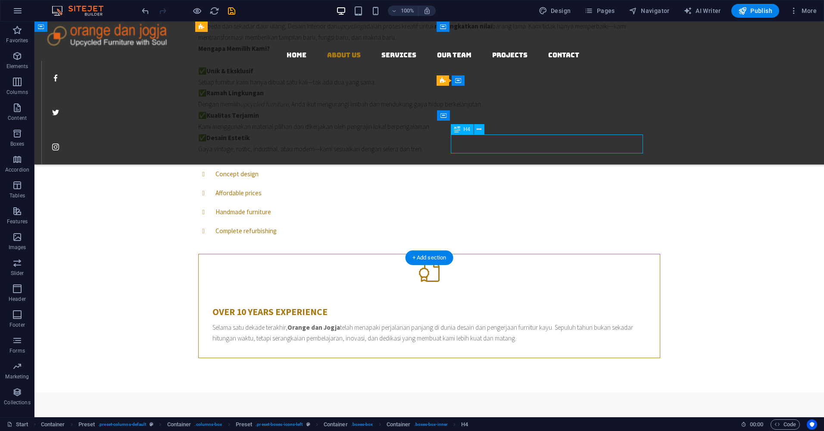
click at [483, 306] on div "Over 10 Years experience" at bounding box center [428, 312] width 433 height 12
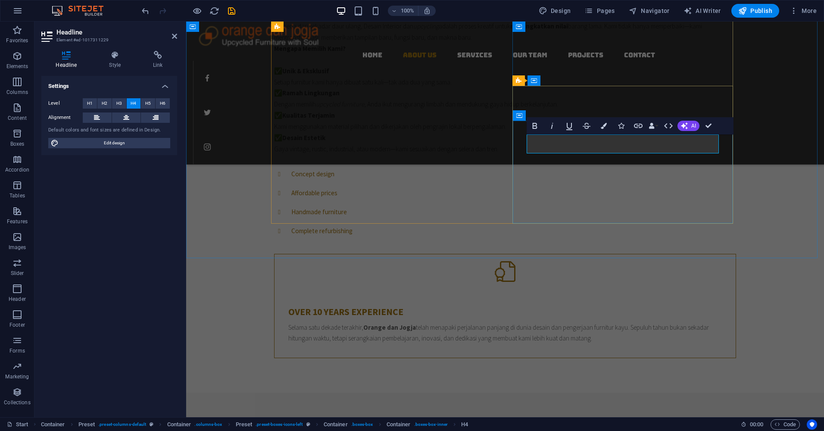
click at [555, 306] on h4 "Over 10 Years experience" at bounding box center [504, 312] width 433 height 12
click at [542, 322] on div "Selama satu dekade terakhir, Orange dan Jogja telah menapaki perjalanan panjang…" at bounding box center [504, 333] width 433 height 22
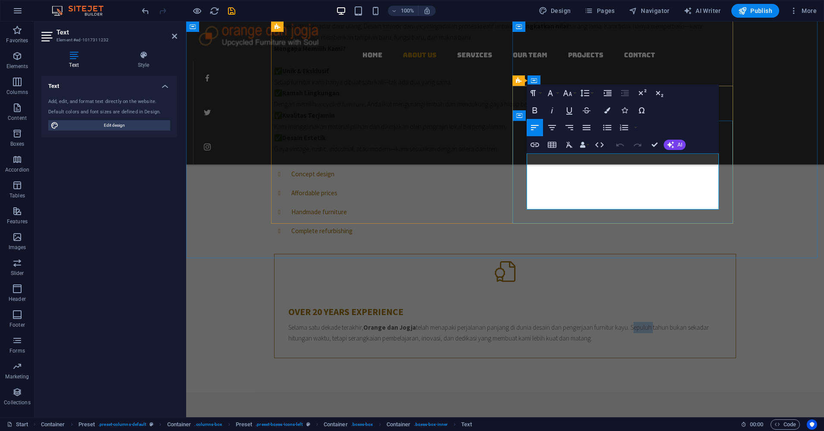
drag, startPoint x: 548, startPoint y: 182, endPoint x: 527, endPoint y: 186, distance: 21.9
click at [527, 322] on p "Selama satu dekade terakhir, Orange dan Jogja telah menapaki perjalanan panjang…" at bounding box center [504, 333] width 433 height 22
click at [699, 322] on p "Selama satu dekade terakhir, Orange dan Jogja telah menapaki perjalanan panjang…" at bounding box center [504, 333] width 433 height 22
click at [796, 218] on div "ORANGE DAN JOGJA . Berbeda dari sekadar daur ulang, Desain Interior dan upcycli…" at bounding box center [504, 169] width 637 height 448
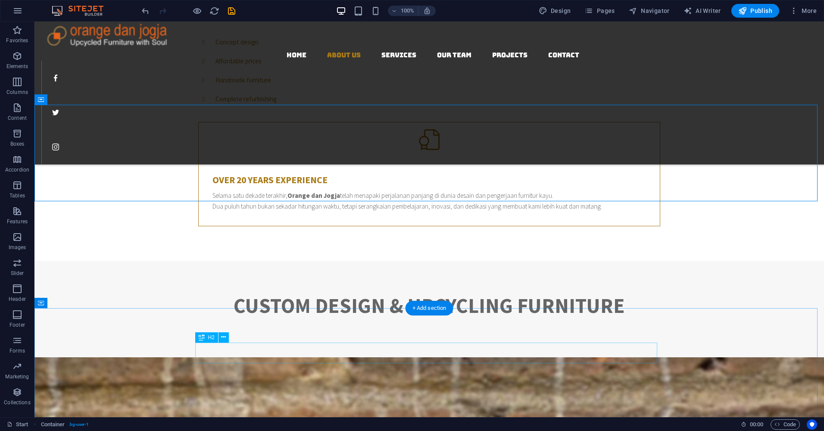
scroll to position [646, 0]
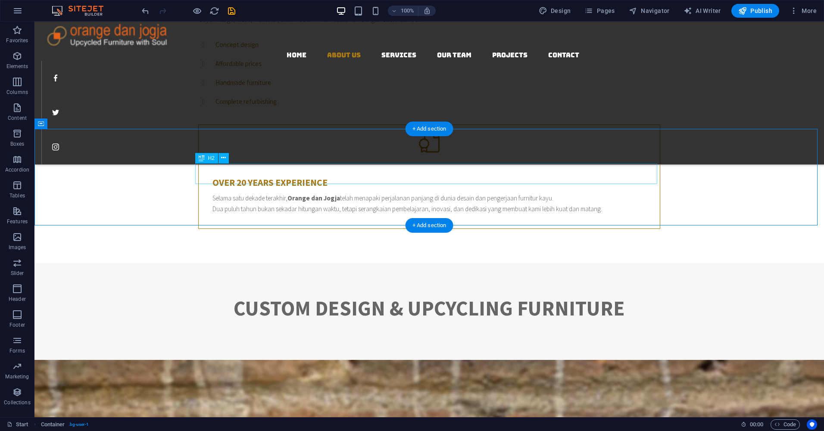
click at [513, 298] on div "Custom Design & Upcycling Furniture" at bounding box center [429, 308] width 462 height 21
click at [725, 263] on div "Custom Design & Upcycling Furniture" at bounding box center [428, 311] width 789 height 96
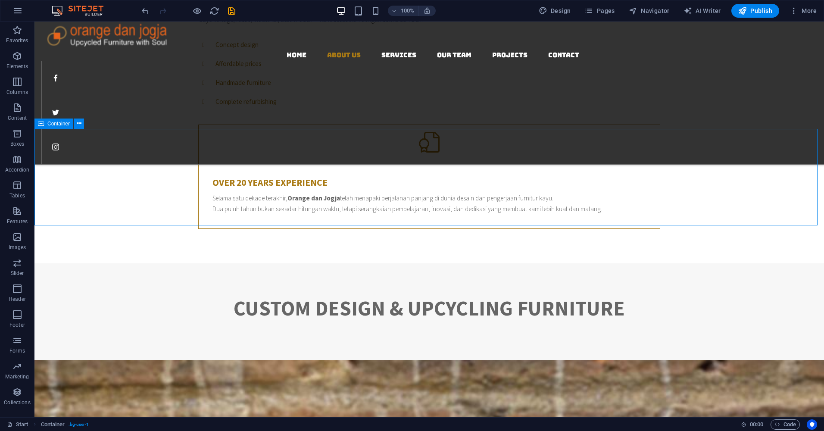
click at [763, 263] on div "Custom Design & Upcycling Furniture" at bounding box center [428, 311] width 789 height 96
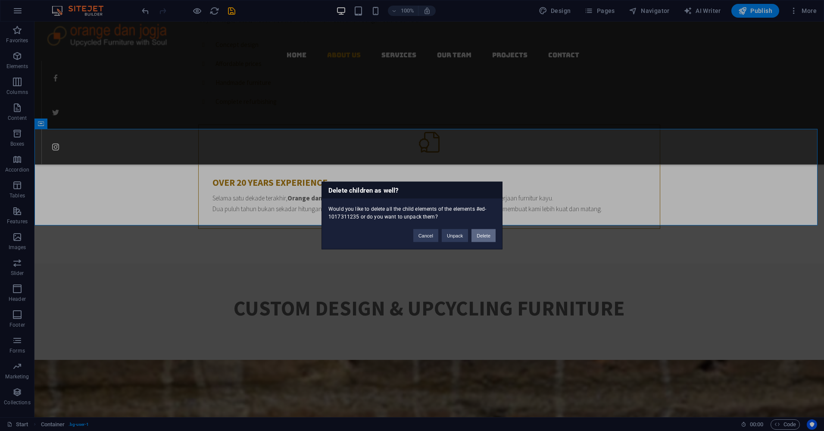
click at [483, 238] on button "Delete" at bounding box center [483, 235] width 24 height 13
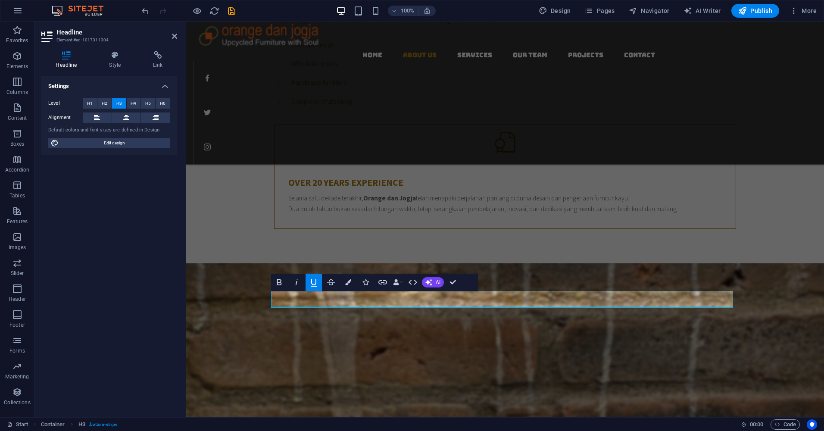
click at [314, 285] on icon "button" at bounding box center [314, 282] width 6 height 7
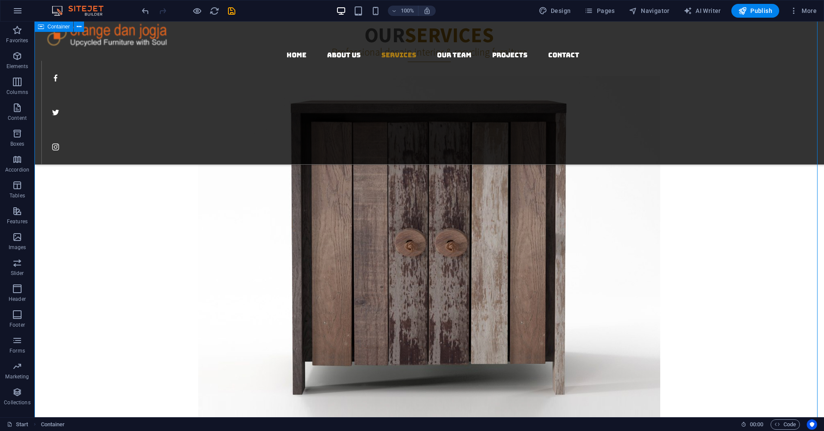
scroll to position [1206, 0]
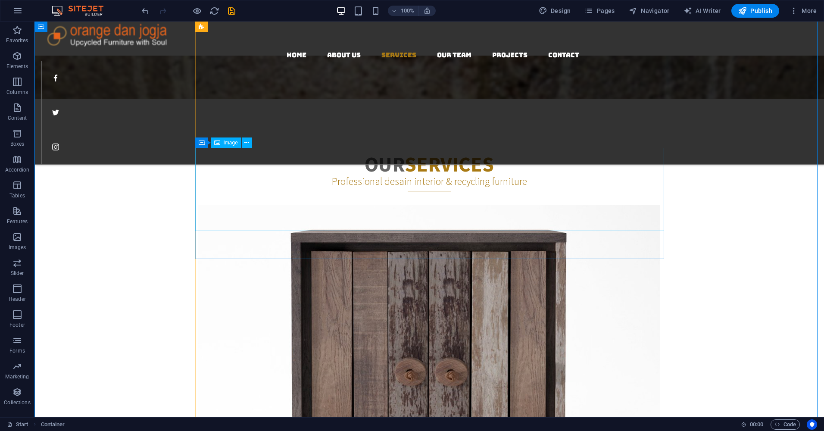
select select "px"
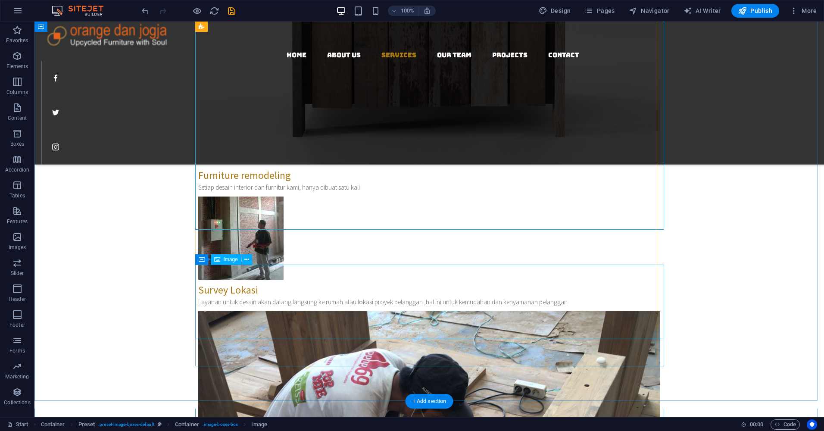
scroll to position [1594, 0]
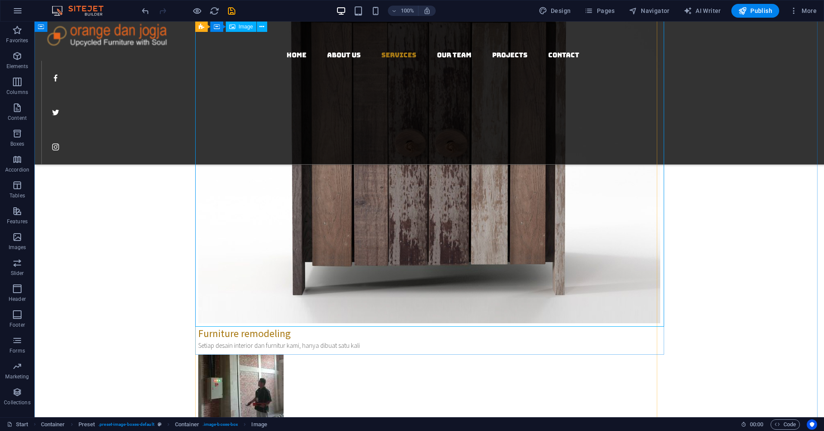
scroll to position [1421, 0]
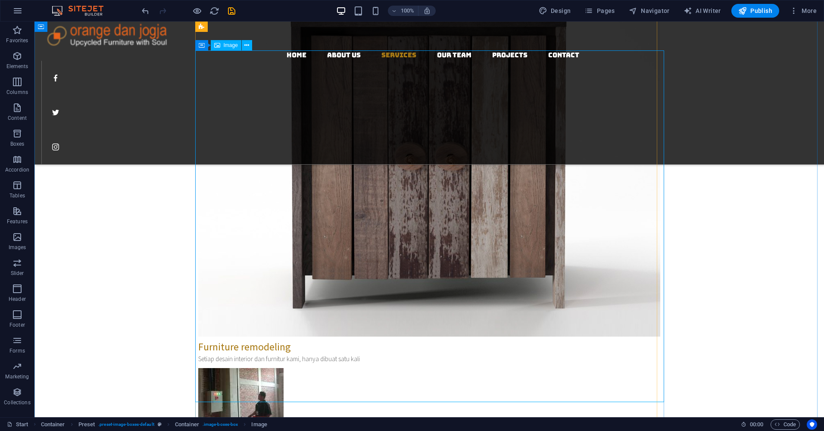
select select "%"
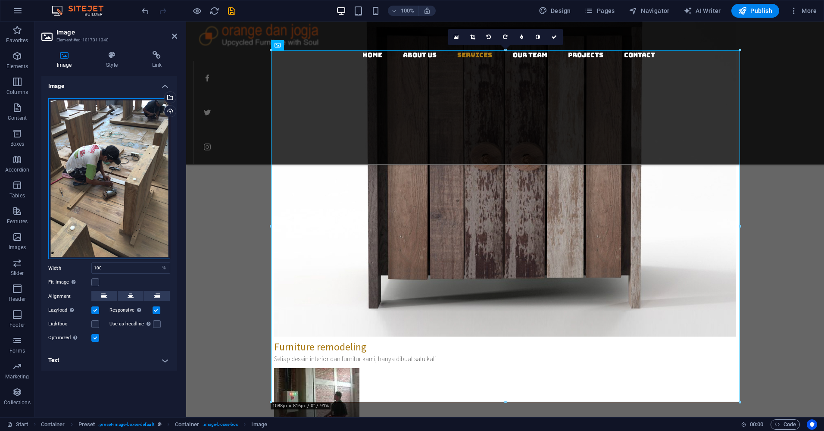
click at [129, 169] on div "Drag files here, click to choose files or select files from Files or our free s…" at bounding box center [109, 178] width 122 height 161
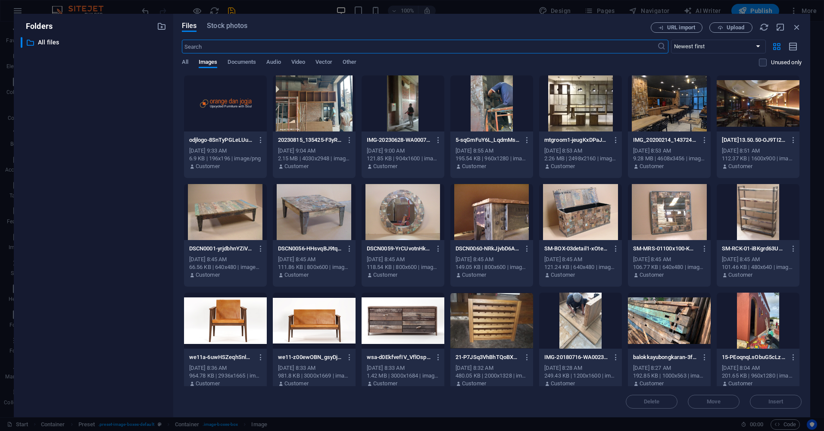
scroll to position [1475, 0]
click at [339, 108] on div at bounding box center [314, 103] width 83 height 56
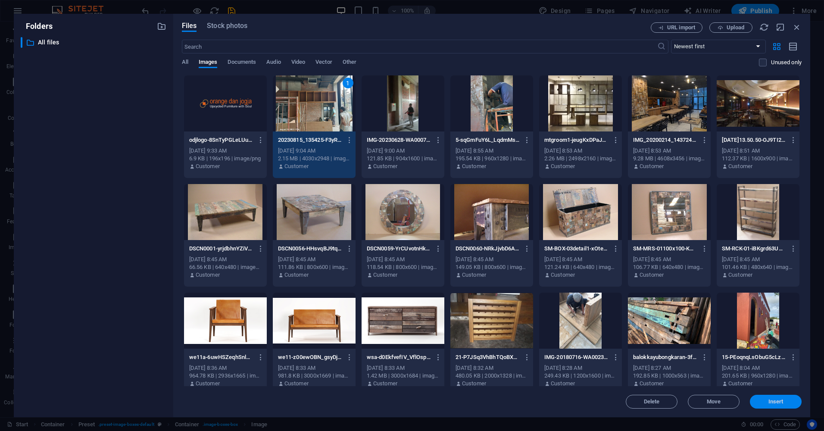
click at [768, 399] on span "Insert" at bounding box center [775, 401] width 15 height 5
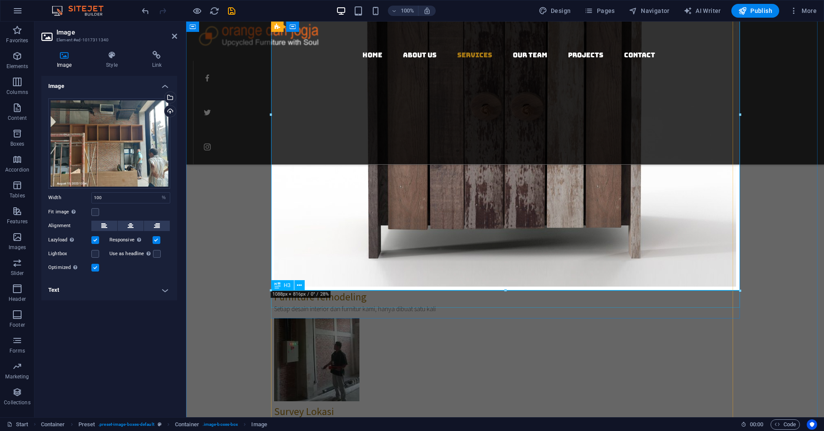
scroll to position [1464, 0]
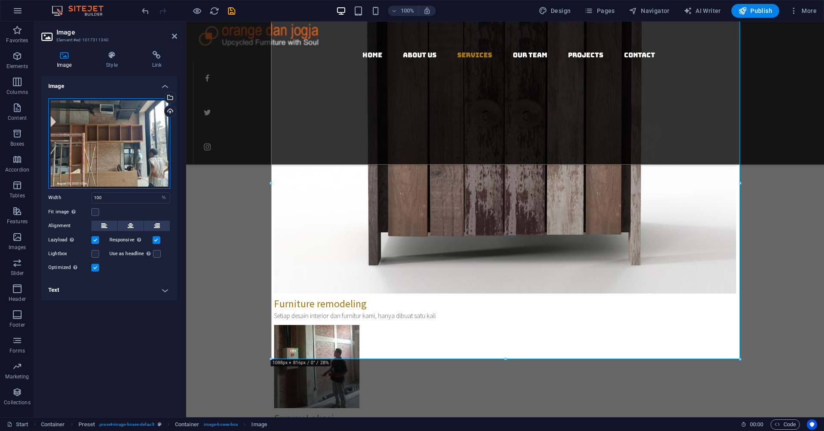
click at [102, 144] on div "Drag files here, click to choose files or select files from Files or our free s…" at bounding box center [109, 143] width 122 height 90
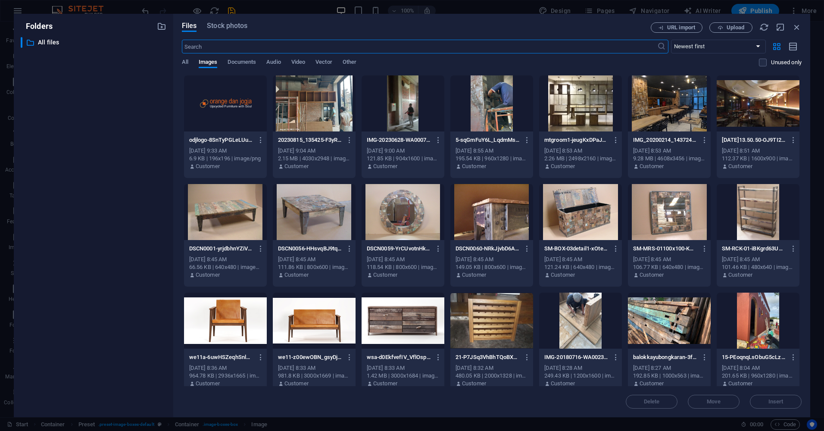
scroll to position [43, 0]
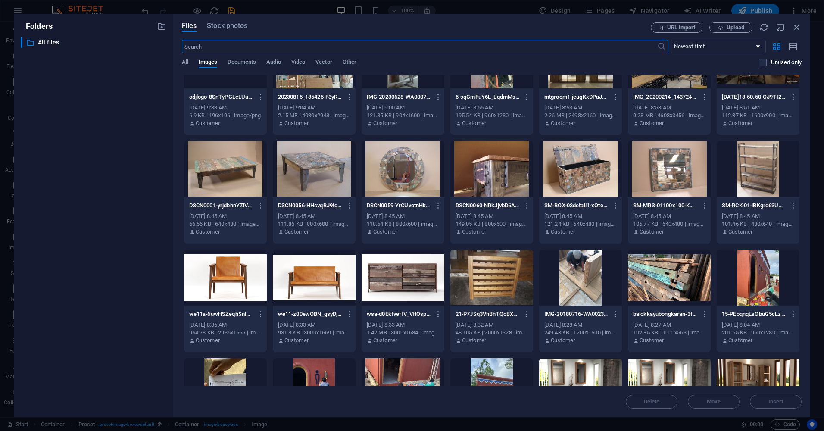
click at [587, 269] on div at bounding box center [580, 277] width 83 height 56
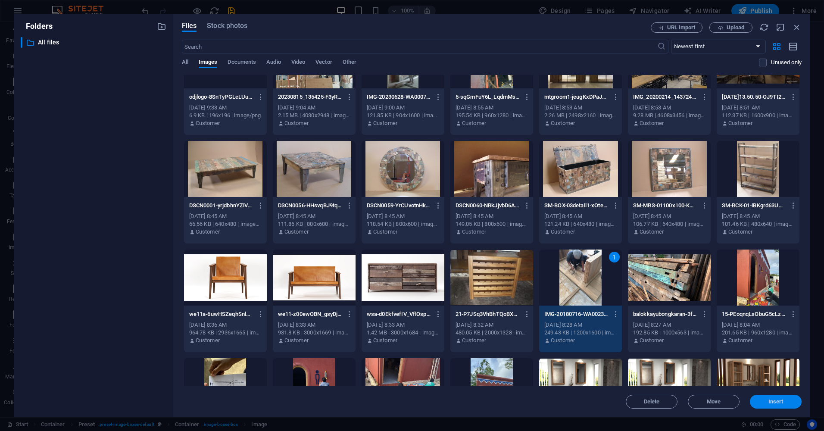
click at [775, 403] on span "Insert" at bounding box center [775, 401] width 15 height 5
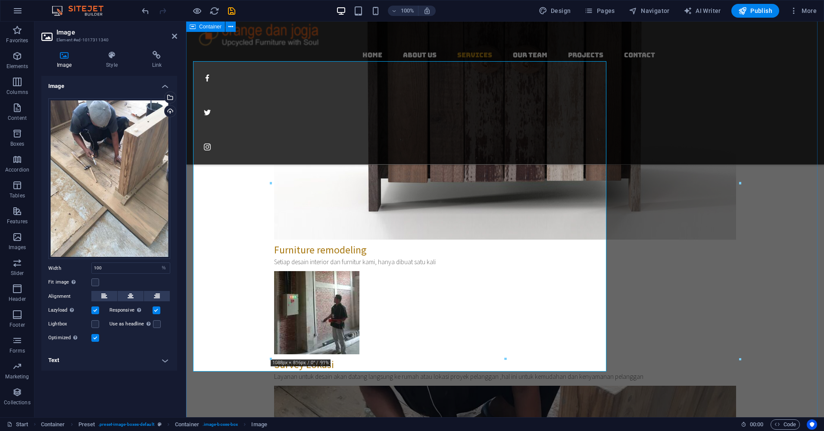
scroll to position [1464, 0]
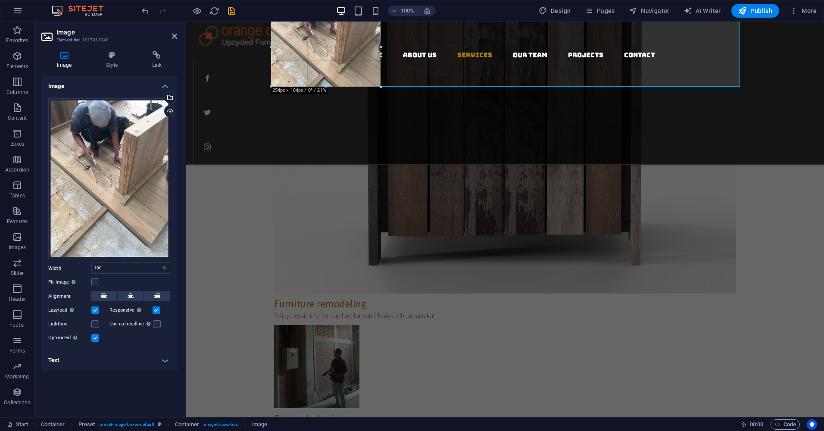
drag, startPoint x: 740, startPoint y: 360, endPoint x: 326, endPoint y: 87, distance: 495.8
type input "254"
select select "px"
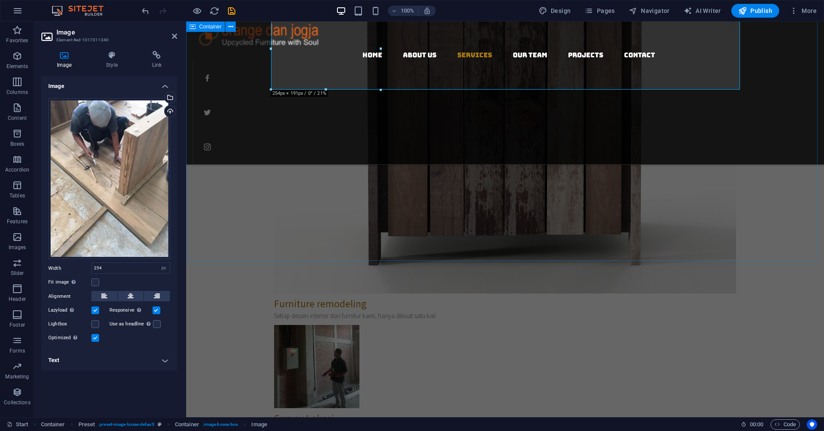
click at [768, 185] on div "Our Services Professional desain interior & recycling furniture Furniture remod…" at bounding box center [504, 275] width 637 height 828
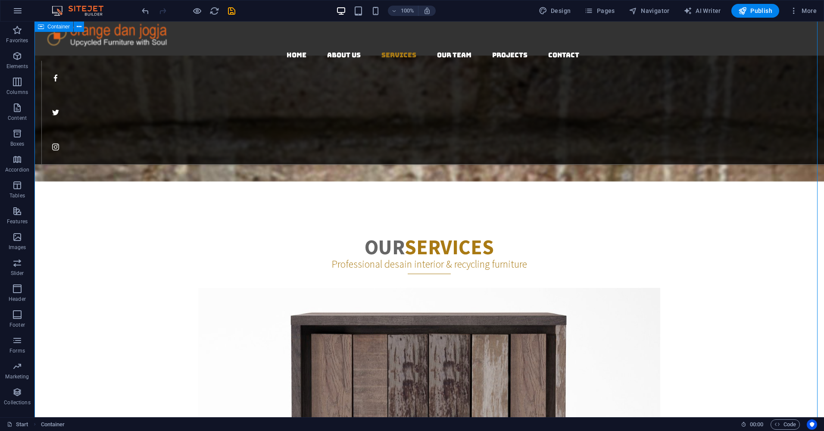
scroll to position [1120, 0]
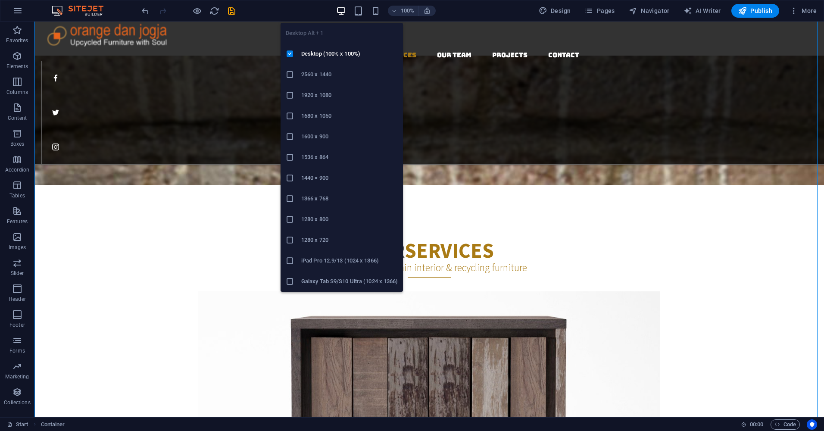
click at [342, 18] on div "Desktop Alt + 1 Desktop (100% x 100%) 2560 x 1440 1920 x 1080 1680 x [PHONE_NUM…" at bounding box center [341, 154] width 122 height 276
click at [343, 11] on icon "button" at bounding box center [341, 11] width 10 height 10
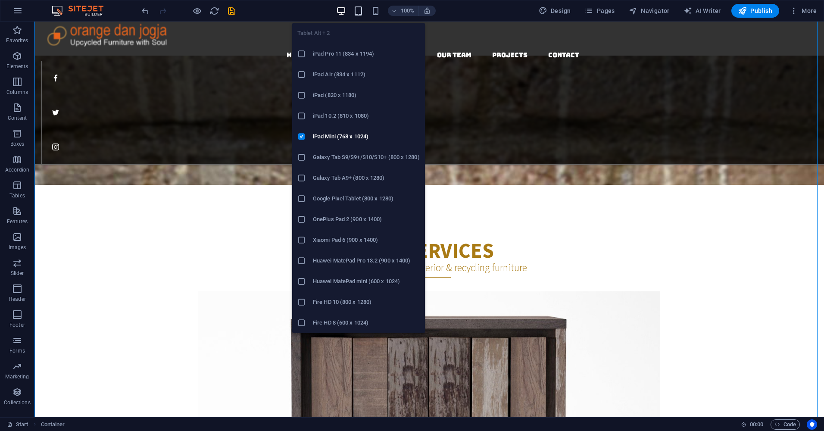
click at [357, 11] on icon "button" at bounding box center [358, 11] width 10 height 10
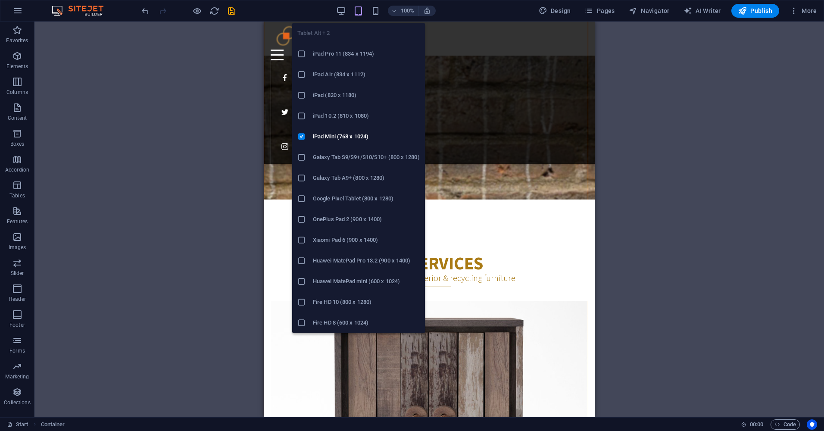
scroll to position [1153, 0]
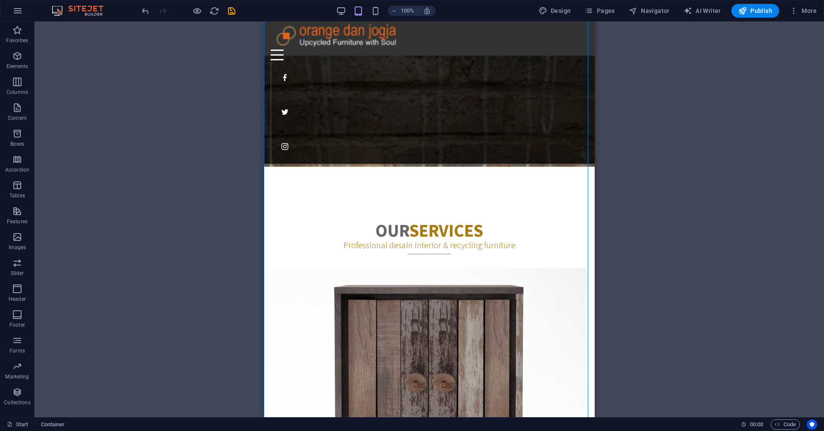
click at [665, 189] on div "H1 Banner Container Text Spacer Container H2 Preset H3 Preset Container Preset …" at bounding box center [428, 219] width 789 height 395
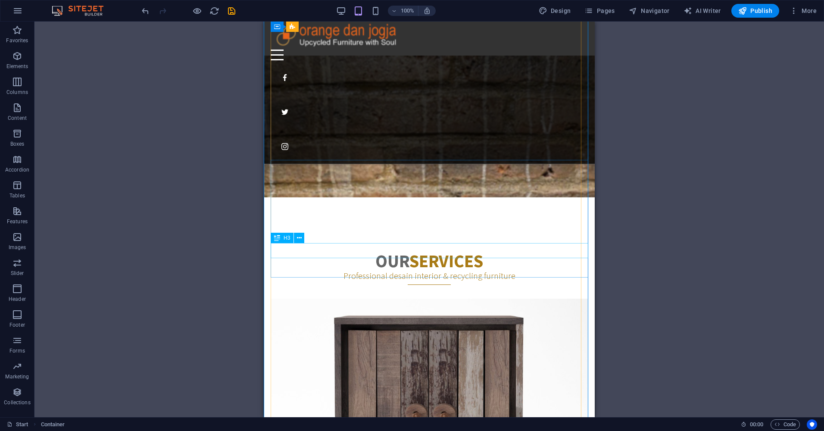
scroll to position [1109, 0]
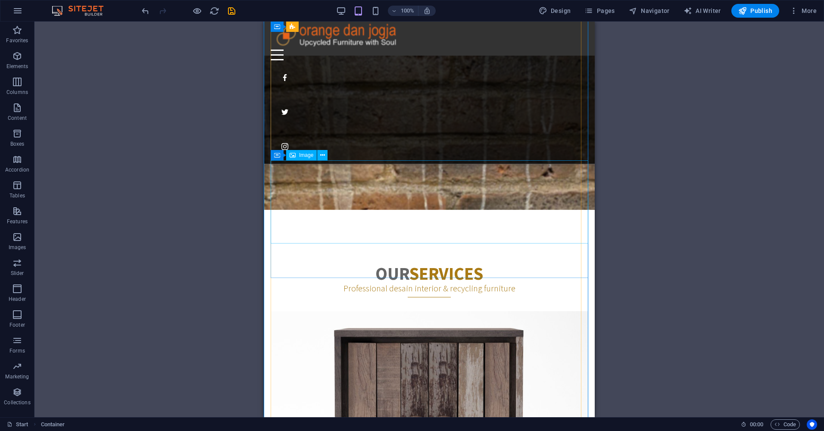
select select "px"
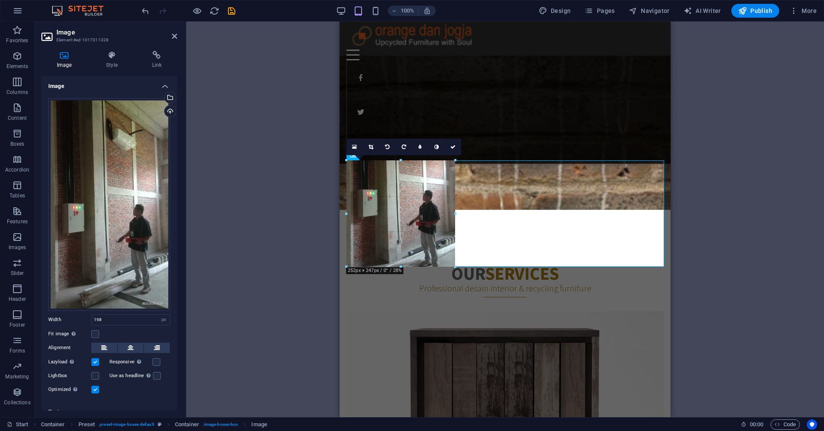
drag, startPoint x: 431, startPoint y: 244, endPoint x: 454, endPoint y: 263, distance: 29.7
type input "252"
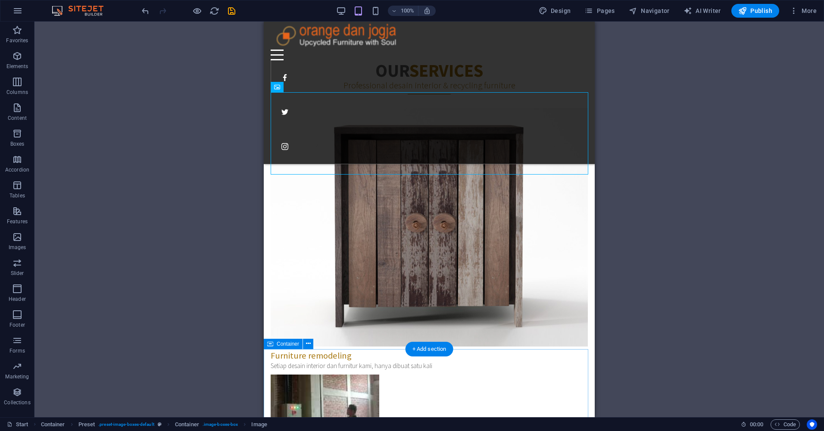
scroll to position [1325, 0]
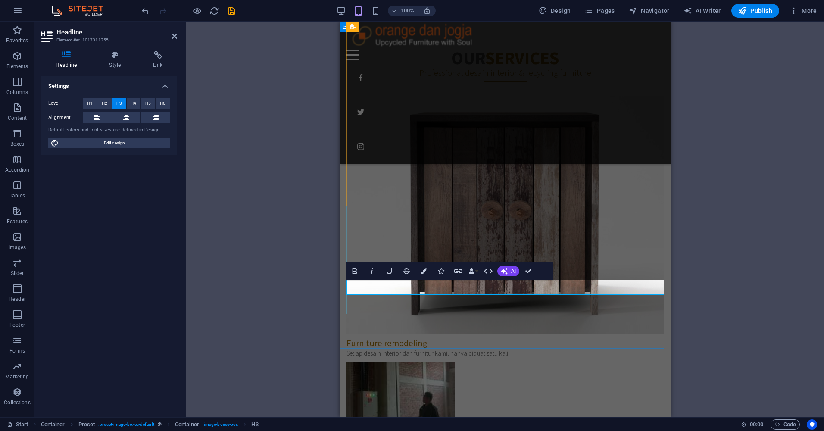
drag, startPoint x: 413, startPoint y: 289, endPoint x: 343, endPoint y: 293, distance: 69.4
click at [343, 293] on div "Our Services Professional desain interior & recycling furniture Furniture remod…" at bounding box center [504, 386] width 331 height 743
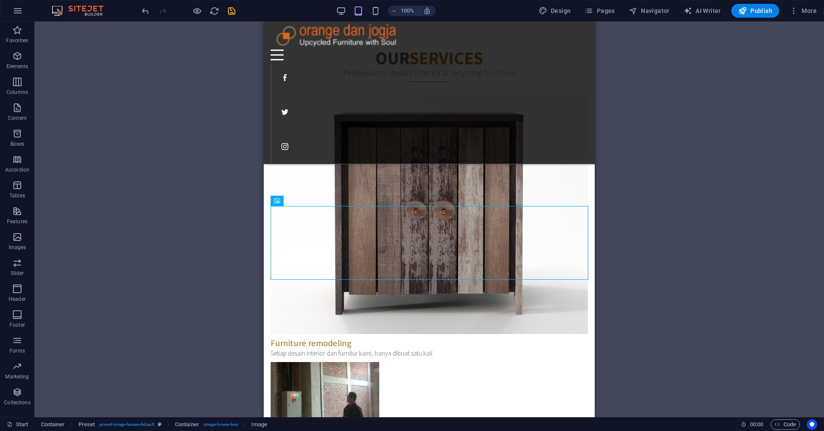
click at [655, 255] on div "H1 Banner Container Text Spacer Container H2 Preset H3 Preset Container Preset …" at bounding box center [428, 219] width 789 height 395
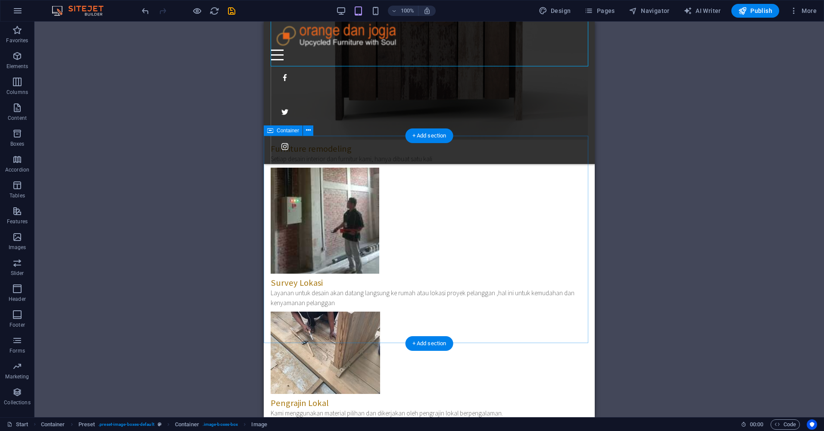
scroll to position [1540, 0]
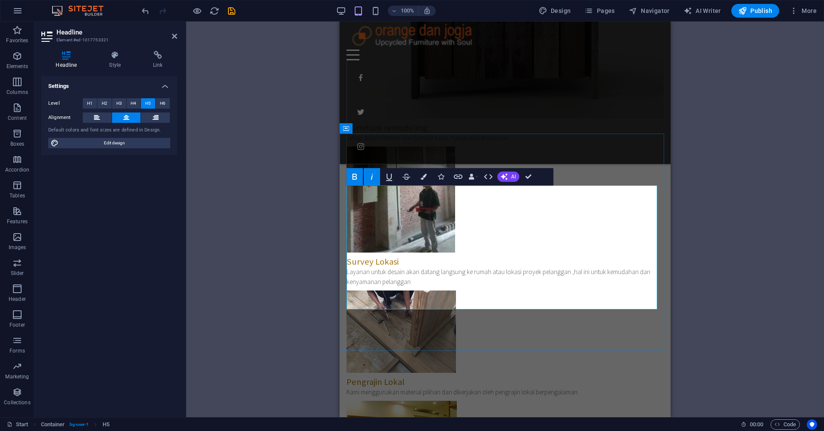
drag, startPoint x: 535, startPoint y: 210, endPoint x: 466, endPoint y: 208, distance: 68.9
click at [387, 174] on icon "button" at bounding box center [389, 177] width 6 height 7
drag, startPoint x: 534, startPoint y: 247, endPoint x: 470, endPoint y: 241, distance: 64.0
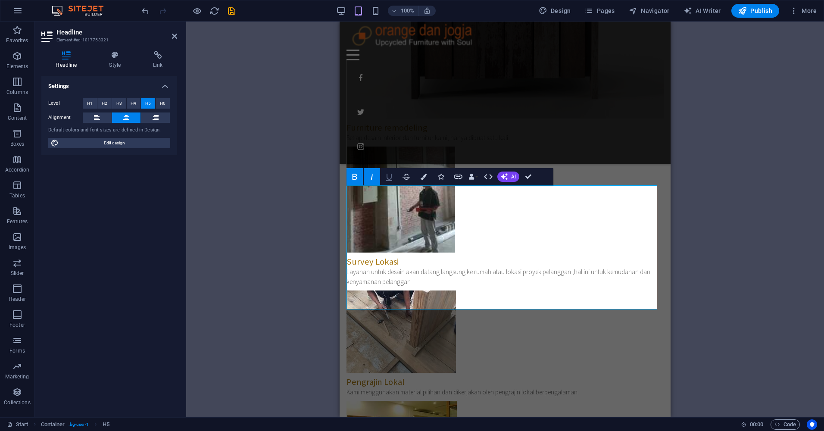
click at [390, 176] on icon "button" at bounding box center [389, 176] width 10 height 10
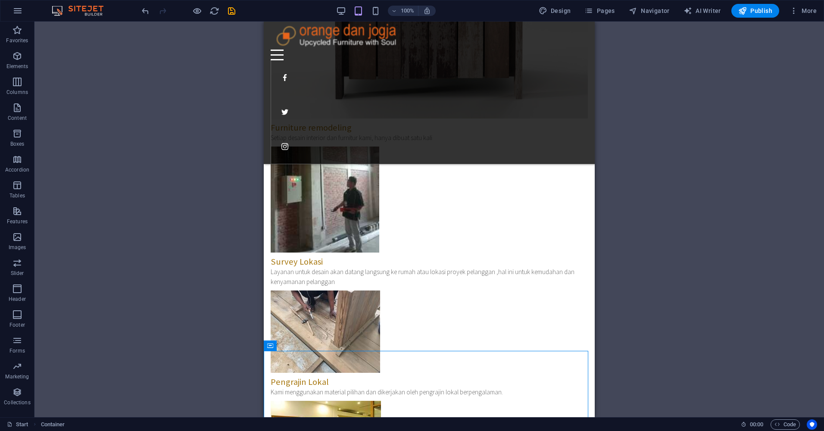
click at [693, 308] on div "Drag here to replace the existing content. Press “Ctrl” if you want to create a…" at bounding box center [428, 219] width 789 height 395
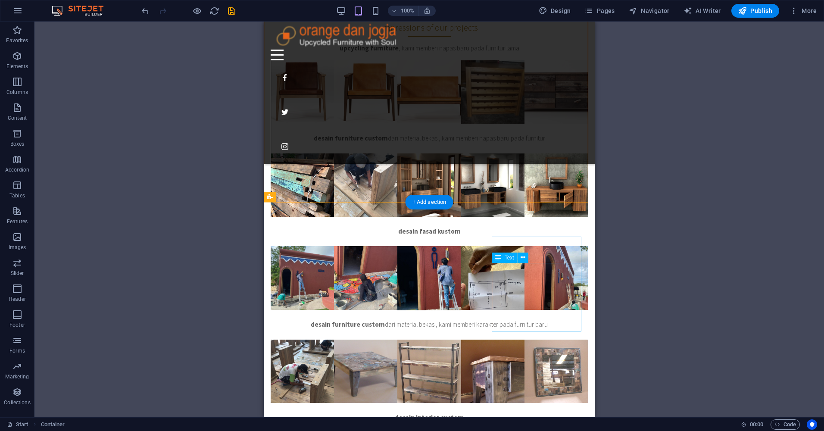
scroll to position [2331, 0]
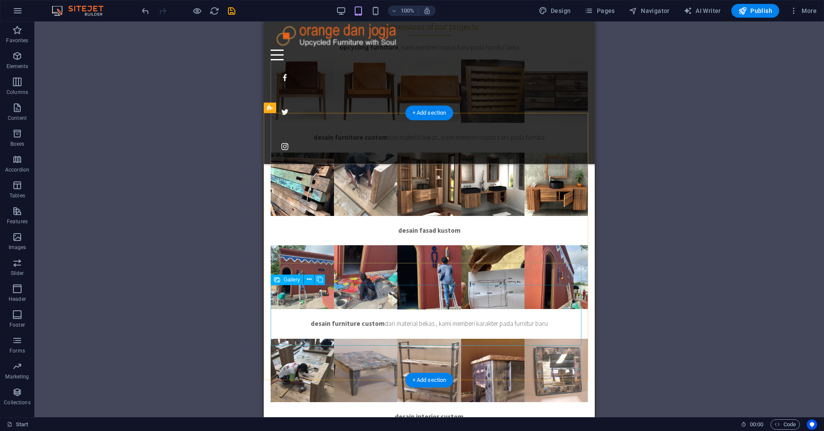
select select "4"
select select "px"
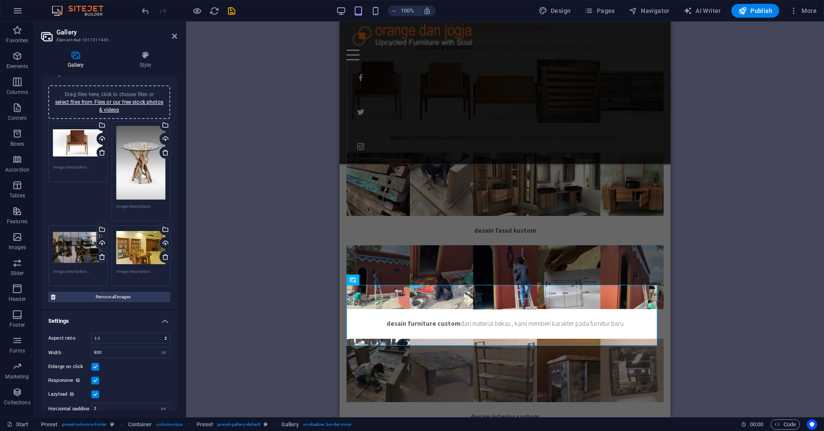
scroll to position [0, 0]
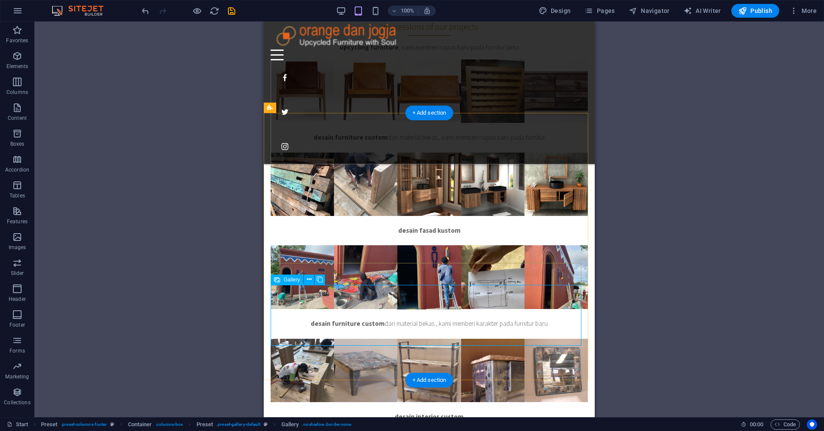
select select "4"
select select "px"
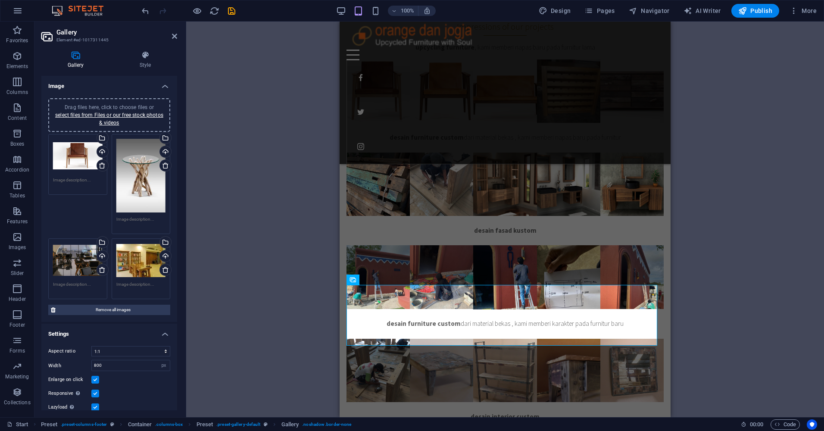
click at [73, 161] on div "Drag files here, click to choose files or select files from Files or our free s…" at bounding box center [78, 156] width 50 height 34
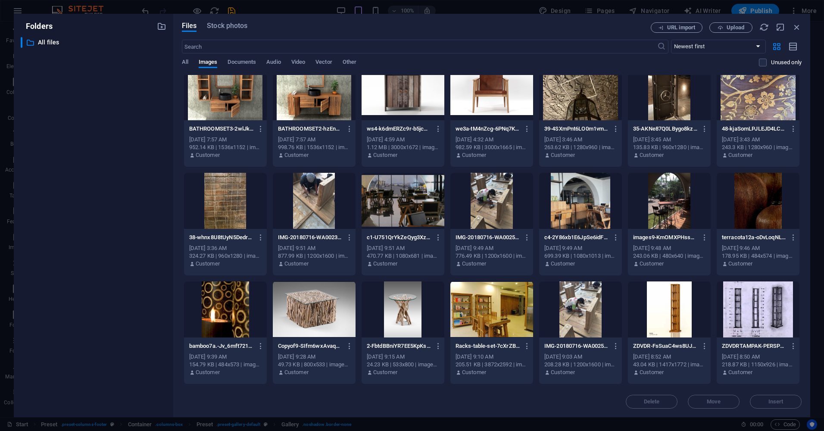
scroll to position [431, 0]
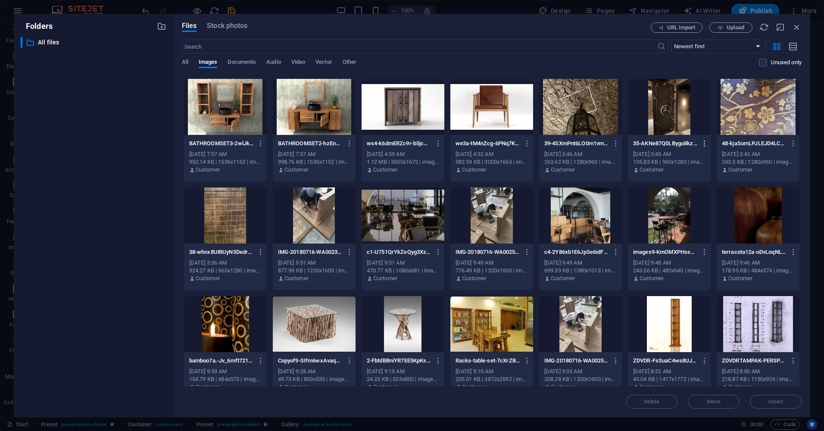
click at [705, 144] on icon "button" at bounding box center [704, 144] width 8 height 8
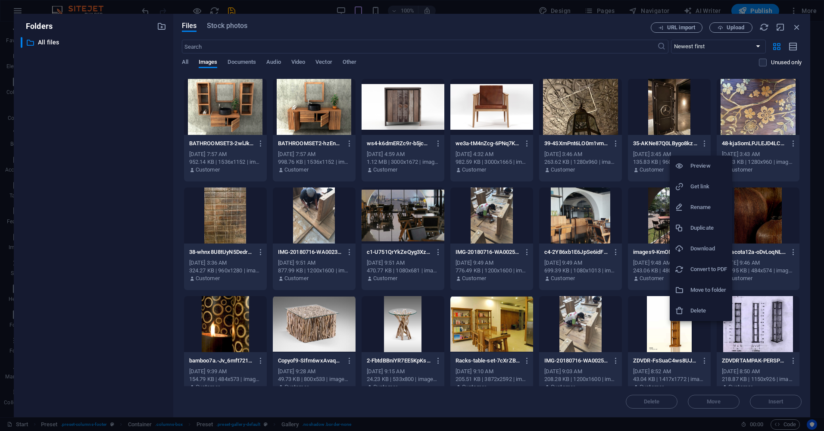
click at [695, 312] on h6 "Delete" at bounding box center [708, 310] width 37 height 10
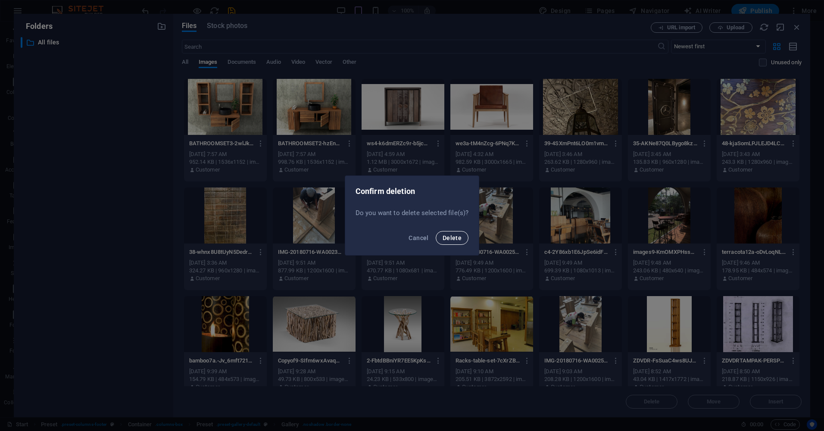
click at [459, 241] on span "Delete" at bounding box center [451, 237] width 19 height 7
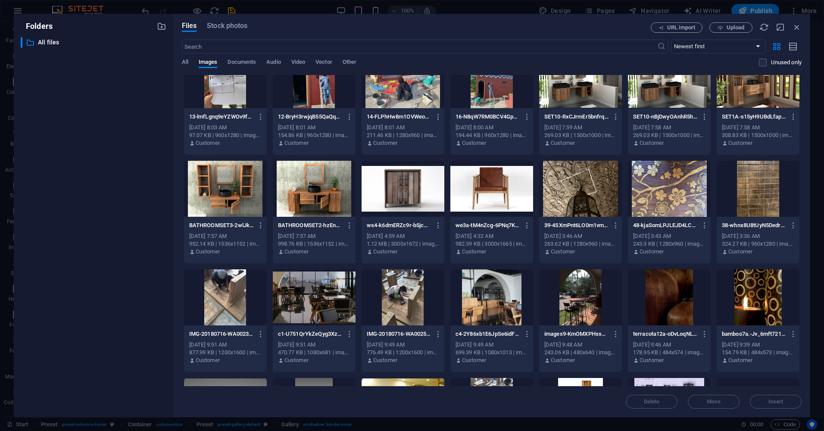
scroll to position [345, 0]
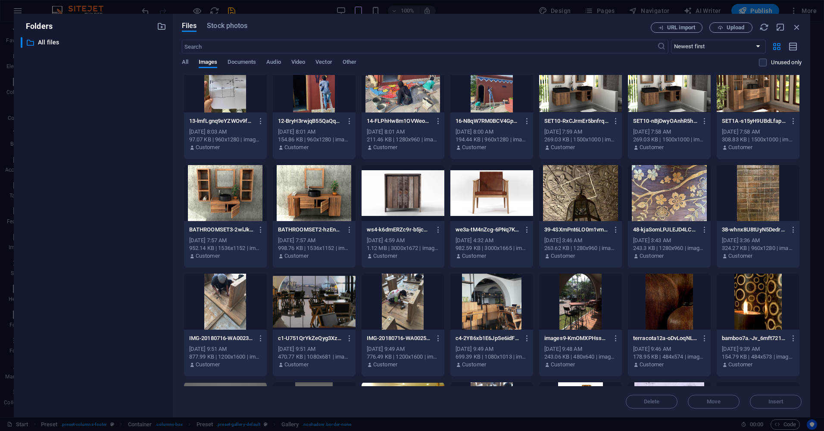
click at [679, 191] on div at bounding box center [669, 193] width 83 height 56
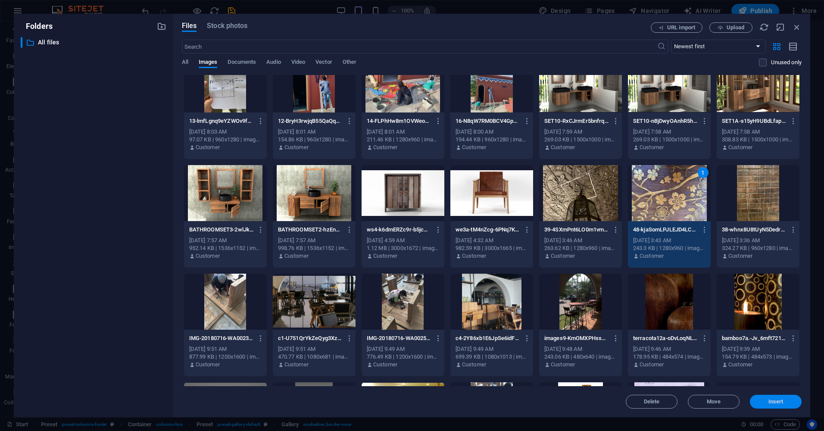
click at [773, 401] on span "Insert" at bounding box center [775, 401] width 15 height 5
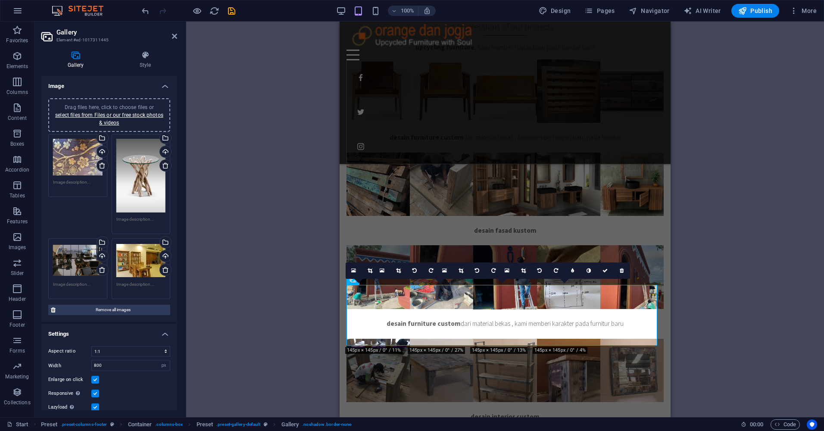
click at [762, 243] on div "Drag and drop a file to add it H1 Banner Container Text Spacer Container H2 Pre…" at bounding box center [504, 219] width 637 height 395
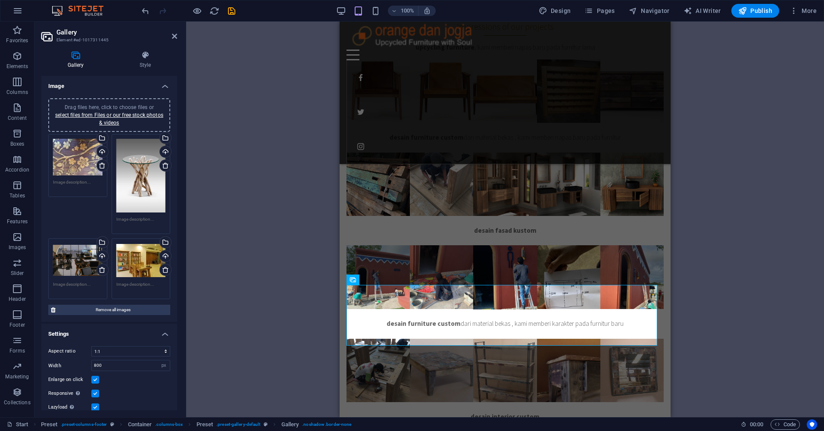
click at [732, 331] on div "Drag and drop a file to add it H1 Banner Container Text Spacer Container H2 Pre…" at bounding box center [504, 219] width 637 height 395
click at [730, 320] on div "Drag and drop a file to add it H1 Banner Container Text Spacer Container H2 Pre…" at bounding box center [504, 219] width 637 height 395
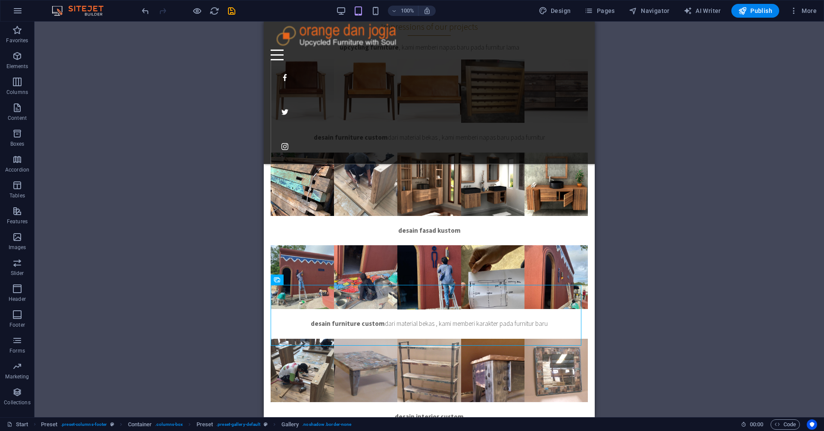
click at [762, 136] on div "Drag and drop a file to add it H1 Banner Container Text Spacer Container H2 Pre…" at bounding box center [428, 219] width 789 height 395
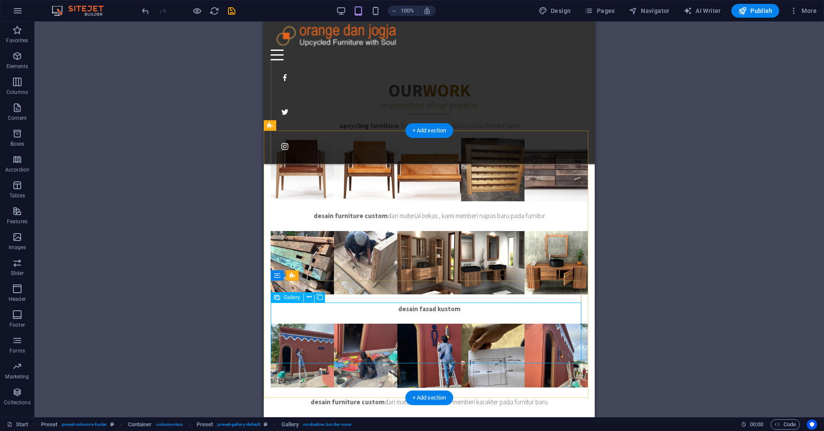
scroll to position [2245, 0]
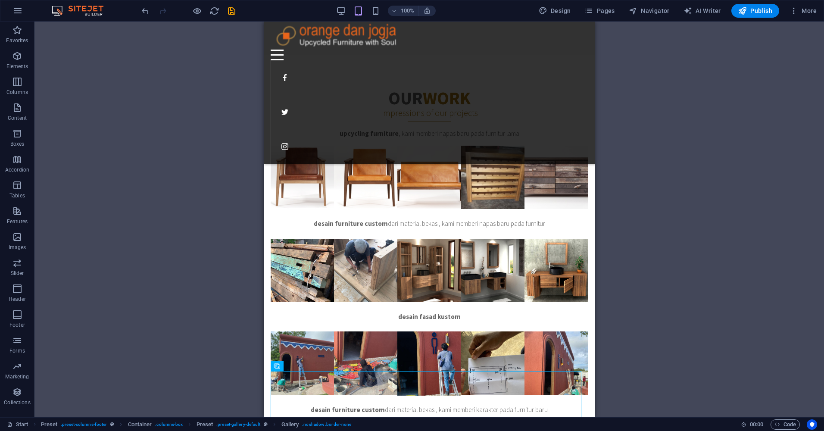
click at [768, 280] on div "Drag and drop a file to add it H1 Banner Container Text Spacer Container H2 Pre…" at bounding box center [428, 219] width 789 height 395
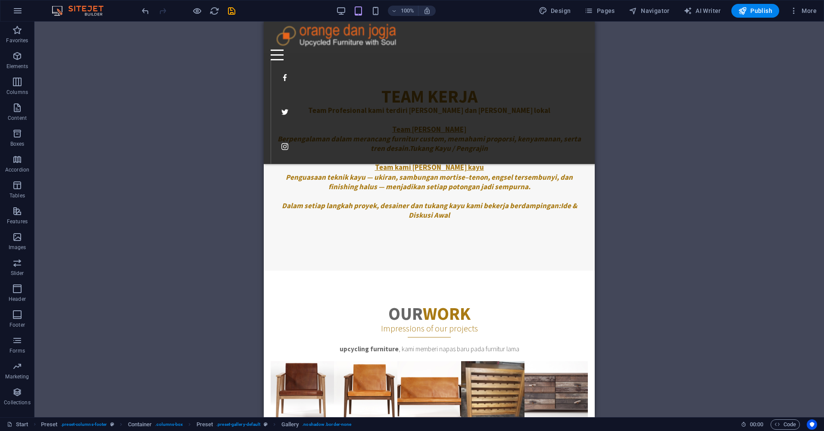
click at [659, 188] on div "Drag and drop a file to add it H1 Banner Container Text Spacer Container H2 Pre…" at bounding box center [428, 219] width 789 height 395
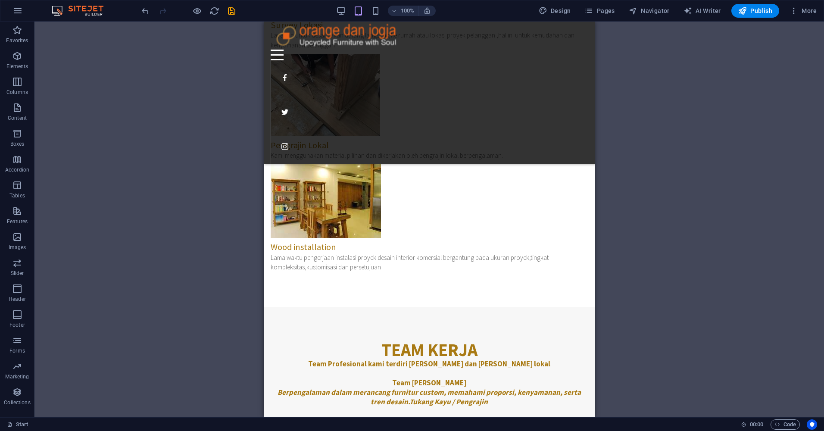
scroll to position [1771, 0]
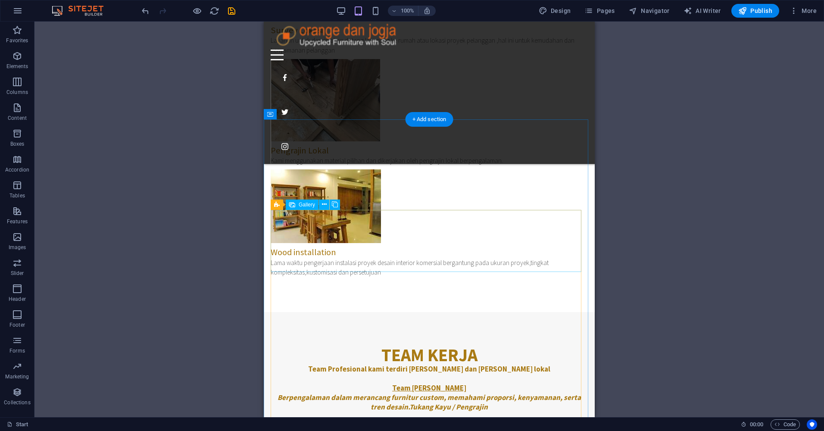
select select "4"
select select "px"
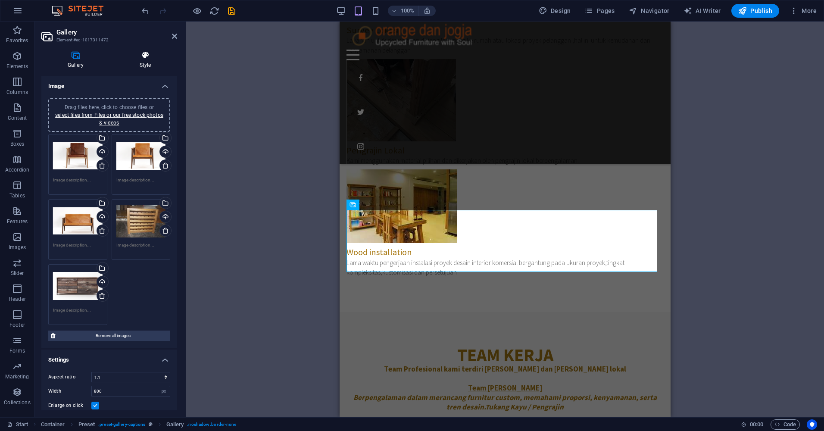
click at [142, 62] on h4 "Style" at bounding box center [145, 60] width 64 height 18
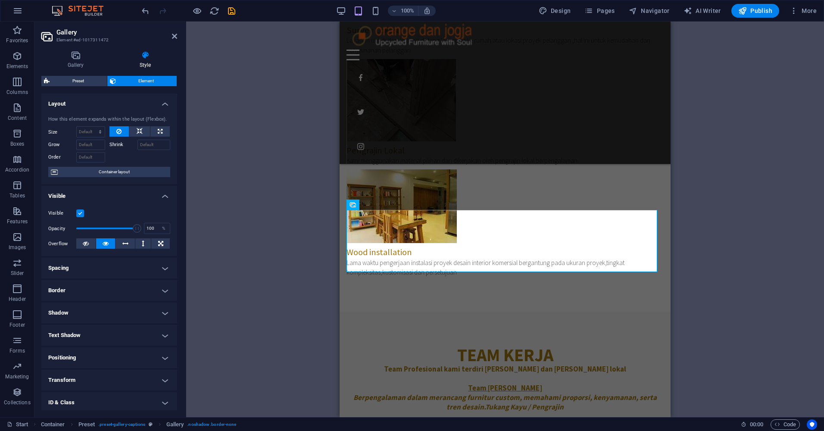
drag, startPoint x: 174, startPoint y: 289, endPoint x: 174, endPoint y: 328, distance: 39.2
click at [174, 328] on ul "Layout How this element expands within the layout (Flexbox). Size Default auto …" at bounding box center [109, 275] width 136 height 364
drag, startPoint x: 175, startPoint y: 324, endPoint x: 182, endPoint y: 366, distance: 42.8
click at [182, 366] on div "Gallery Style Image Drag files here, click to choose files or select files from…" at bounding box center [108, 230] width 149 height 373
click at [162, 380] on h4 "Transform" at bounding box center [109, 380] width 136 height 21
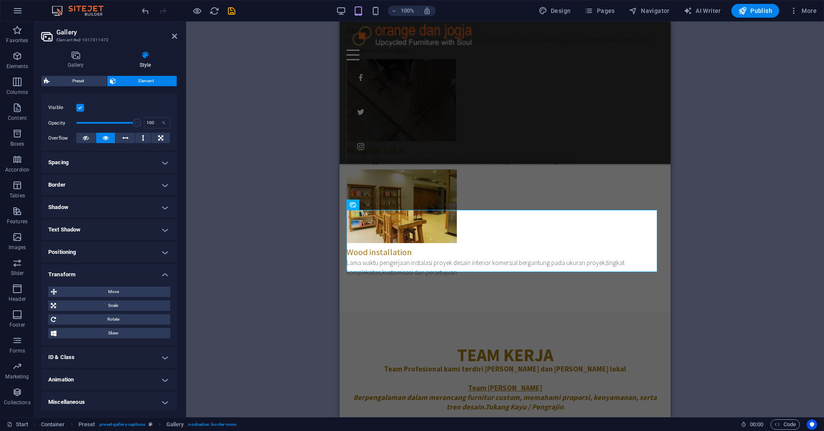
scroll to position [108, 0]
click at [132, 304] on span "Scale" at bounding box center [113, 303] width 109 height 10
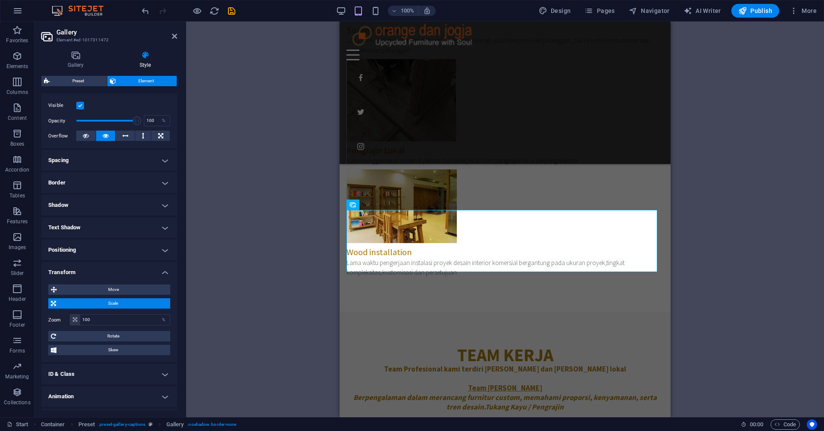
click at [133, 304] on span "Scale" at bounding box center [113, 303] width 109 height 10
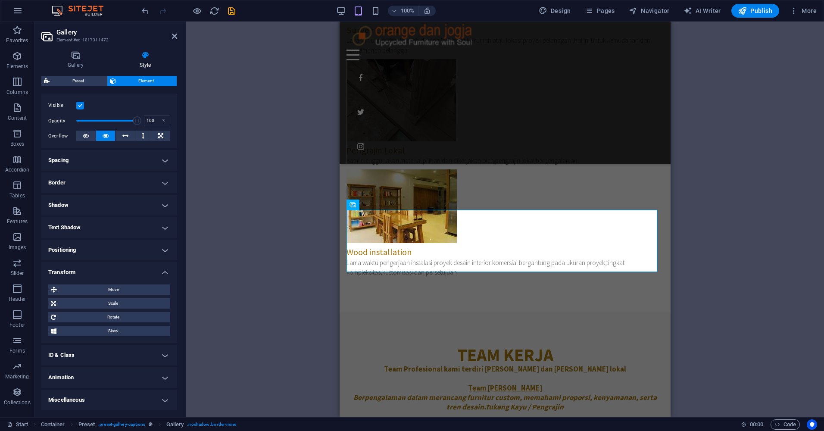
click at [301, 146] on div "Drag and drop a file to add it H1 Banner Container Text Spacer Container H2 Pre…" at bounding box center [504, 219] width 637 height 395
click at [295, 136] on div "Drag and drop a file to add it H1 Banner Container Text Spacer Container H2 Pre…" at bounding box center [504, 219] width 637 height 395
click at [295, 135] on div "Drag and drop a file to add it H1 Banner Container Text Spacer Container H2 Pre…" at bounding box center [504, 219] width 637 height 395
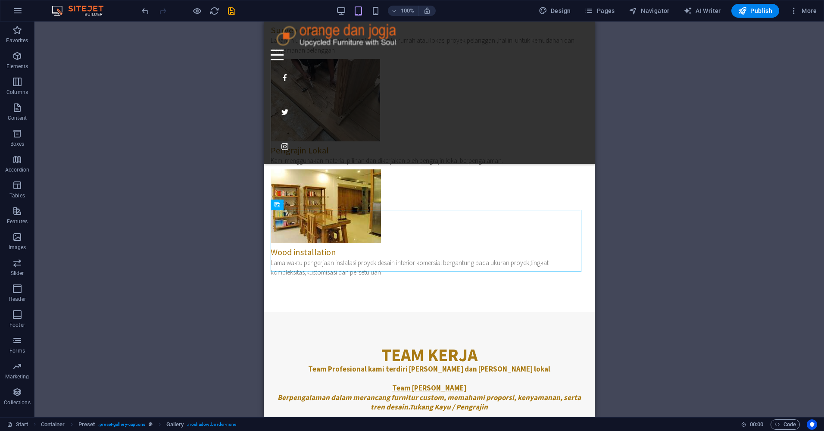
click at [679, 199] on div "Drag and drop a file to add it H1 Banner Container Text Spacer Container H2 Pre…" at bounding box center [428, 219] width 789 height 395
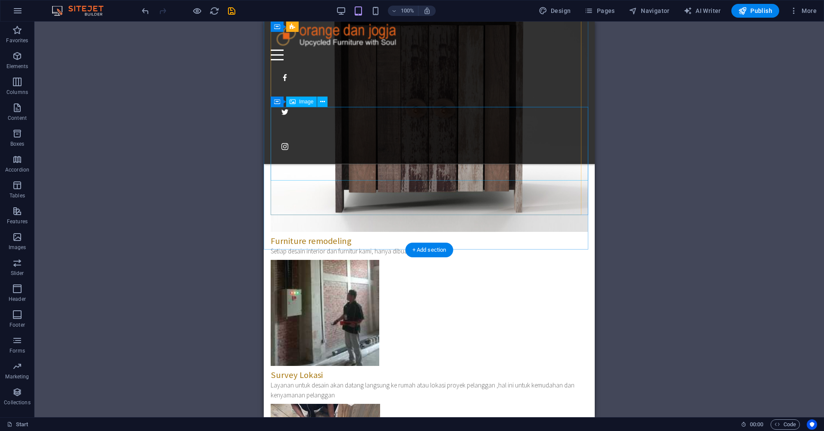
scroll to position [1168, 0]
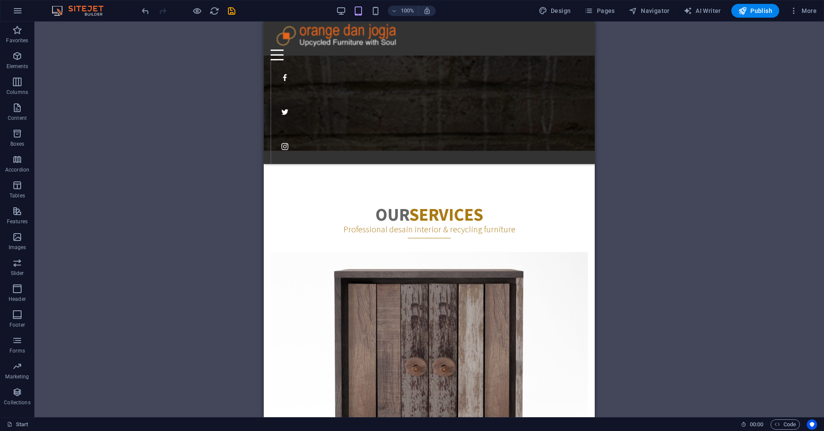
click at [706, 133] on div "Drag and drop a file to add it H1 Banner Container Text Spacer Container H2 Pre…" at bounding box center [428, 219] width 789 height 395
